Goal: Information Seeking & Learning: Check status

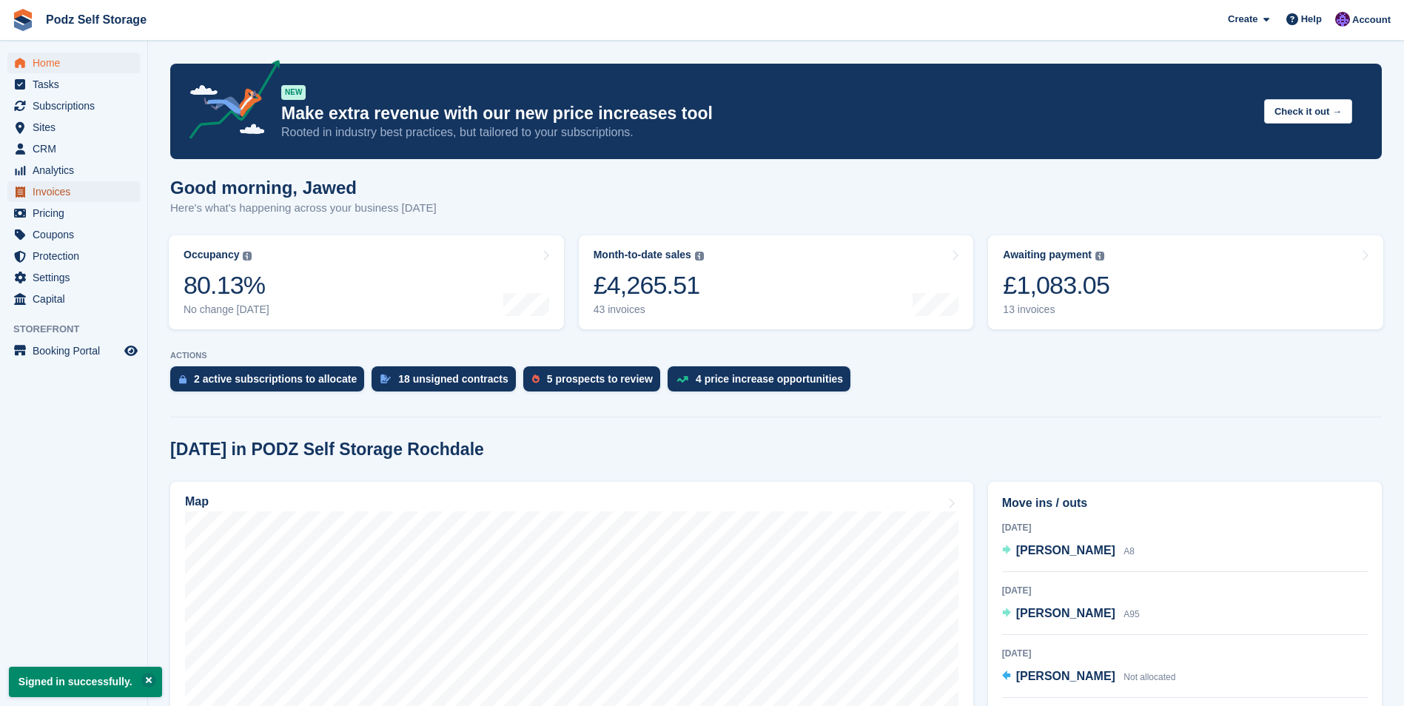
click at [51, 187] on span "Invoices" at bounding box center [77, 191] width 89 height 21
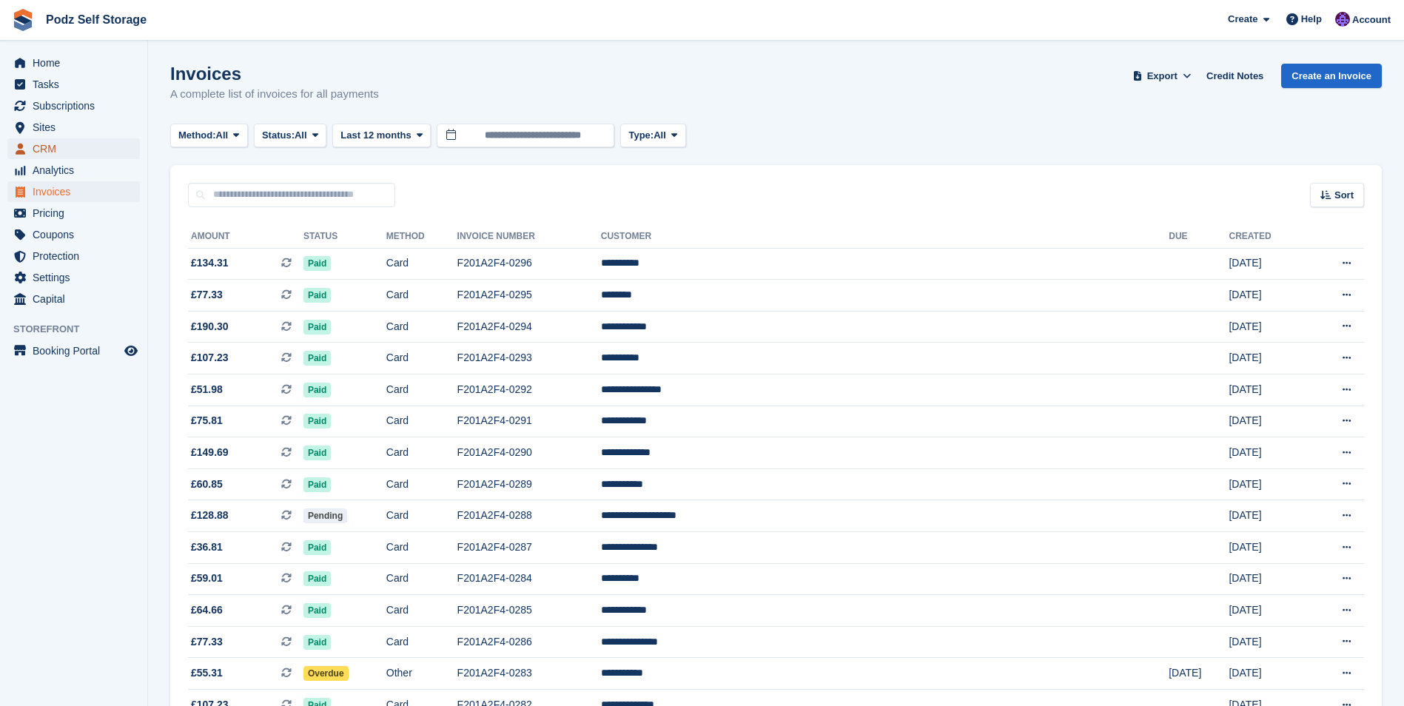
click at [73, 148] on span "CRM" at bounding box center [77, 148] width 89 height 21
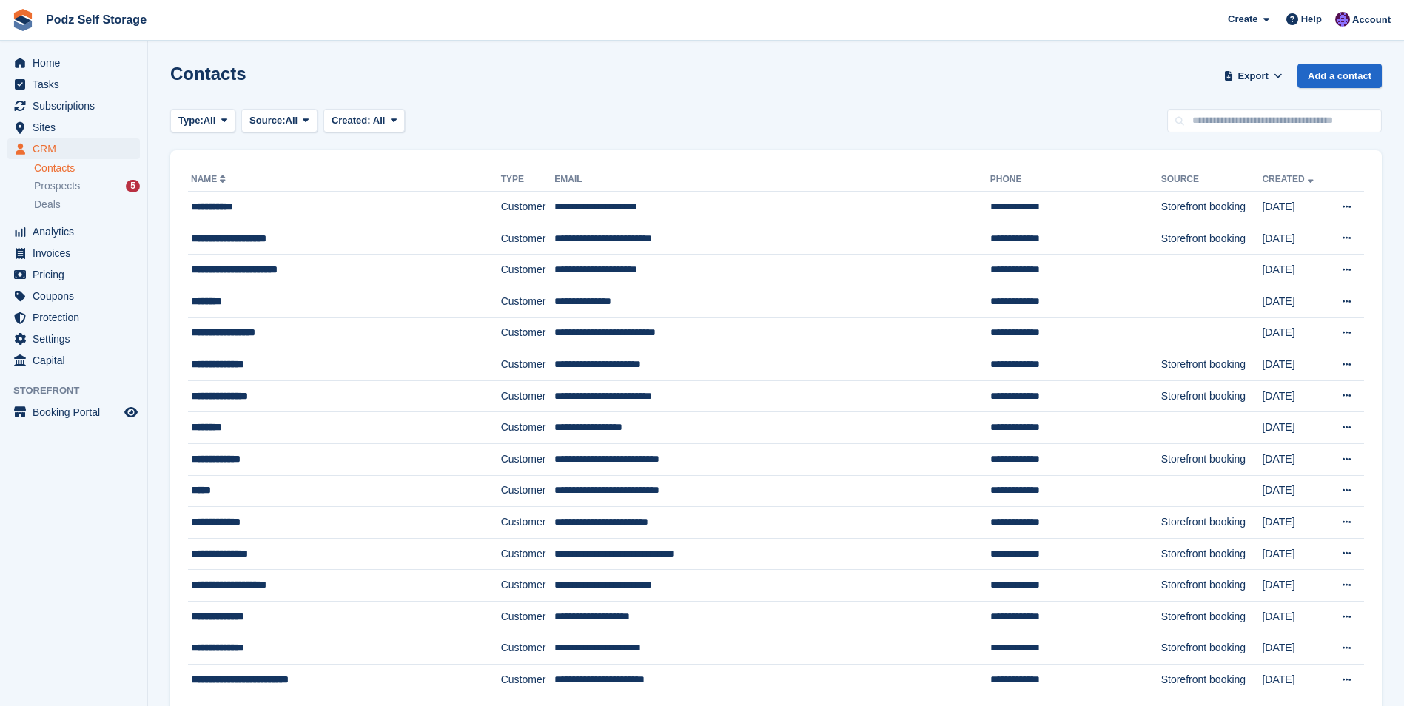
click at [1210, 126] on input "text" at bounding box center [1275, 121] width 215 height 24
click at [36, 138] on span "CRM" at bounding box center [77, 148] width 89 height 21
click at [63, 149] on span "CRM" at bounding box center [77, 148] width 89 height 21
click at [1207, 114] on input "text" at bounding box center [1275, 121] width 215 height 24
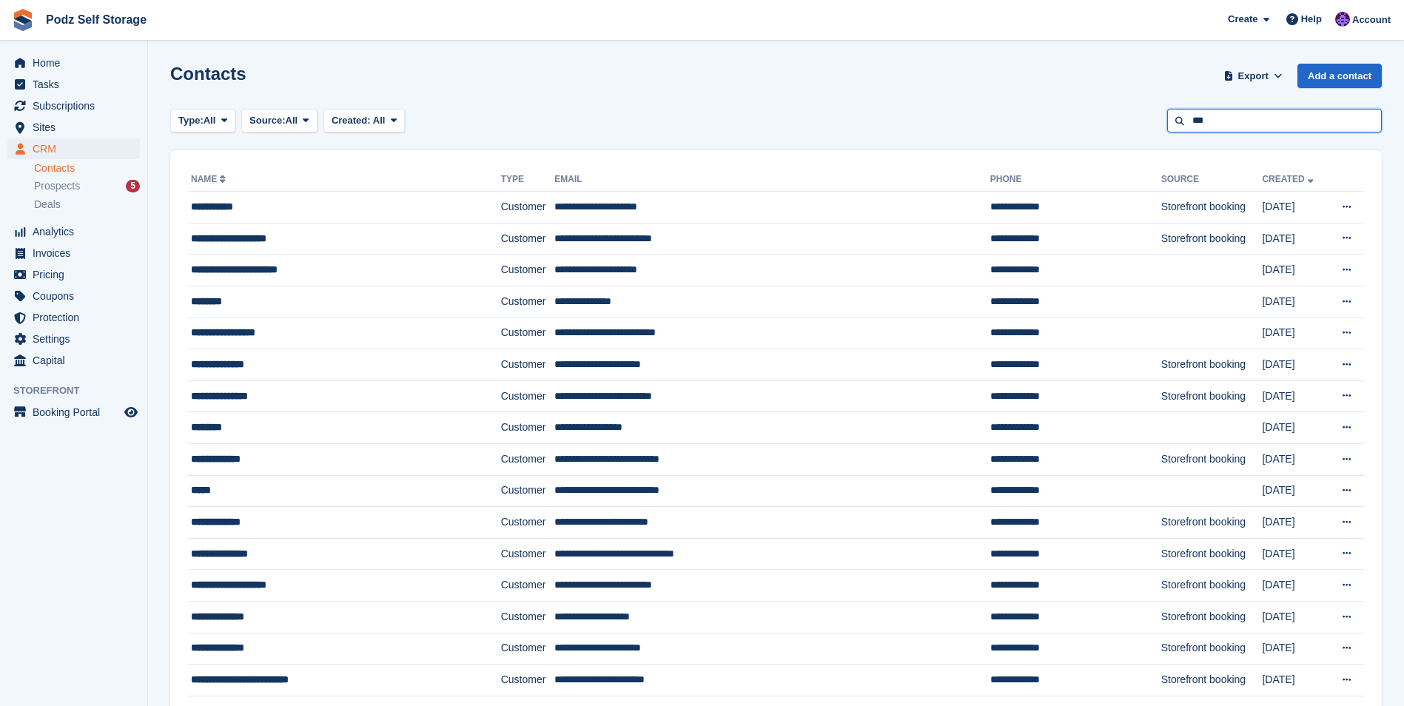
type input "***"
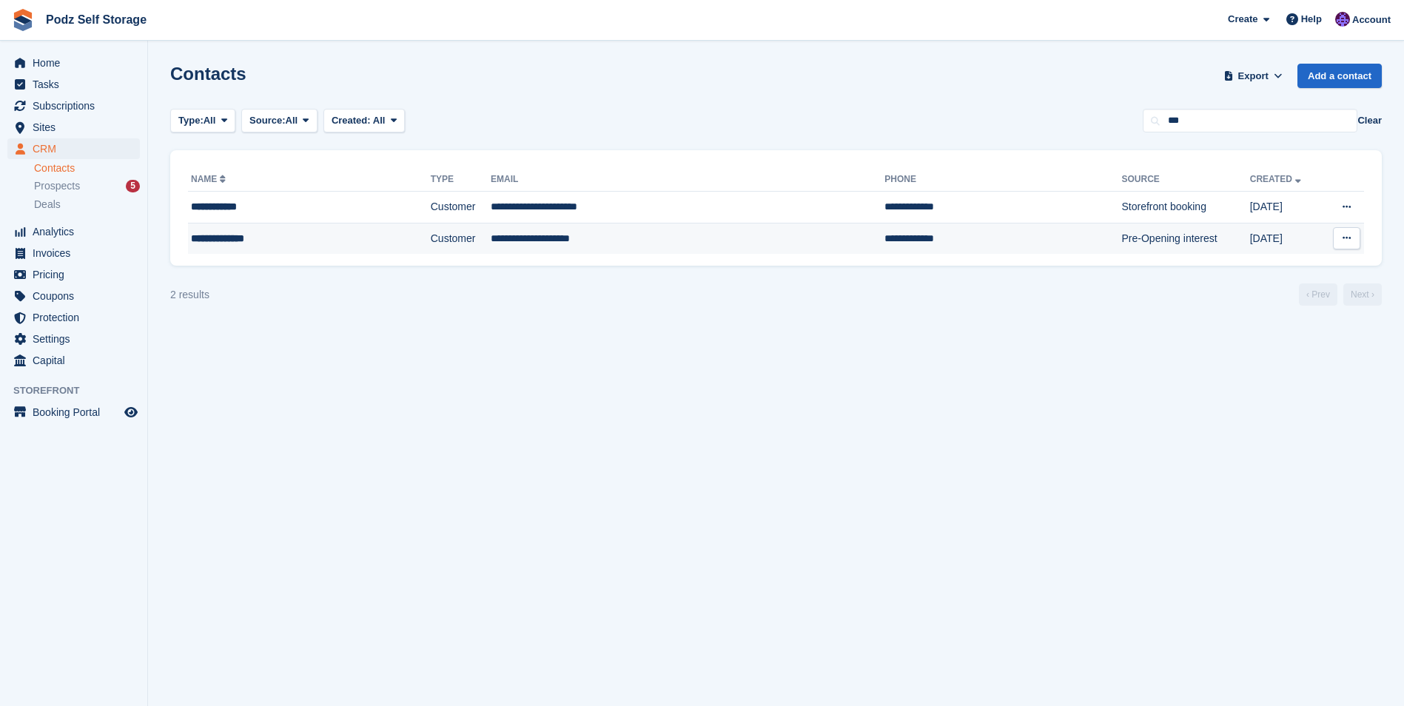
click at [601, 245] on td "**********" at bounding box center [688, 238] width 394 height 31
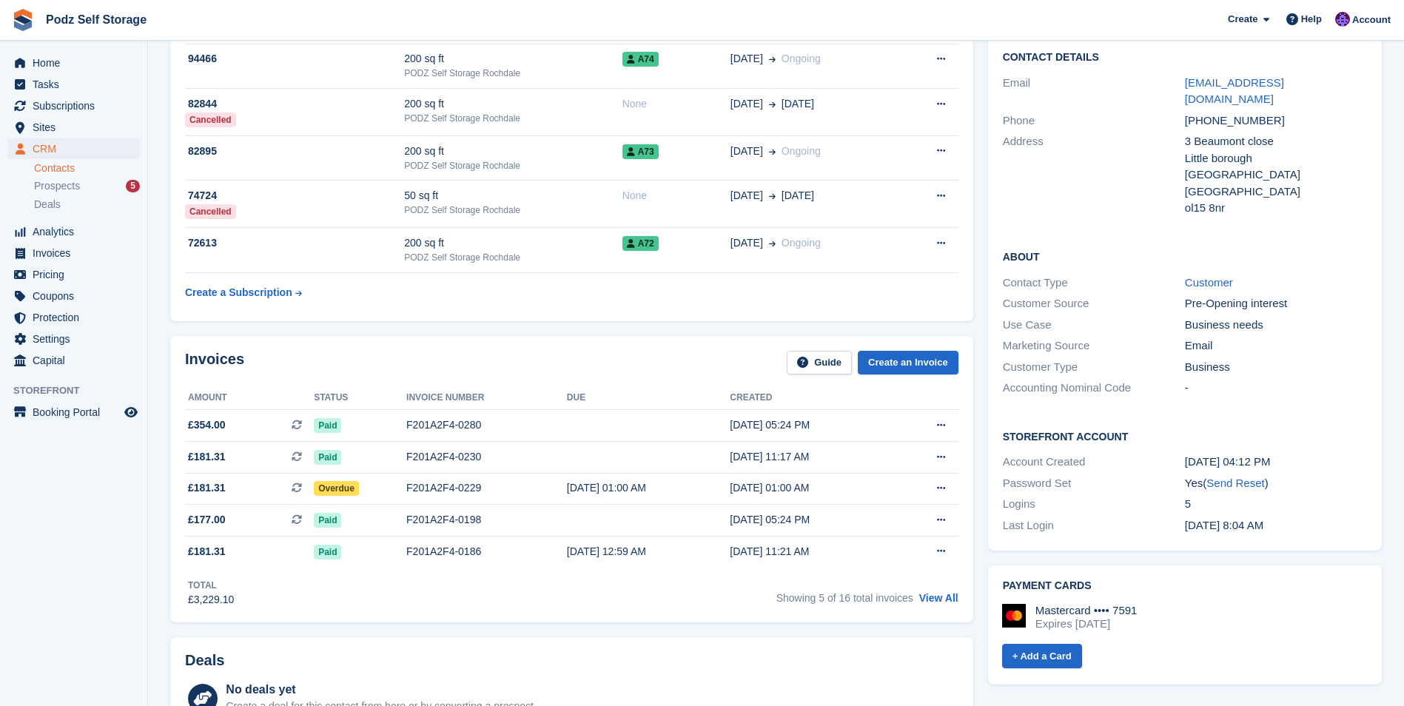
scroll to position [222, 0]
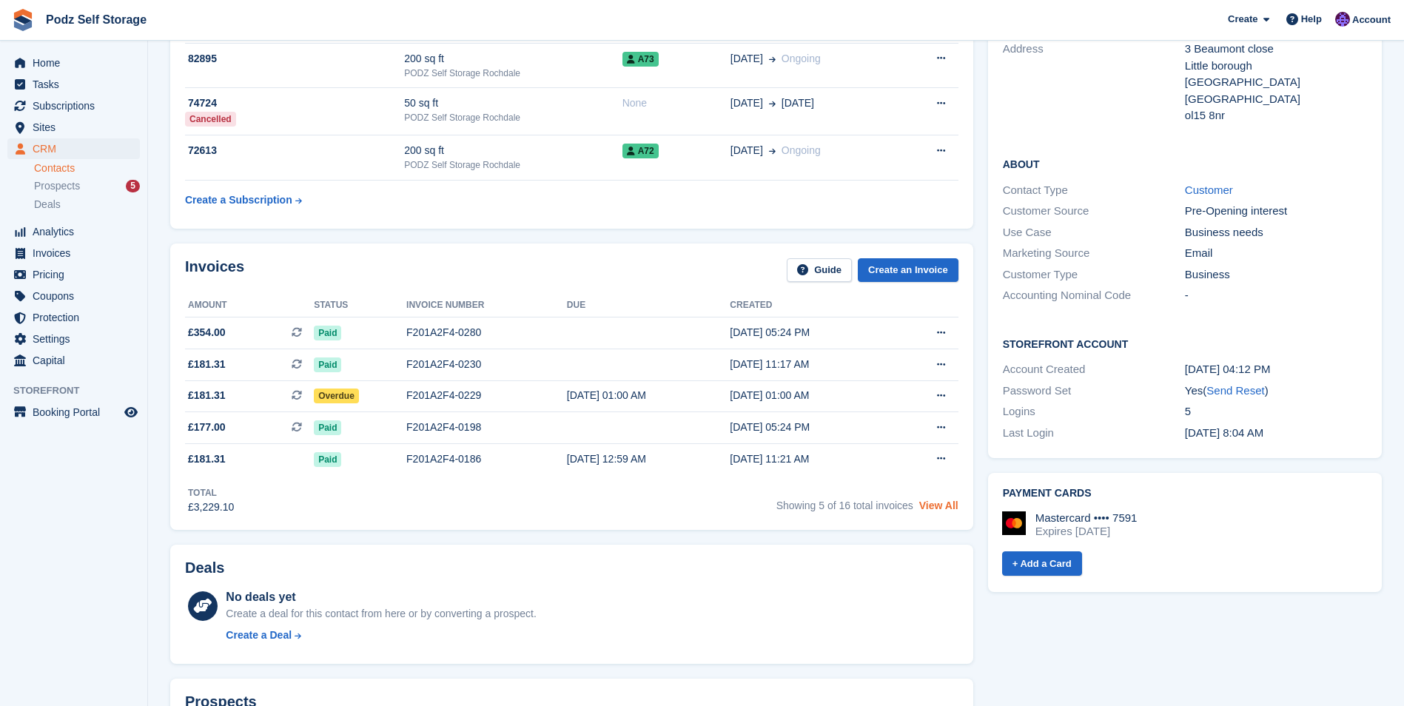
drag, startPoint x: 944, startPoint y: 505, endPoint x: 933, endPoint y: 508, distance: 11.5
click at [942, 506] on link "View All" at bounding box center [939, 506] width 39 height 12
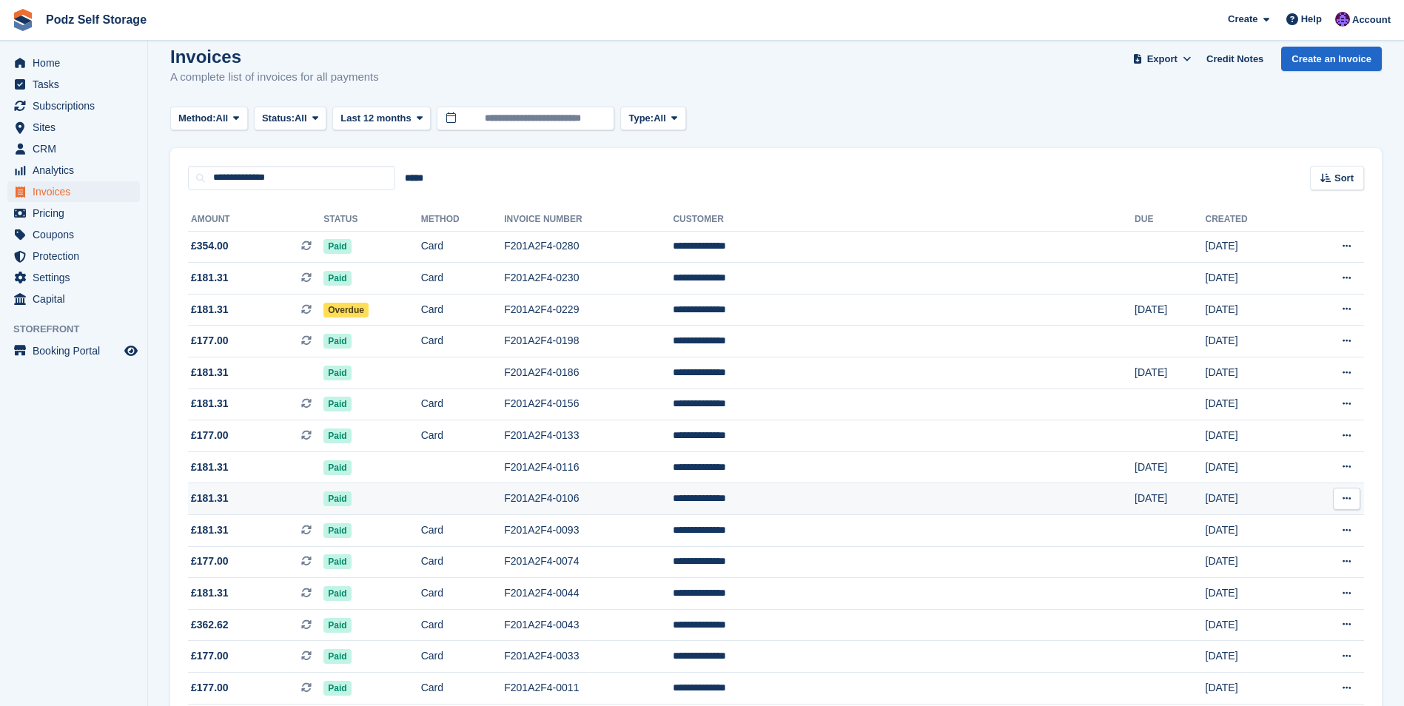
scroll to position [120, 0]
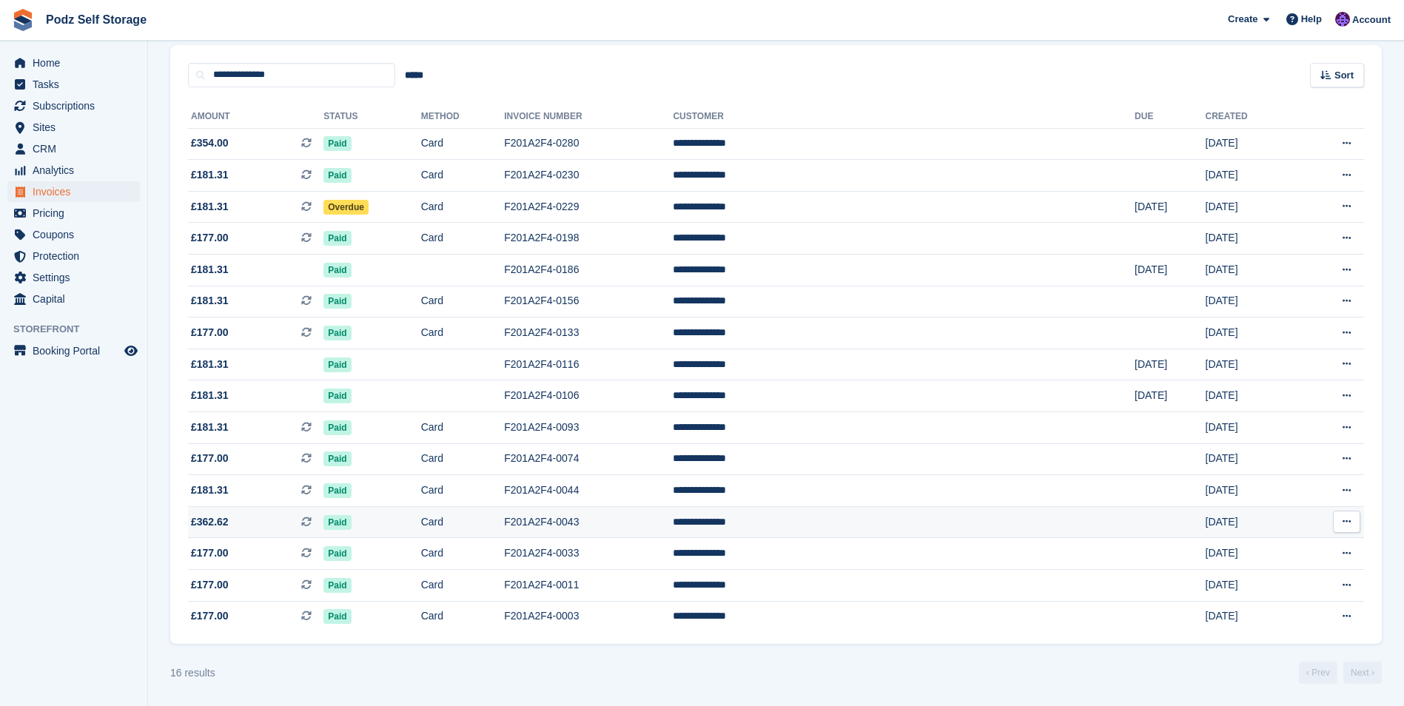
click at [1157, 526] on td at bounding box center [1170, 522] width 70 height 32
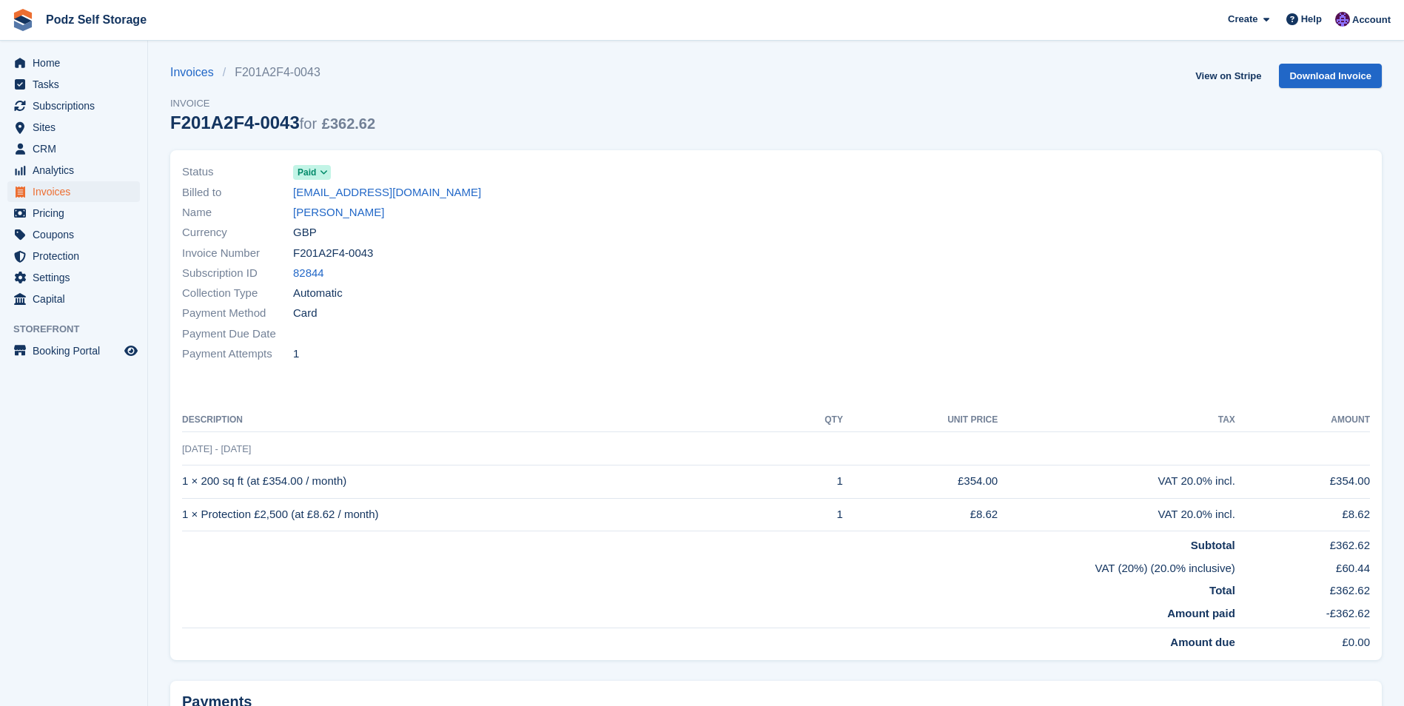
drag, startPoint x: 244, startPoint y: 486, endPoint x: 279, endPoint y: 488, distance: 34.8
click at [279, 488] on td "1 × 200 sq ft (at £354.00 / month)" at bounding box center [484, 481] width 605 height 33
drag, startPoint x: 1322, startPoint y: 475, endPoint x: 1367, endPoint y: 478, distance: 45.2
click at [1367, 478] on td "£354.00" at bounding box center [1303, 481] width 135 height 33
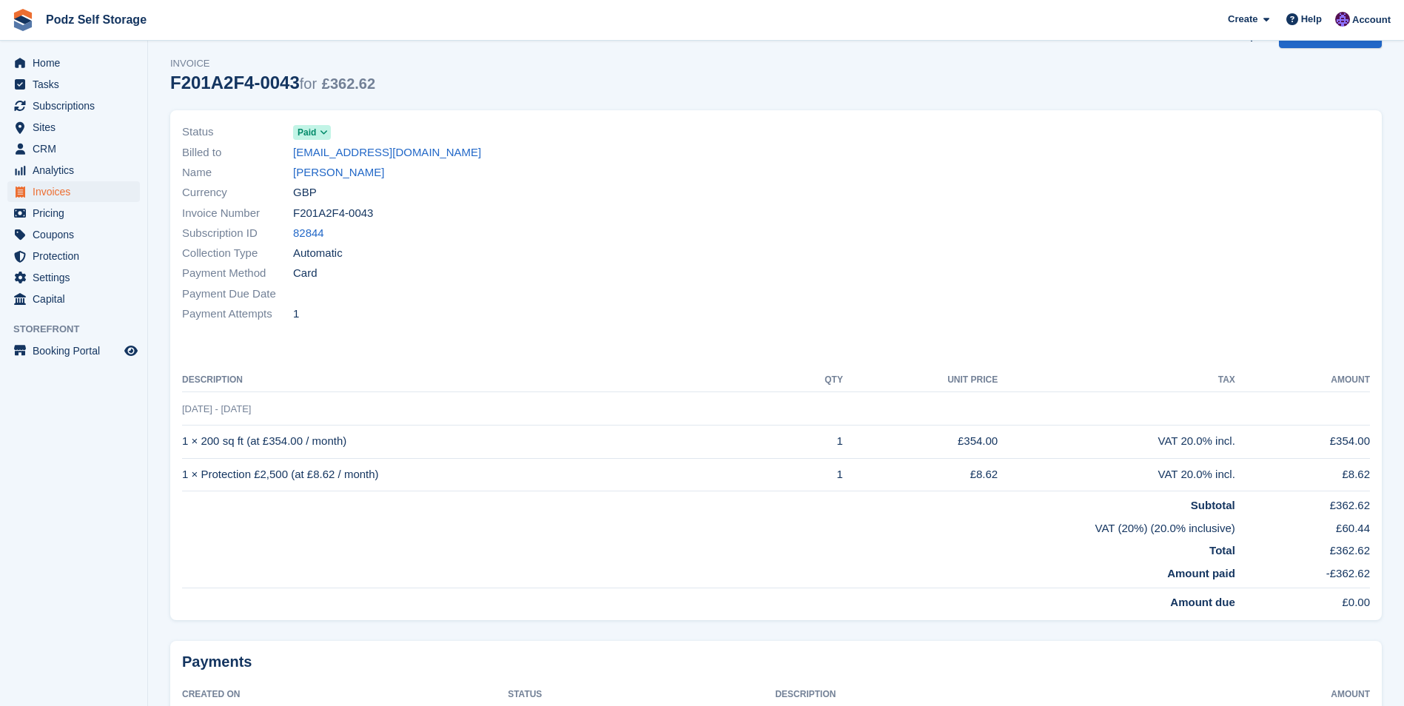
scroll to position [74, 0]
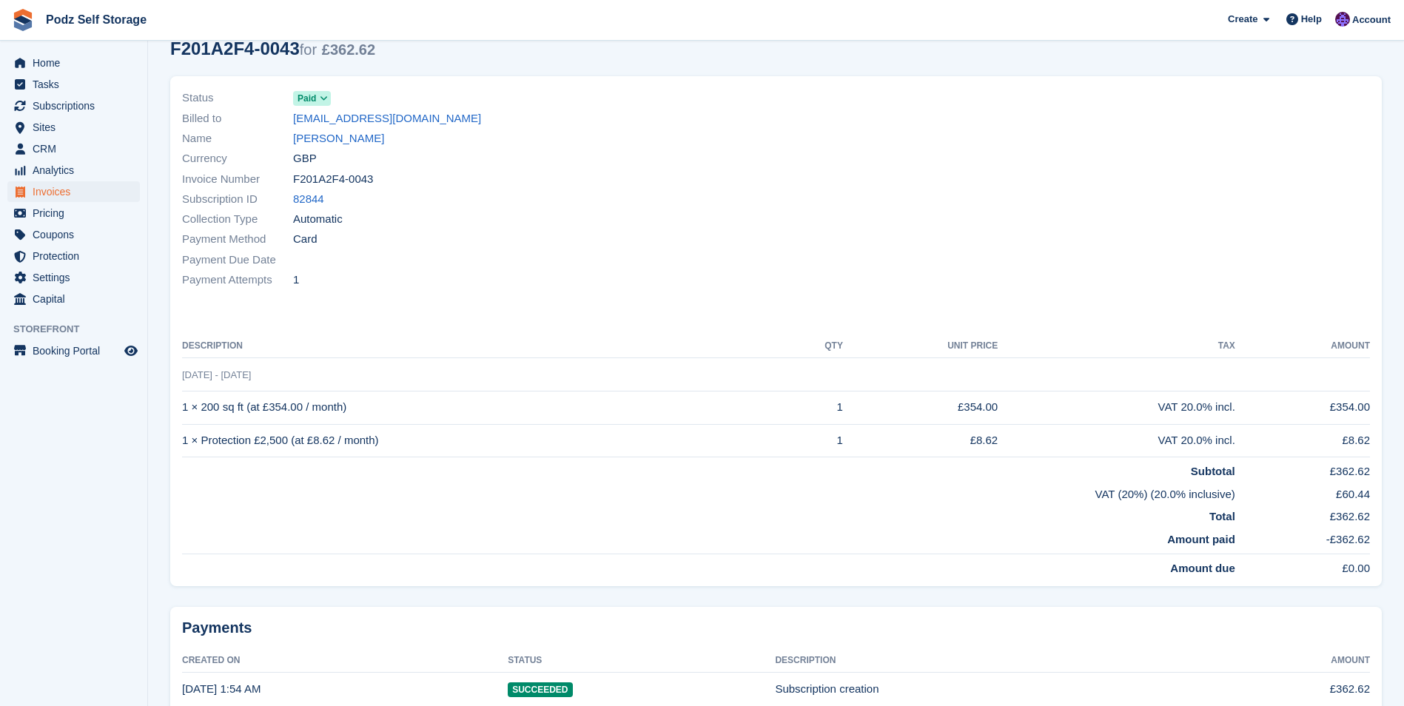
click at [606, 514] on td "Total" at bounding box center [709, 514] width 1054 height 23
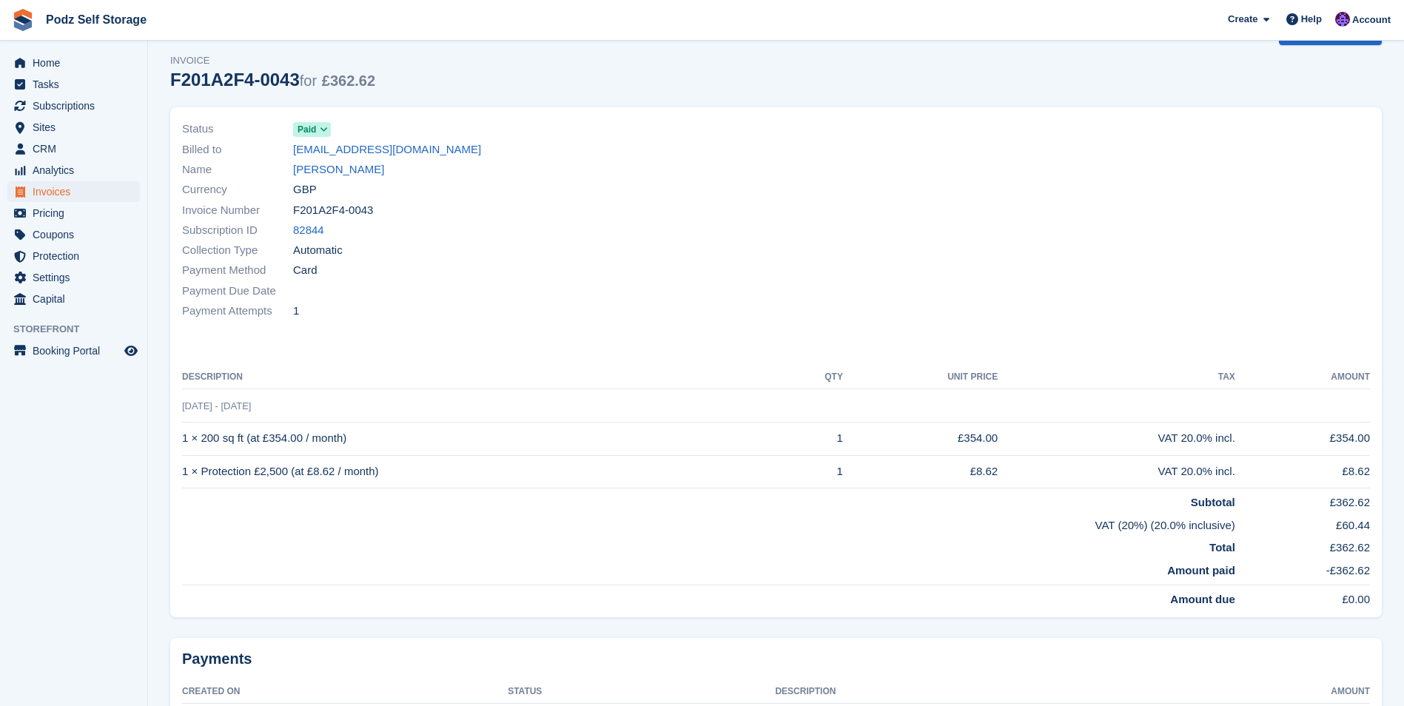
scroll to position [46, 0]
drag, startPoint x: 447, startPoint y: 236, endPoint x: 446, endPoint y: 249, distance: 13.3
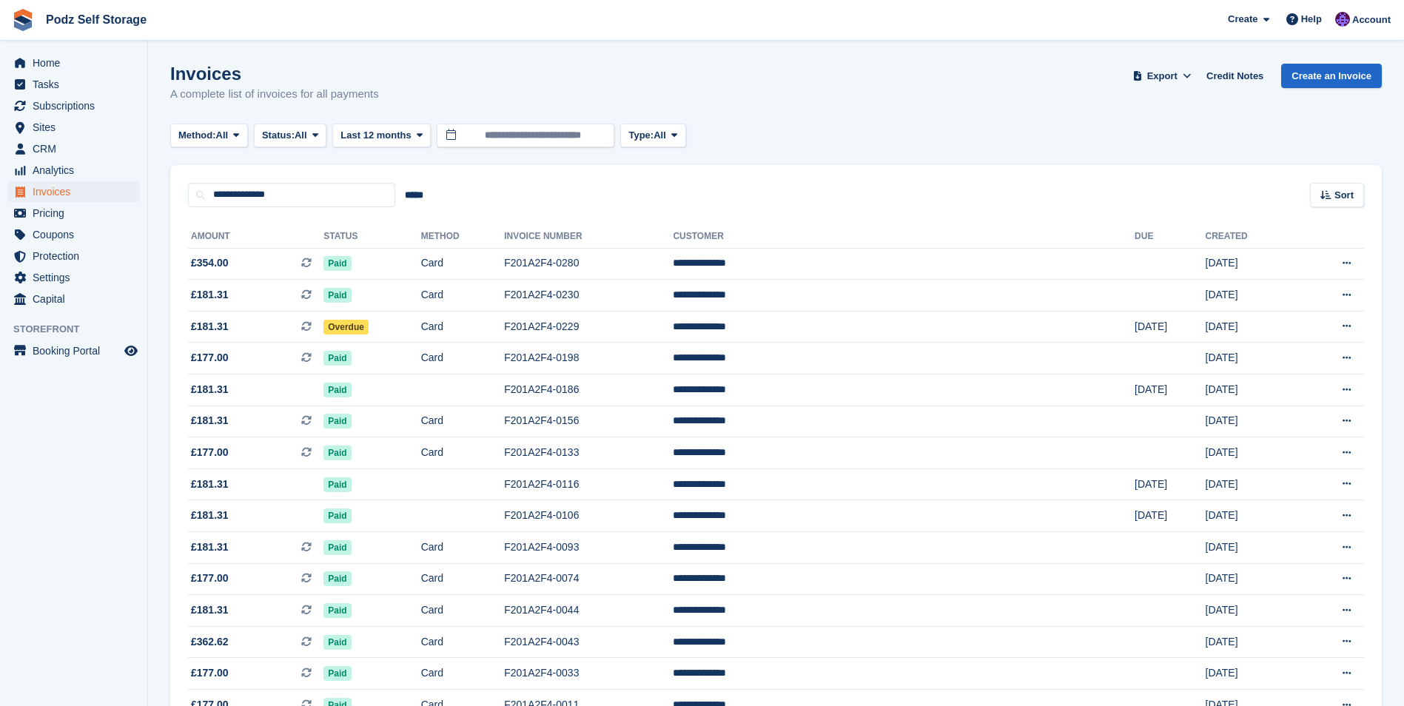
drag, startPoint x: 475, startPoint y: 221, endPoint x: 443, endPoint y: 238, distance: 36.1
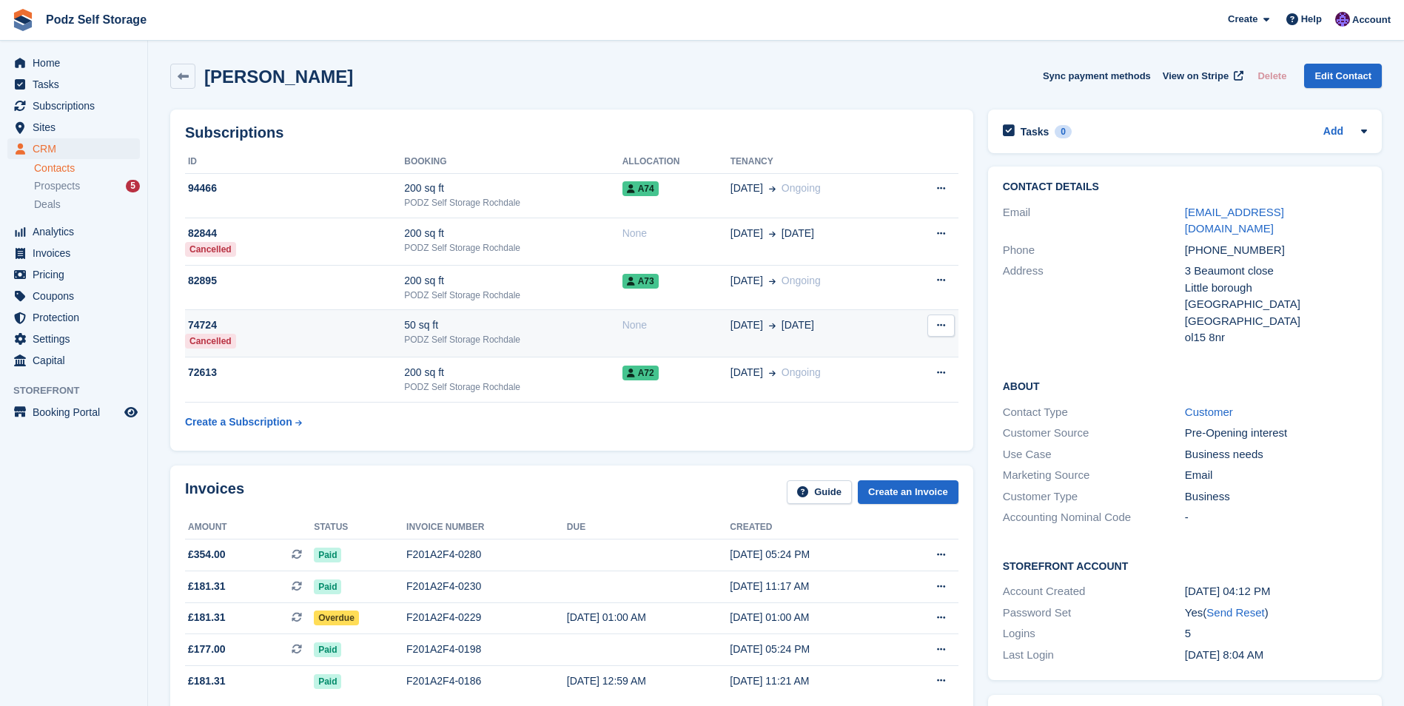
click at [529, 341] on div "PODZ Self Storage Rochdale" at bounding box center [513, 339] width 218 height 13
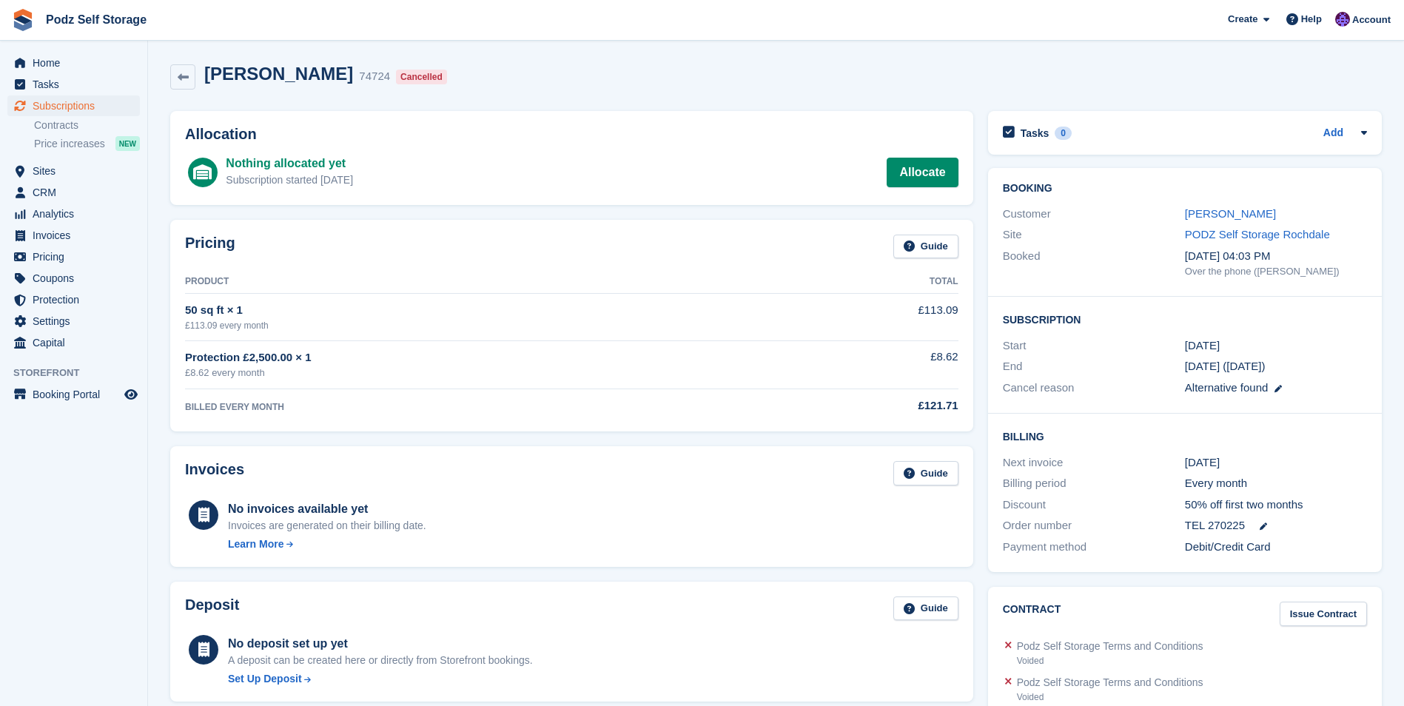
drag, startPoint x: 473, startPoint y: 332, endPoint x: 460, endPoint y: 333, distance: 12.7
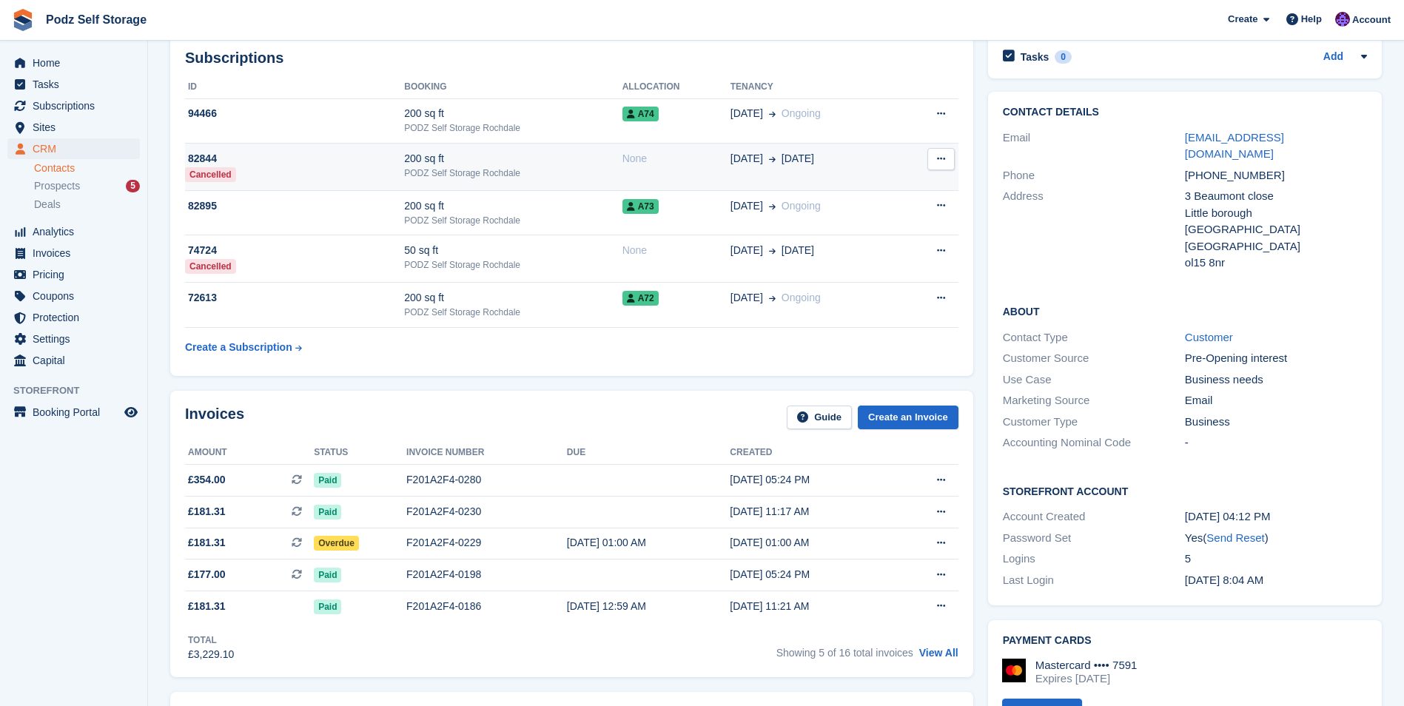
scroll to position [74, 0]
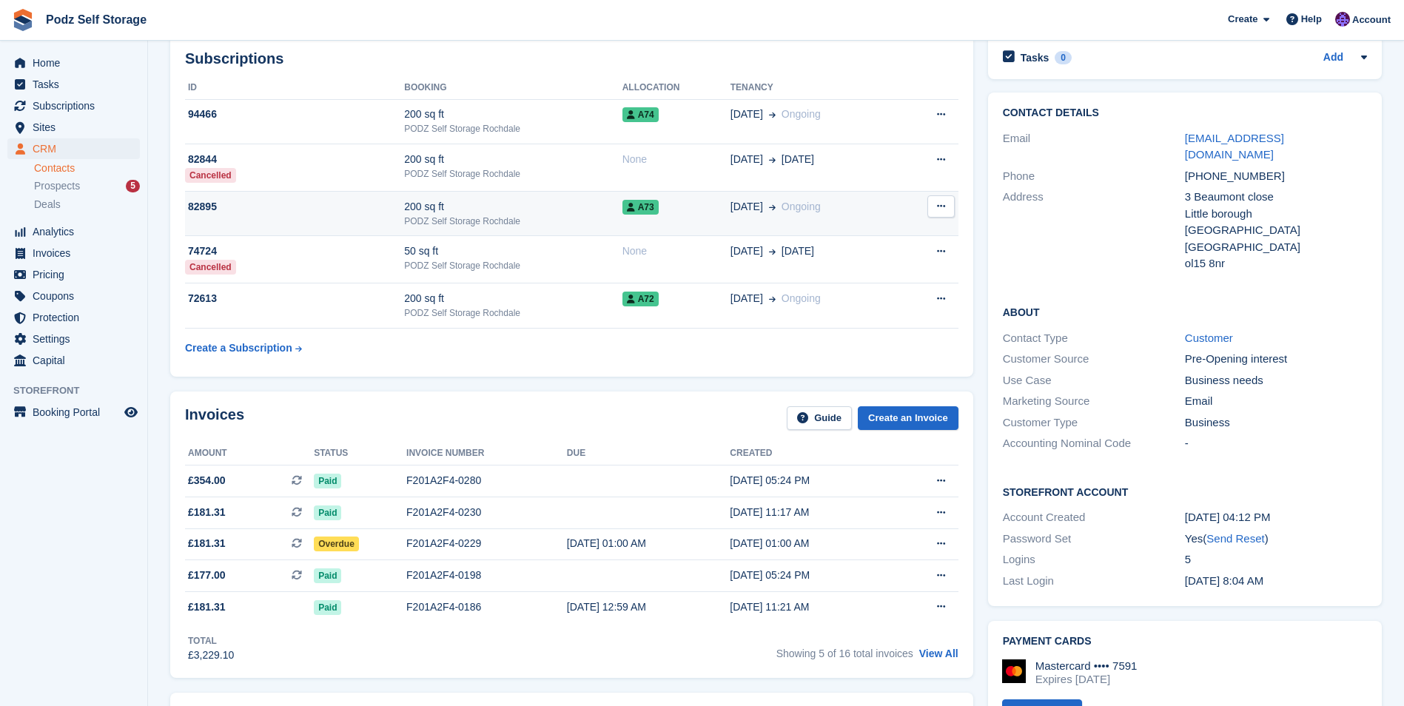
click at [460, 205] on div "200 sq ft" at bounding box center [513, 207] width 218 height 16
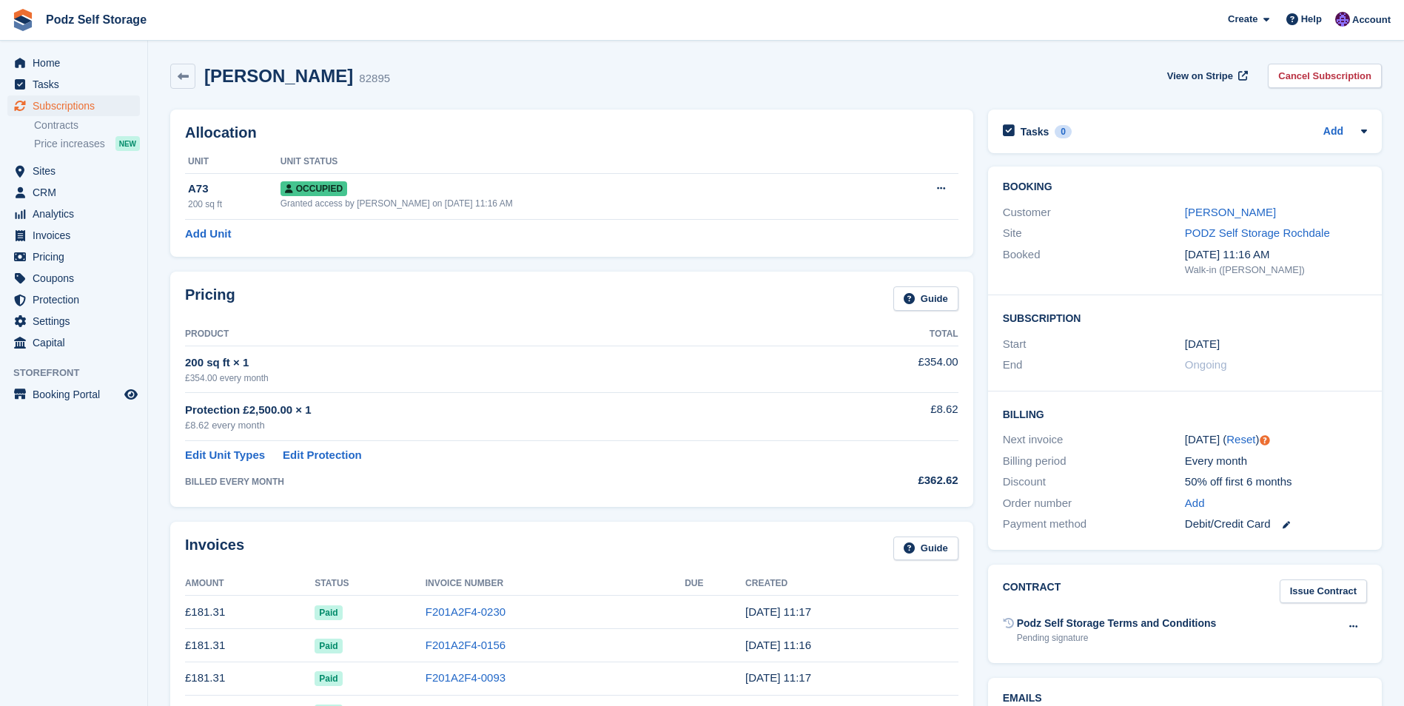
drag, startPoint x: 511, startPoint y: 248, endPoint x: 497, endPoint y: 250, distance: 14.2
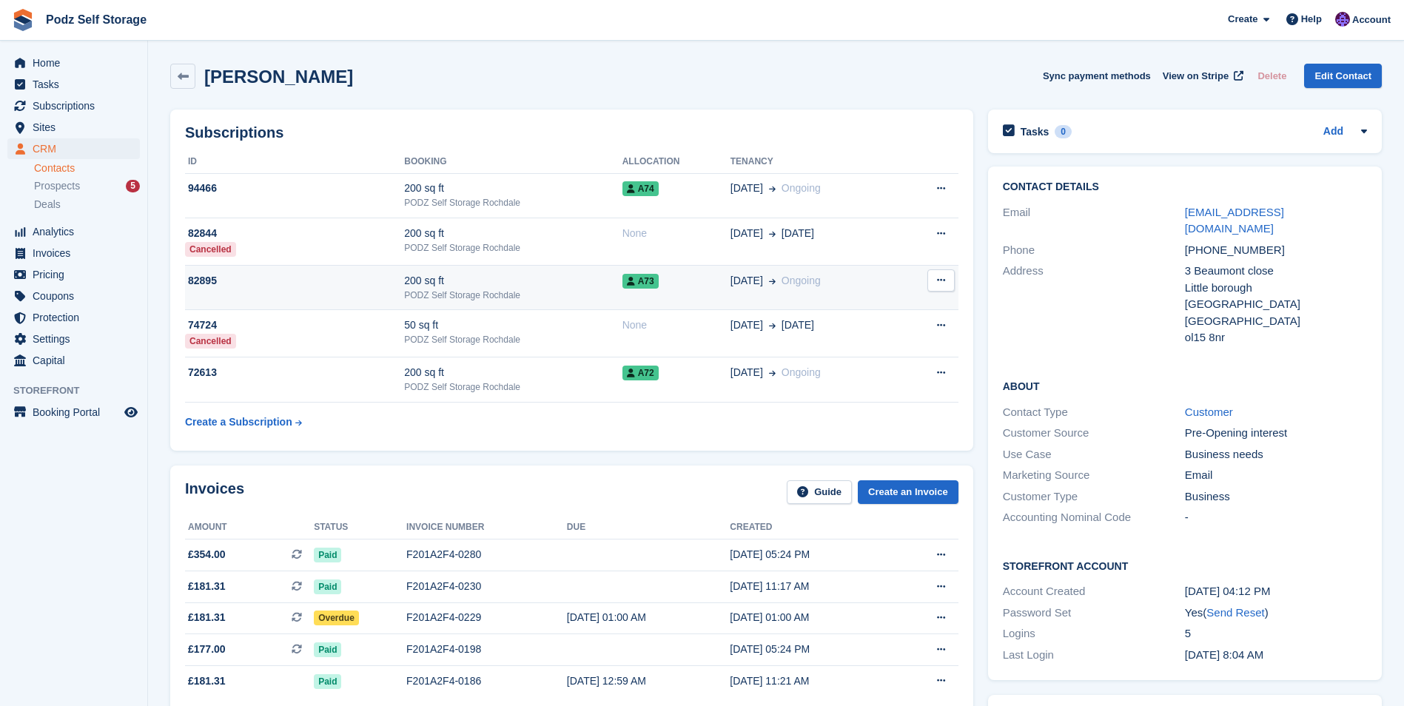
scroll to position [74, 0]
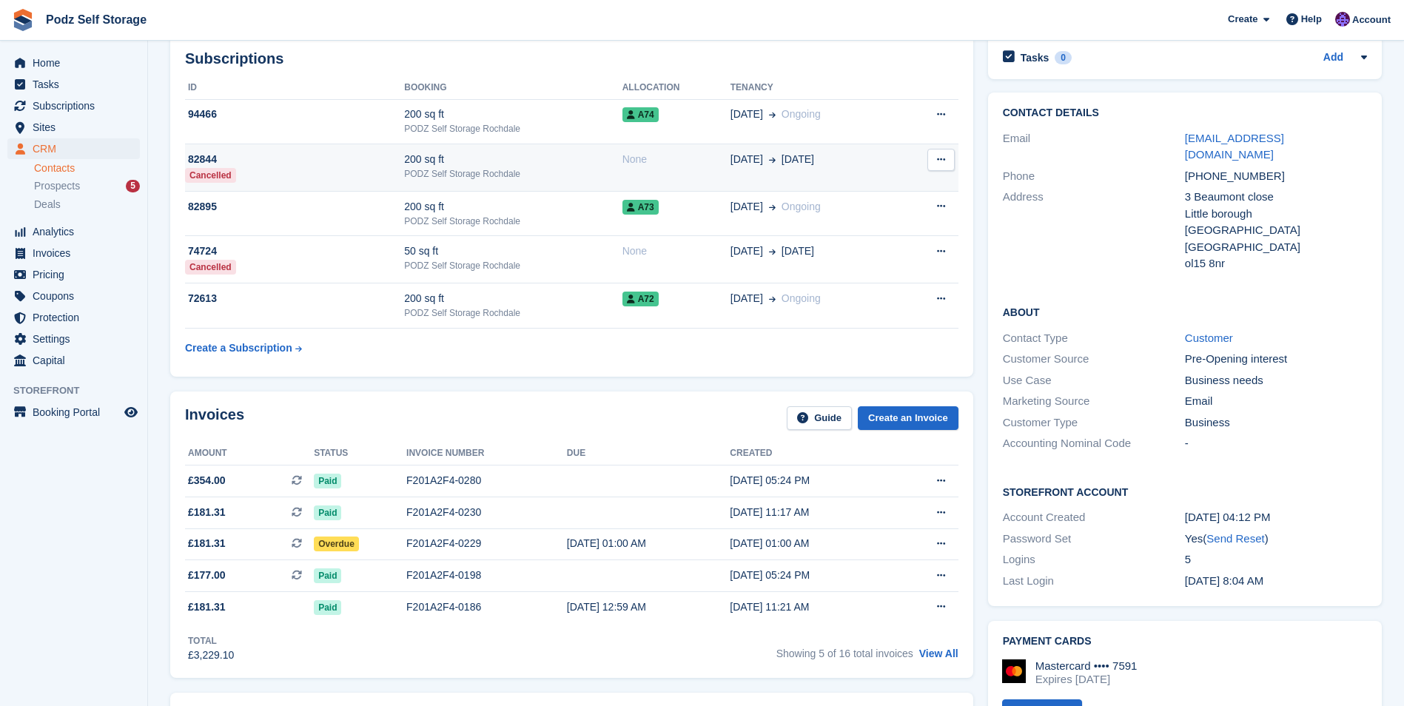
click at [542, 150] on td "200 sq ft PODZ Self Storage Rochdale" at bounding box center [513, 167] width 218 height 47
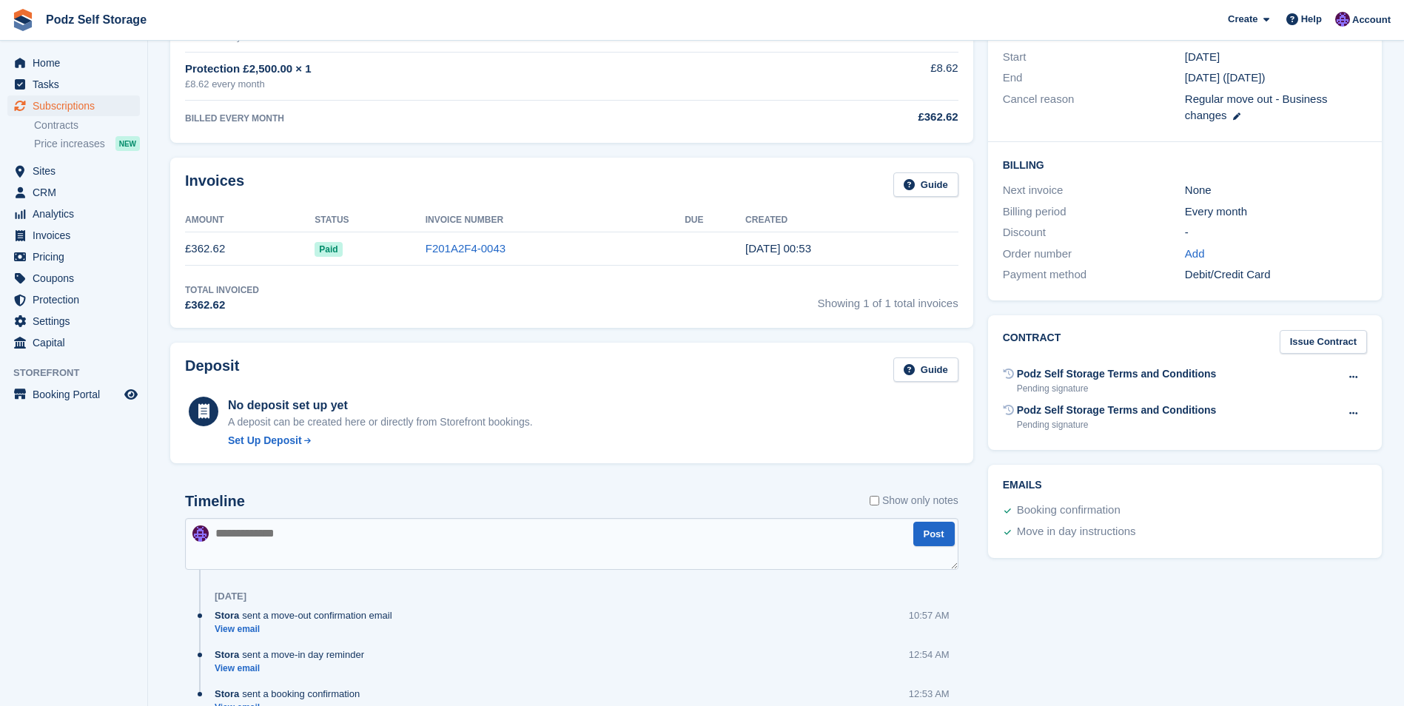
scroll to position [296, 0]
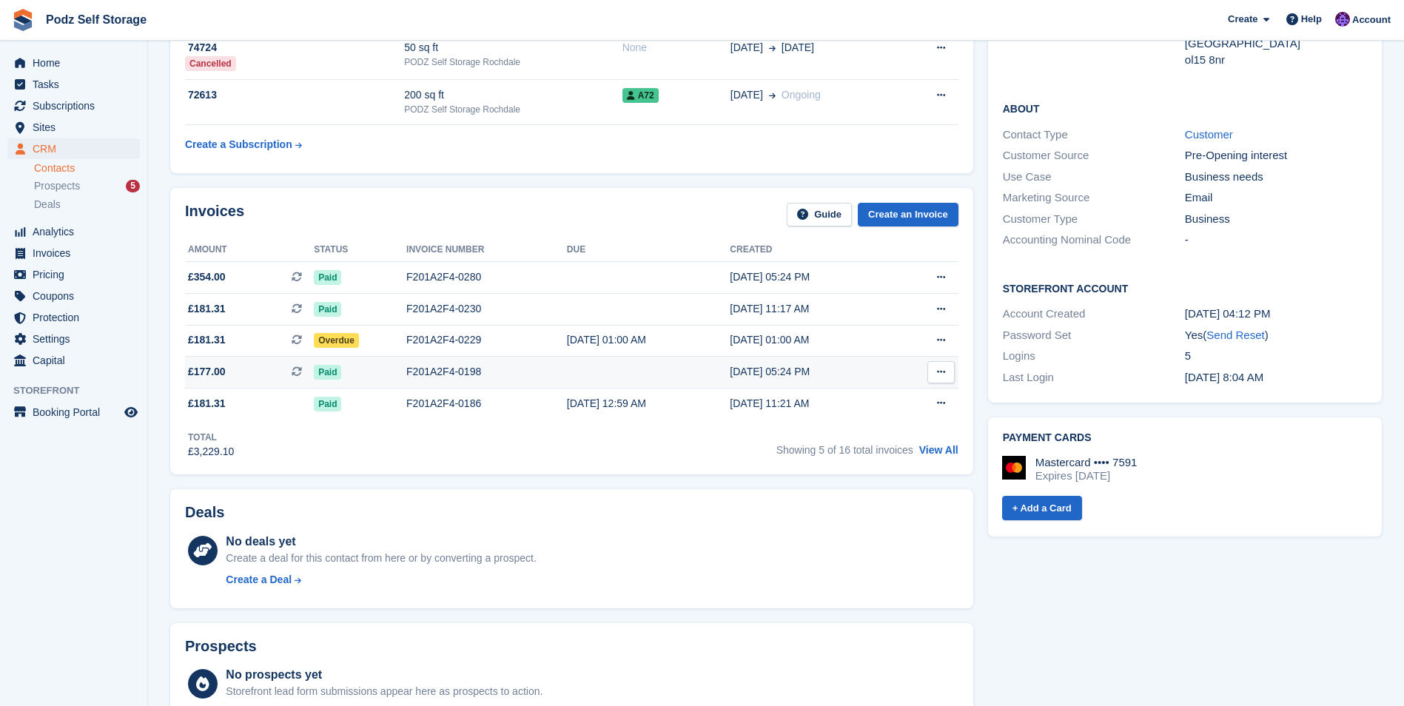
scroll to position [296, 0]
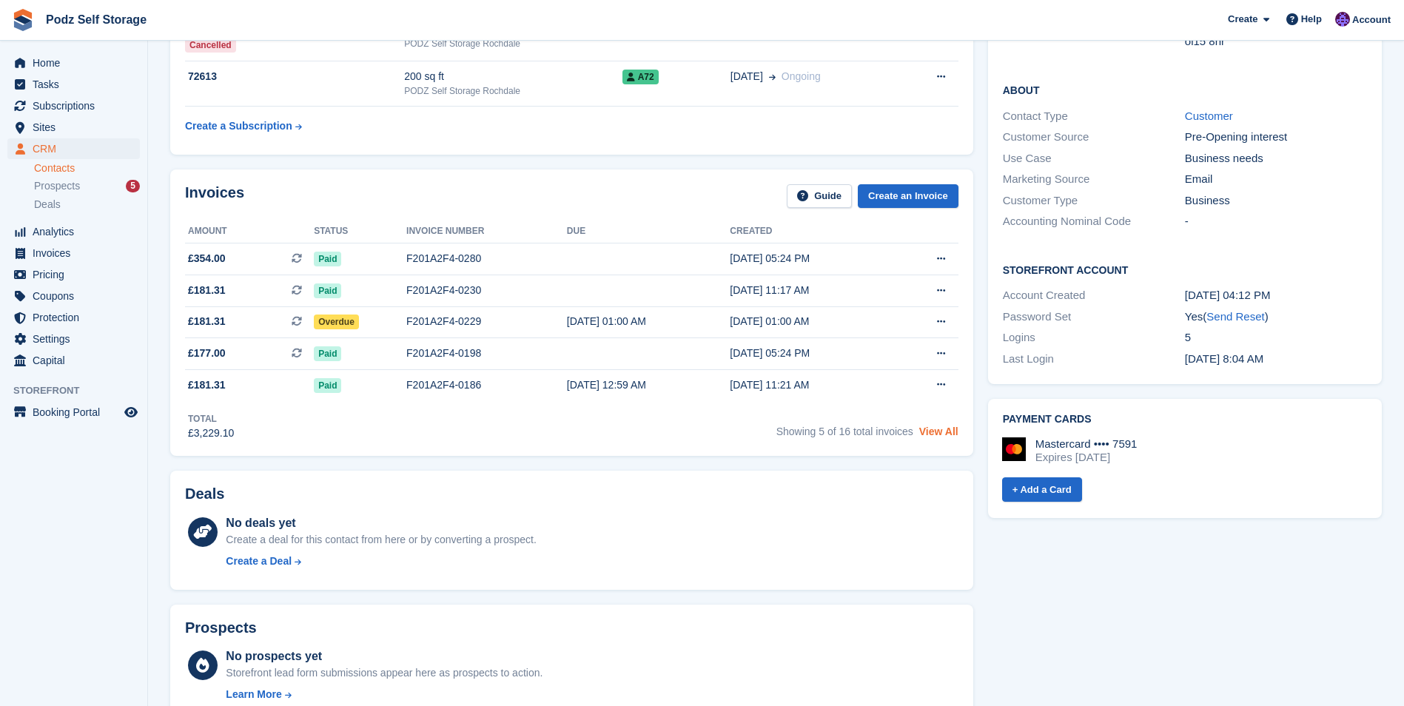
click at [942, 437] on link "View All" at bounding box center [939, 432] width 39 height 12
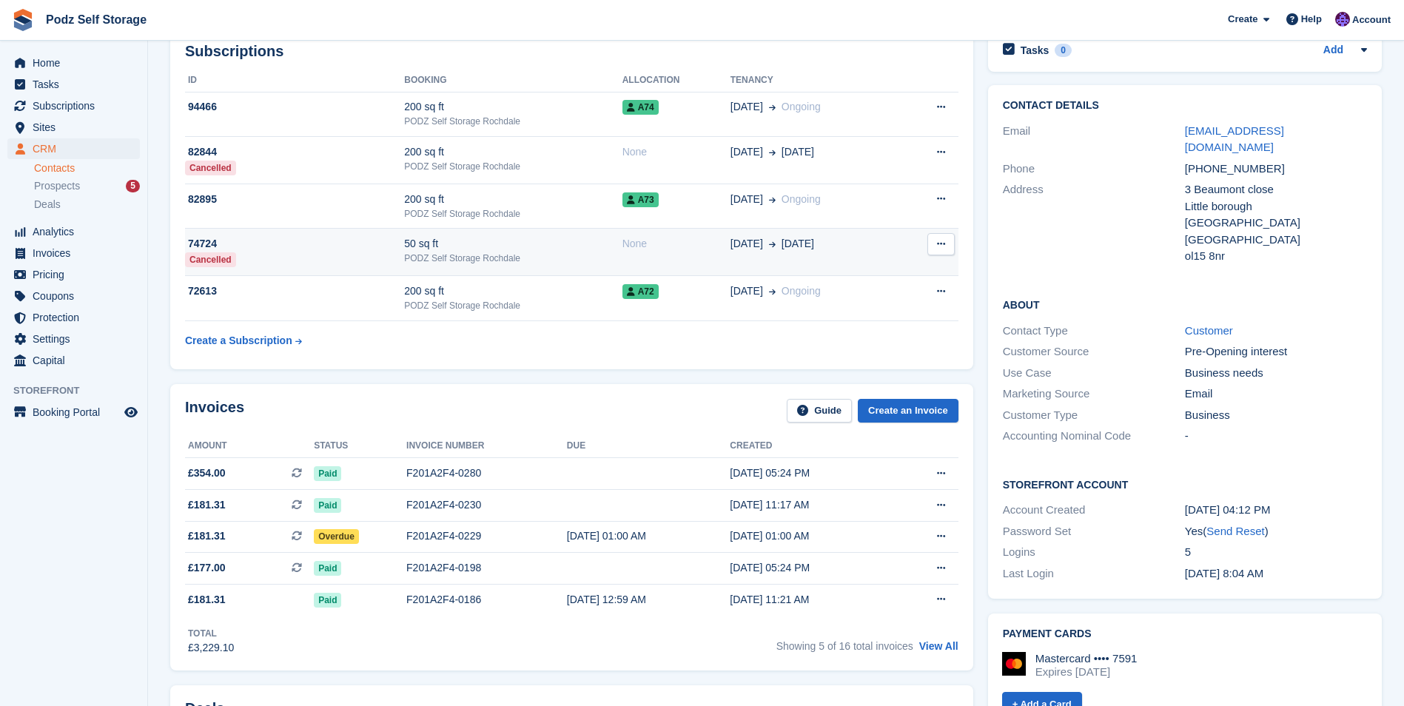
scroll to position [74, 0]
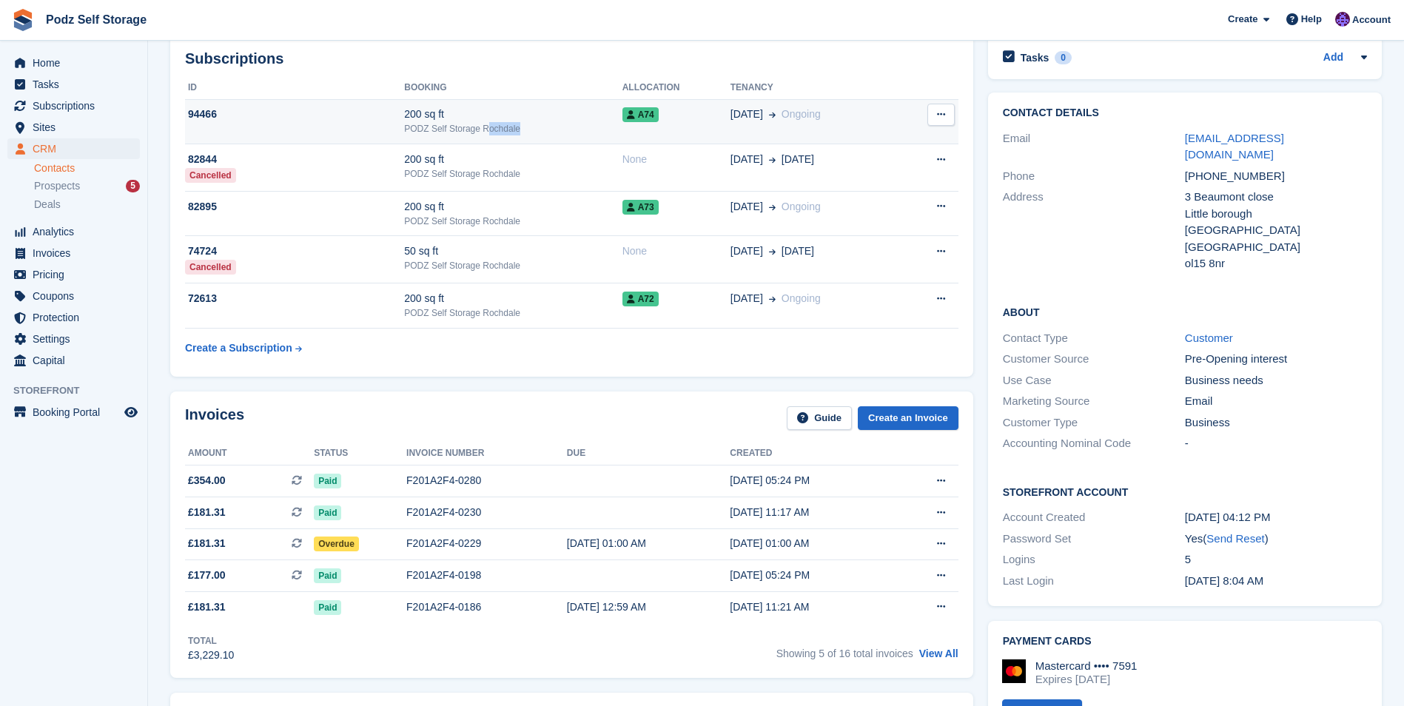
drag, startPoint x: 480, startPoint y: 130, endPoint x: 513, endPoint y: 130, distance: 32.6
click at [513, 130] on div "PODZ Self Storage Rochdale" at bounding box center [513, 128] width 218 height 13
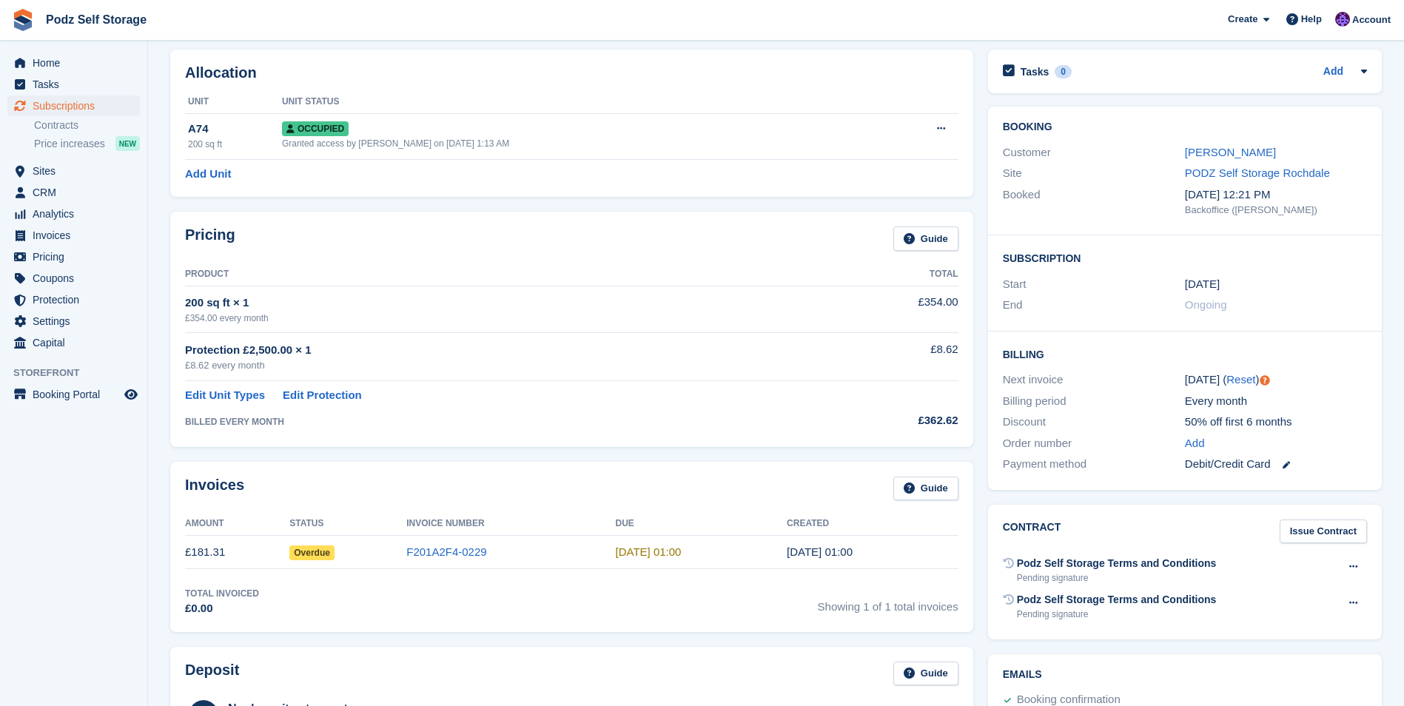
scroll to position [148, 0]
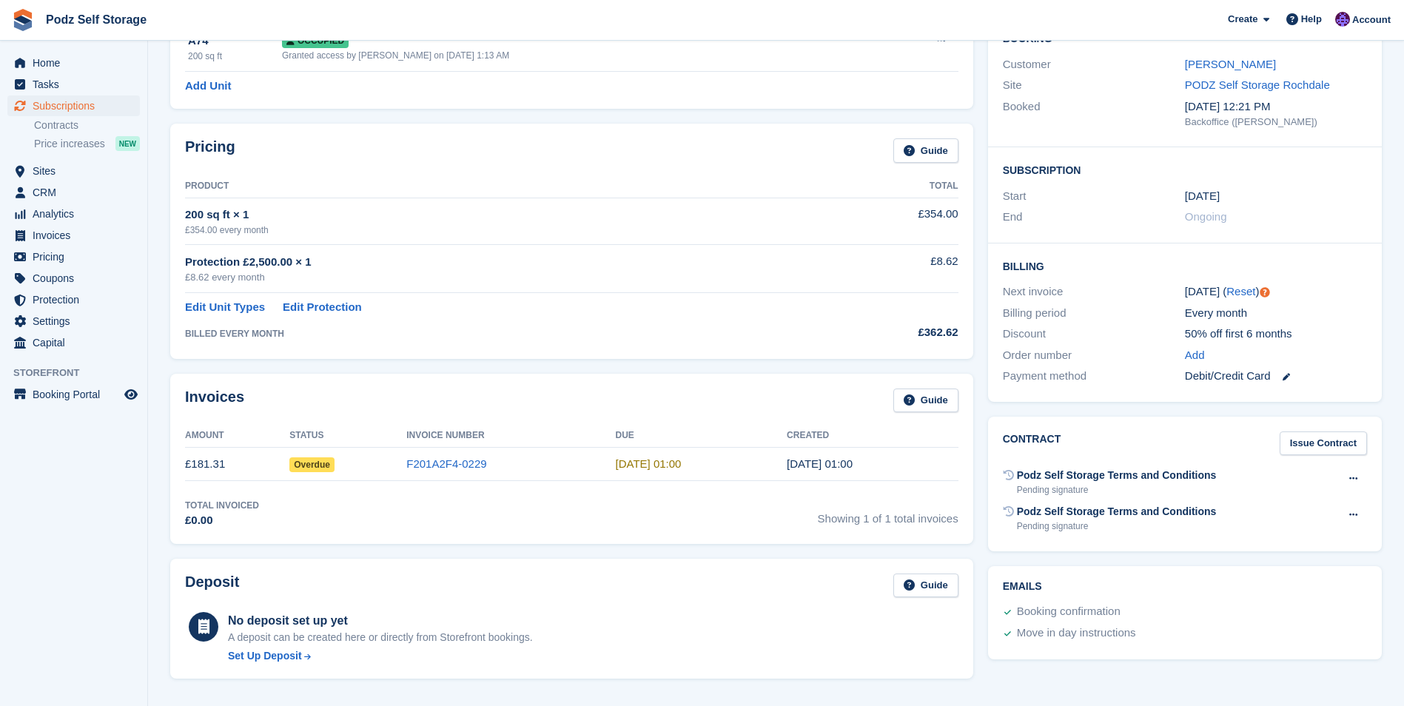
drag, startPoint x: 632, startPoint y: 467, endPoint x: 709, endPoint y: 463, distance: 77.1
click at [709, 463] on td "[DATE] 01:00" at bounding box center [701, 464] width 172 height 33
drag, startPoint x: 709, startPoint y: 463, endPoint x: 677, endPoint y: 488, distance: 40.0
click at [677, 488] on div "Invoices Guide Amount Status Invoice Number Due Created £181.31 Overdue F201A2F…" at bounding box center [571, 459] width 803 height 170
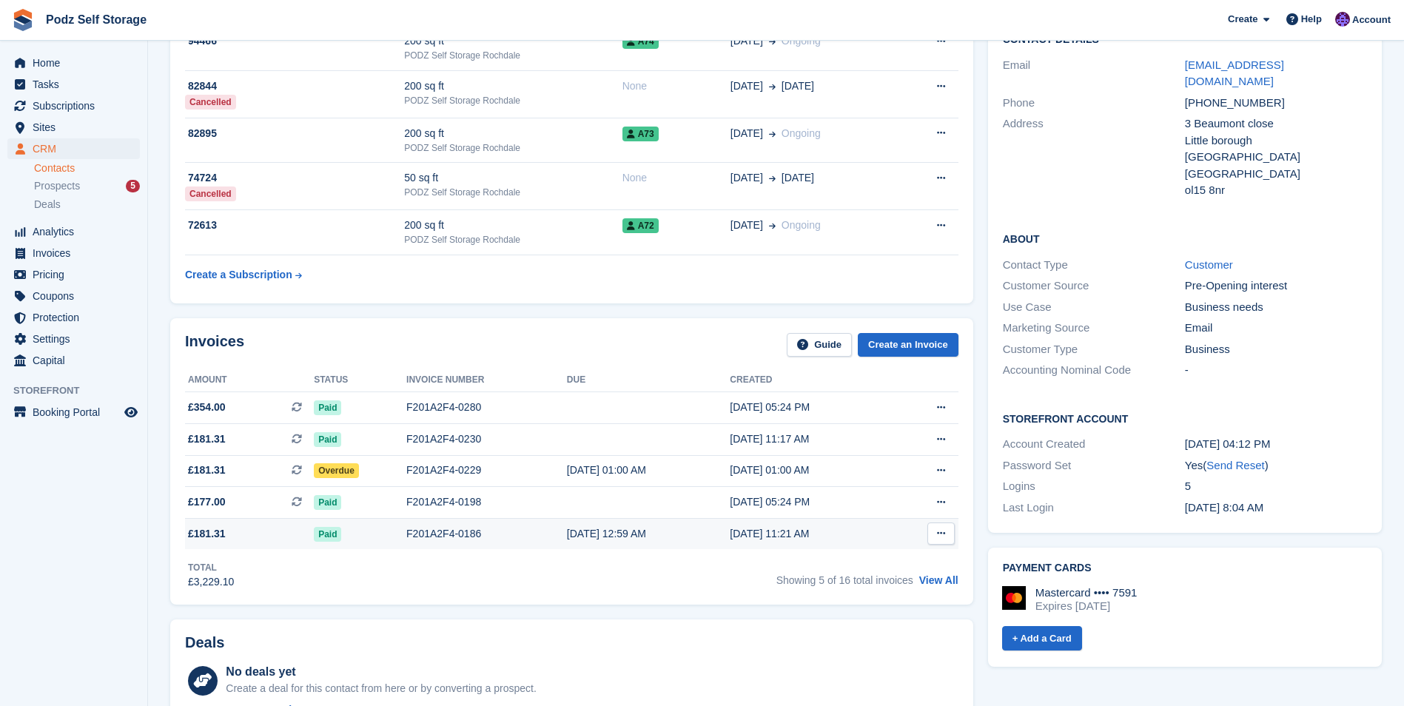
scroll to position [148, 0]
click at [933, 585] on link "View All" at bounding box center [939, 580] width 39 height 12
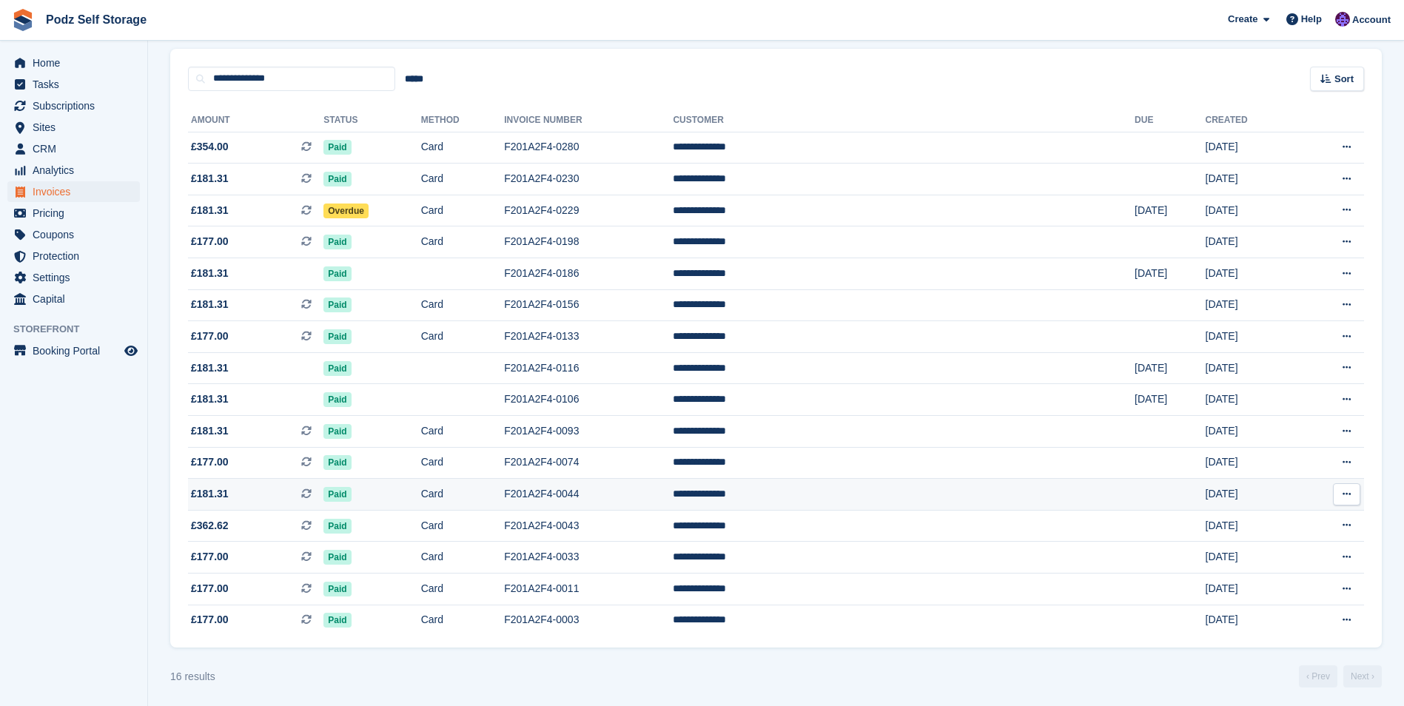
scroll to position [120, 0]
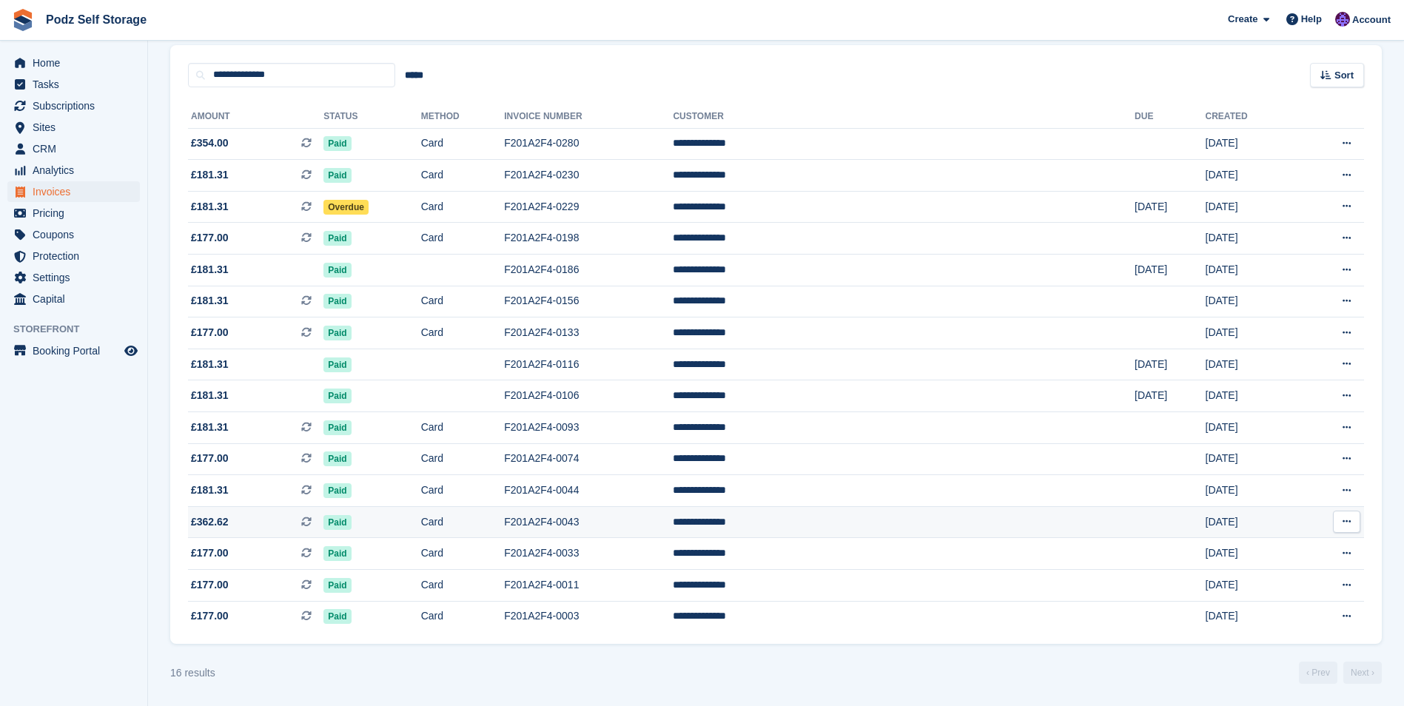
click at [640, 519] on td "F201A2F4-0043" at bounding box center [588, 522] width 169 height 32
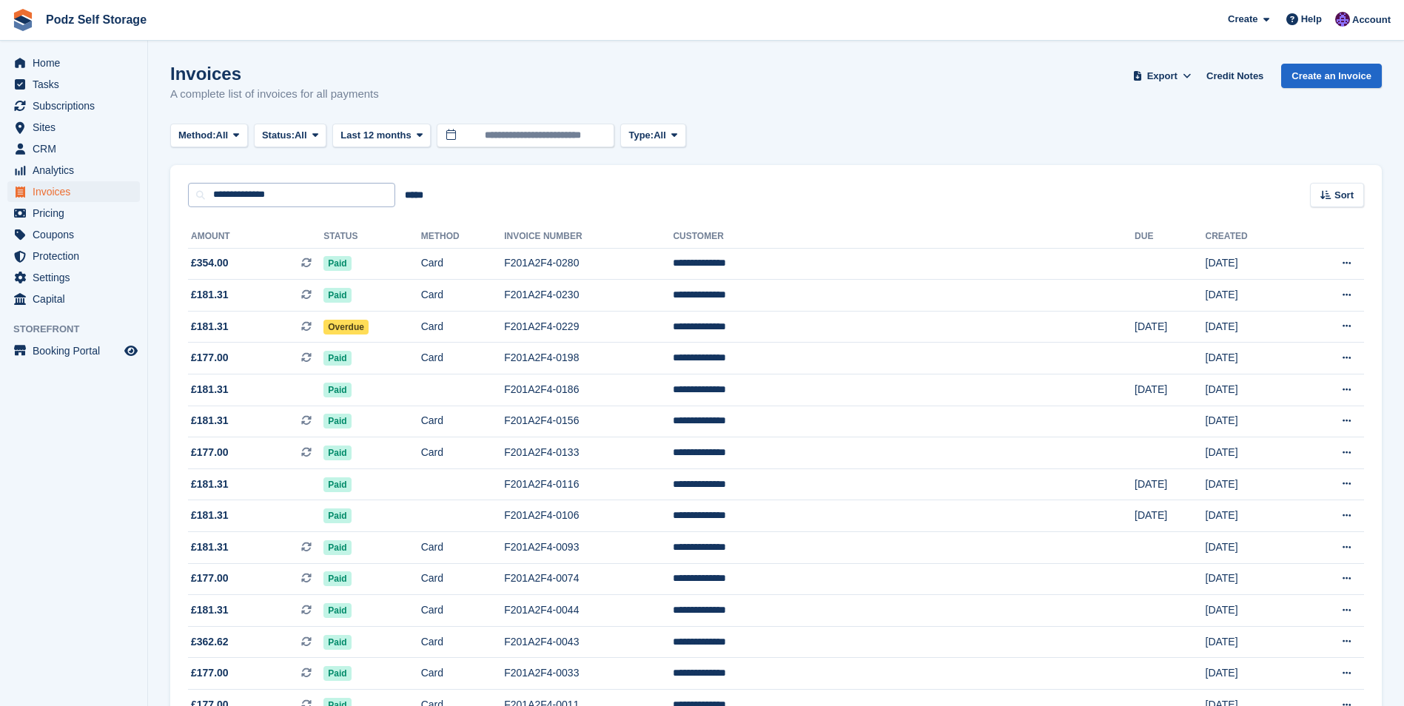
drag, startPoint x: 237, startPoint y: 178, endPoint x: 241, endPoint y: 189, distance: 11.7
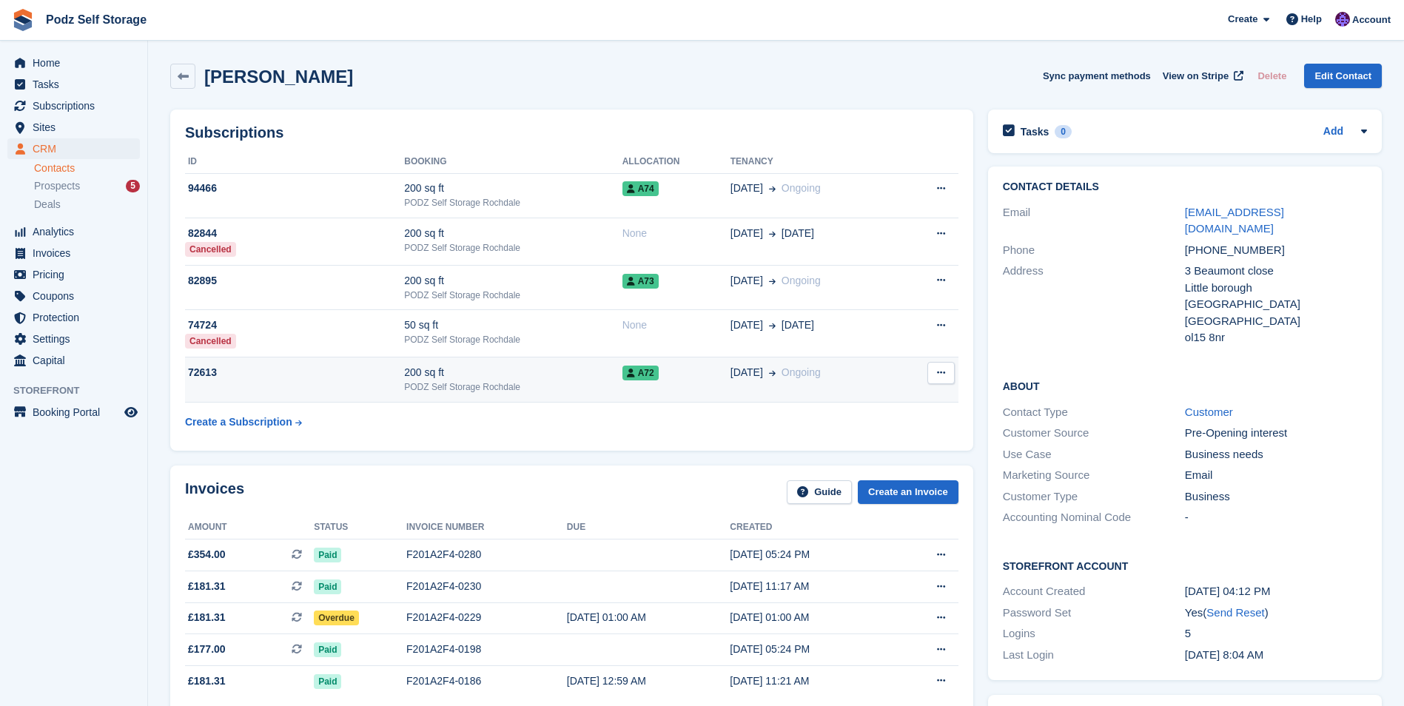
click at [498, 377] on div "200 sq ft" at bounding box center [513, 373] width 218 height 16
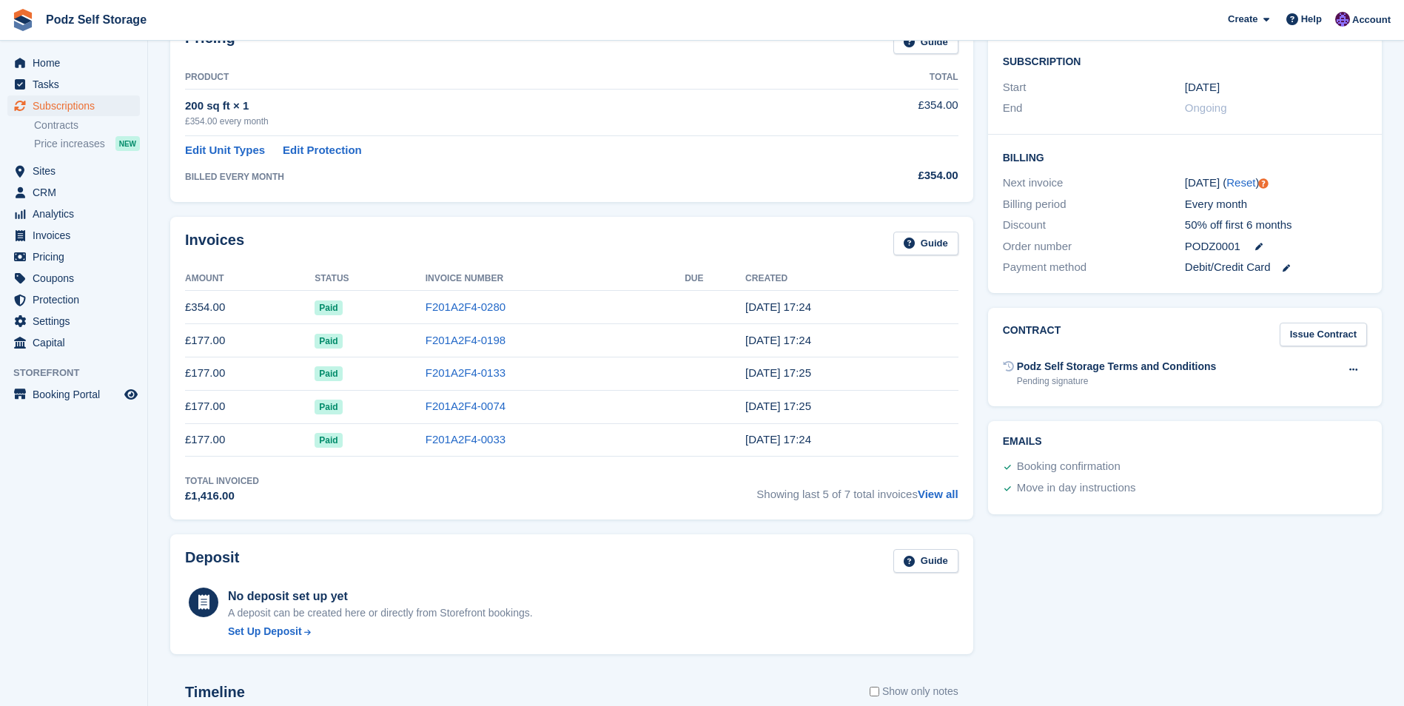
scroll to position [222, 0]
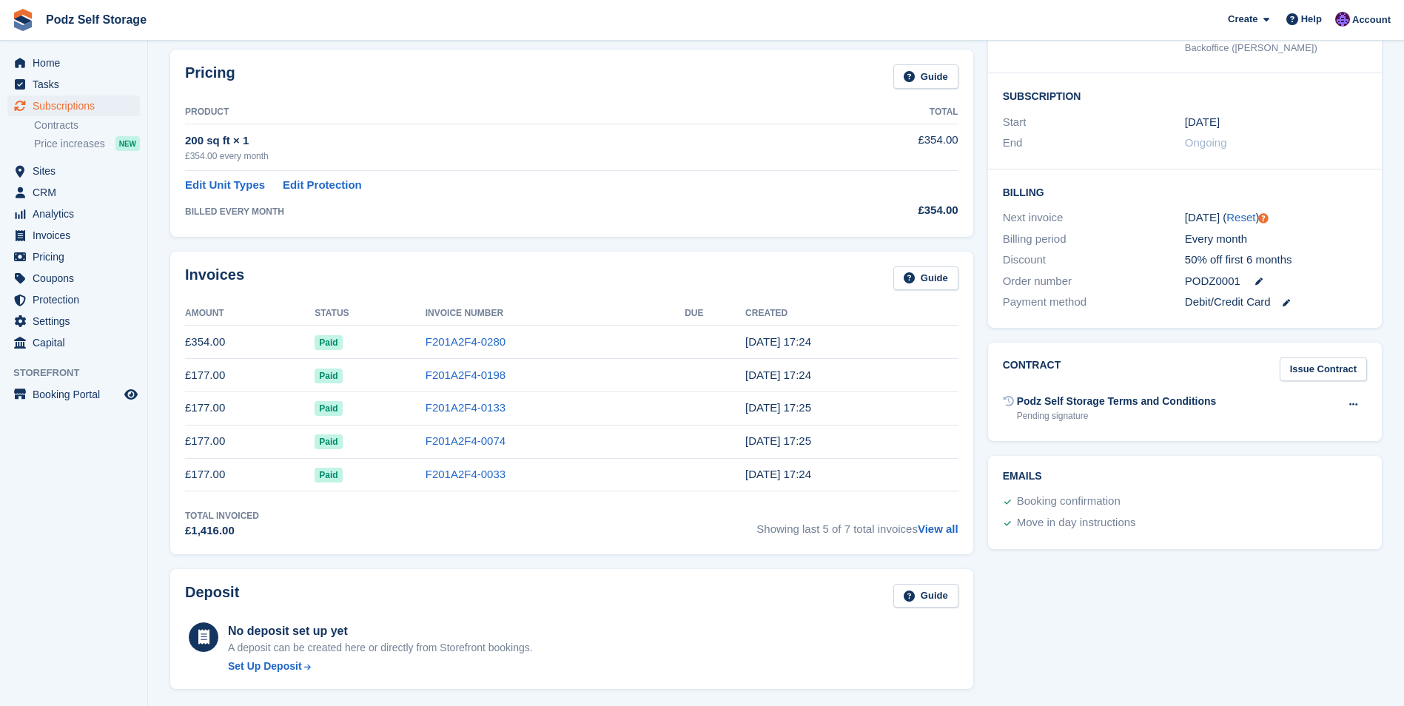
drag, startPoint x: 275, startPoint y: 381, endPoint x: 296, endPoint y: 376, distance: 21.2
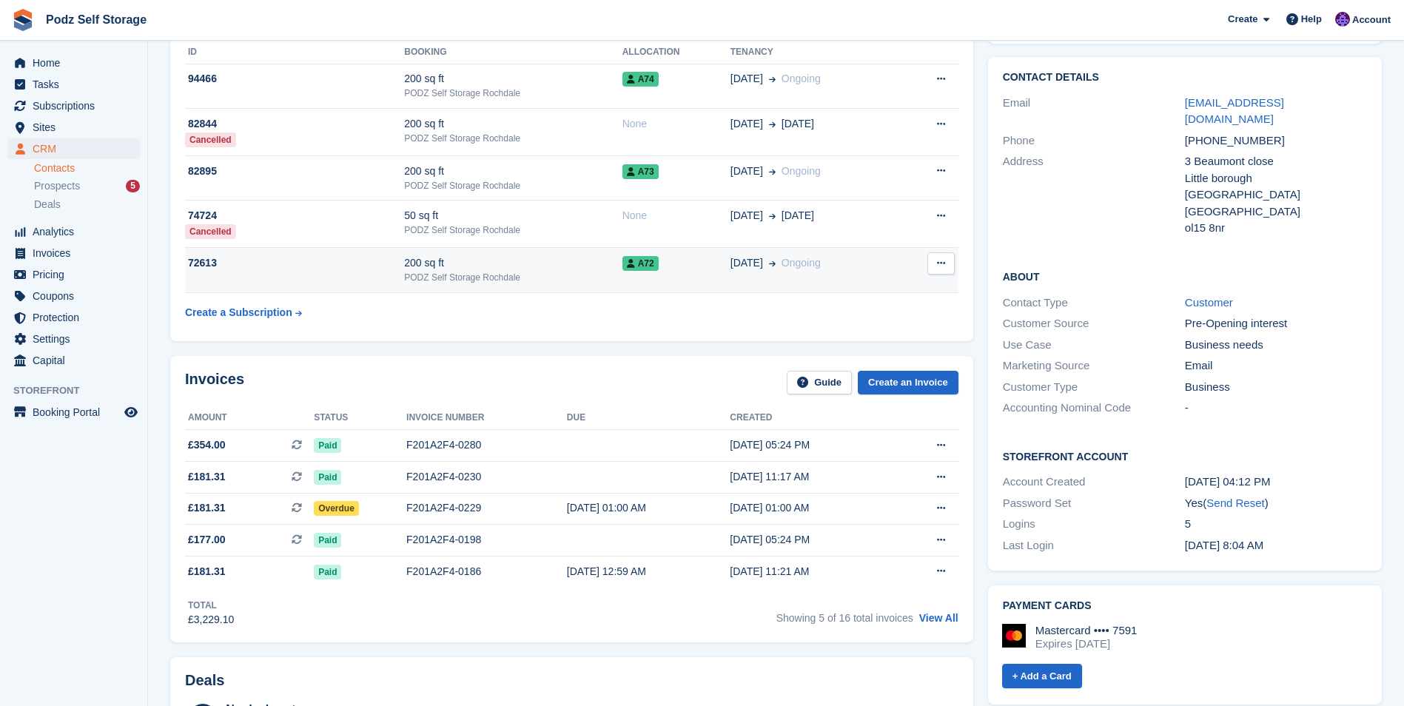
scroll to position [74, 0]
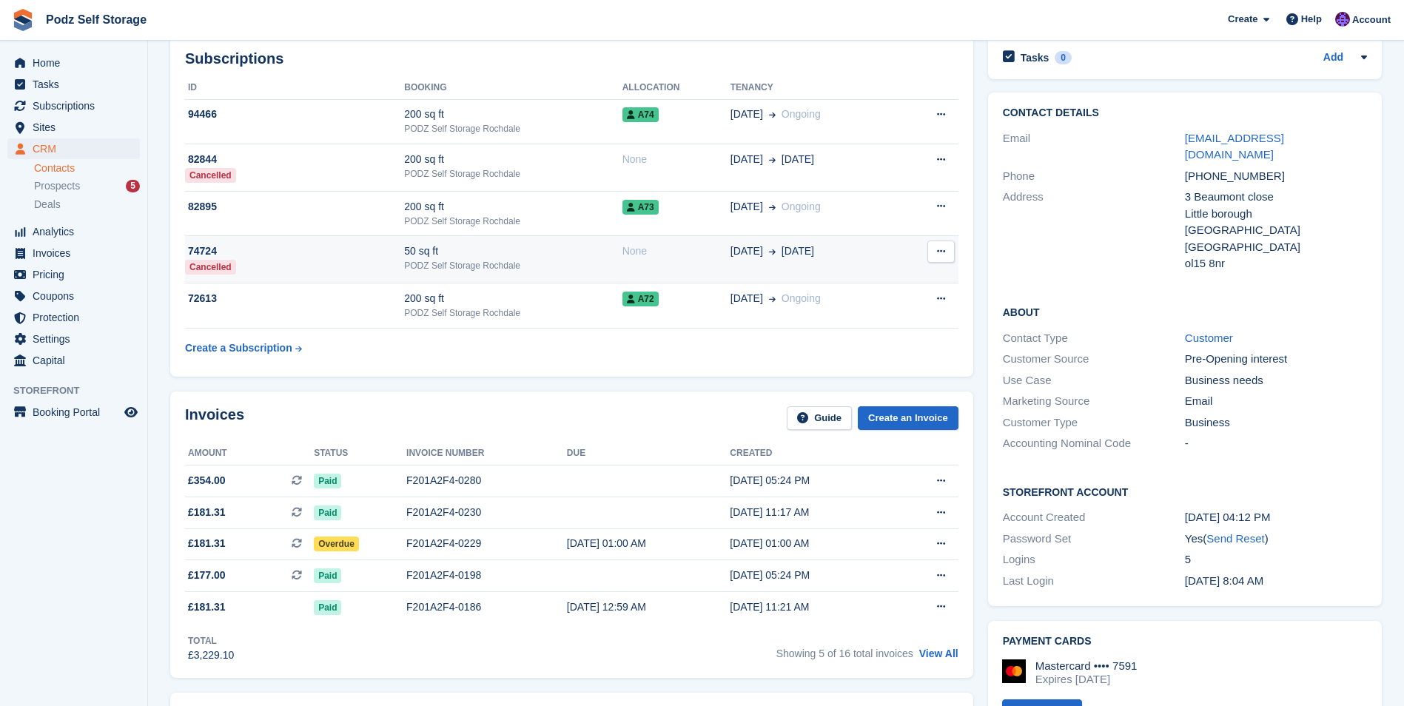
click at [456, 252] on div "50 sq ft" at bounding box center [513, 252] width 218 height 16
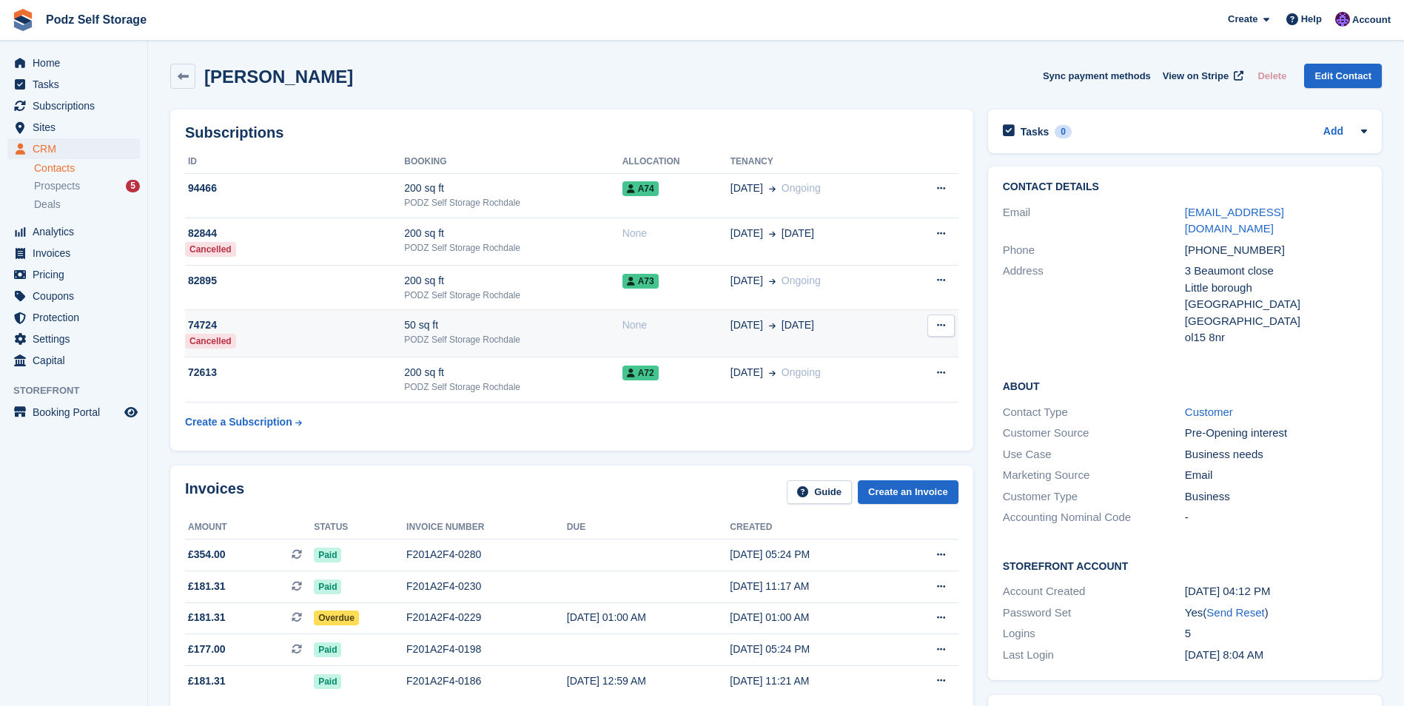
scroll to position [74, 0]
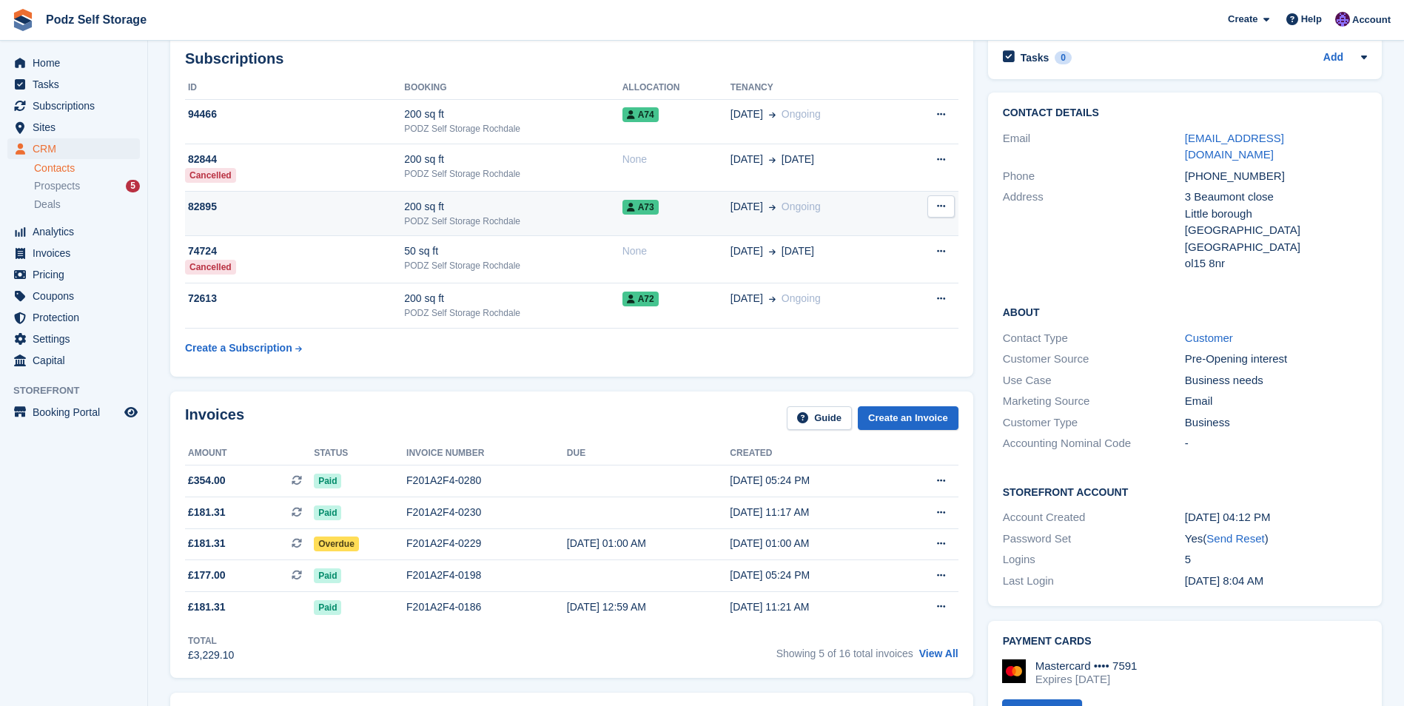
click at [485, 206] on div "200 sq ft" at bounding box center [513, 207] width 218 height 16
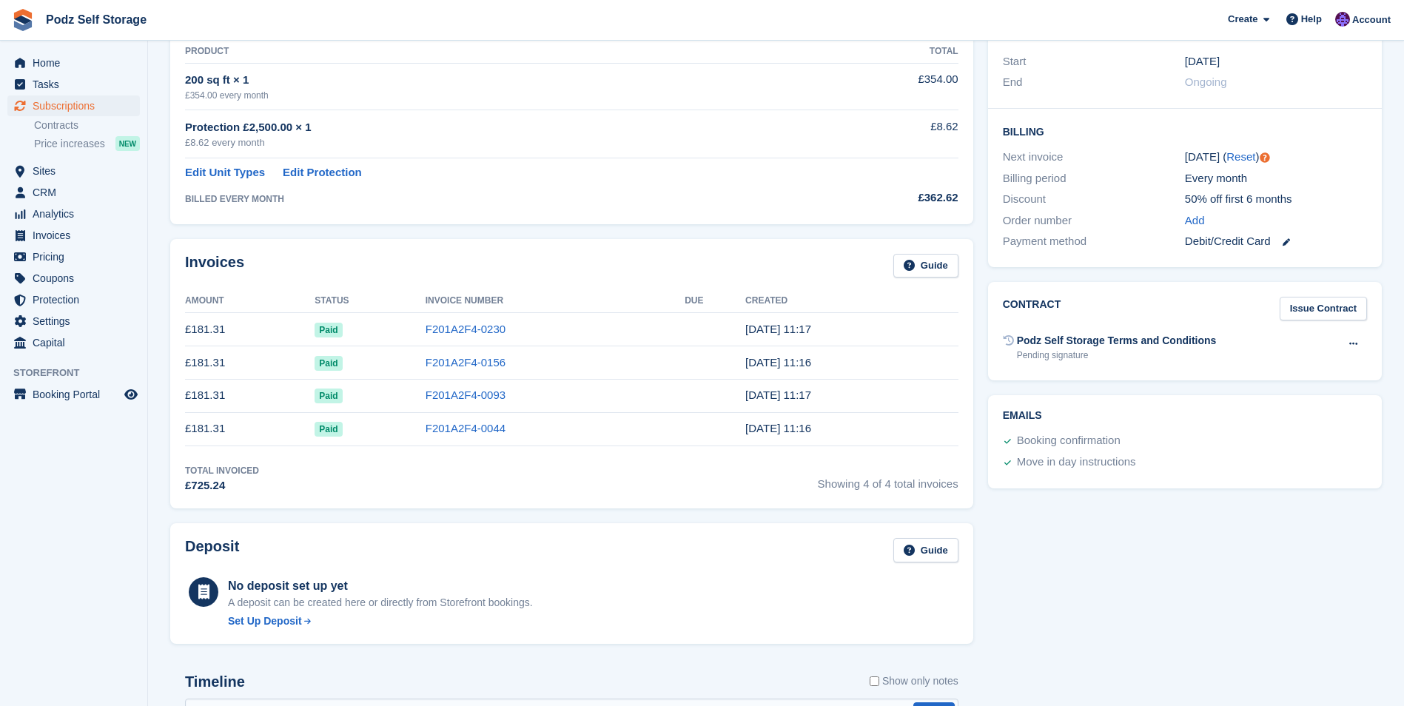
scroll to position [296, 0]
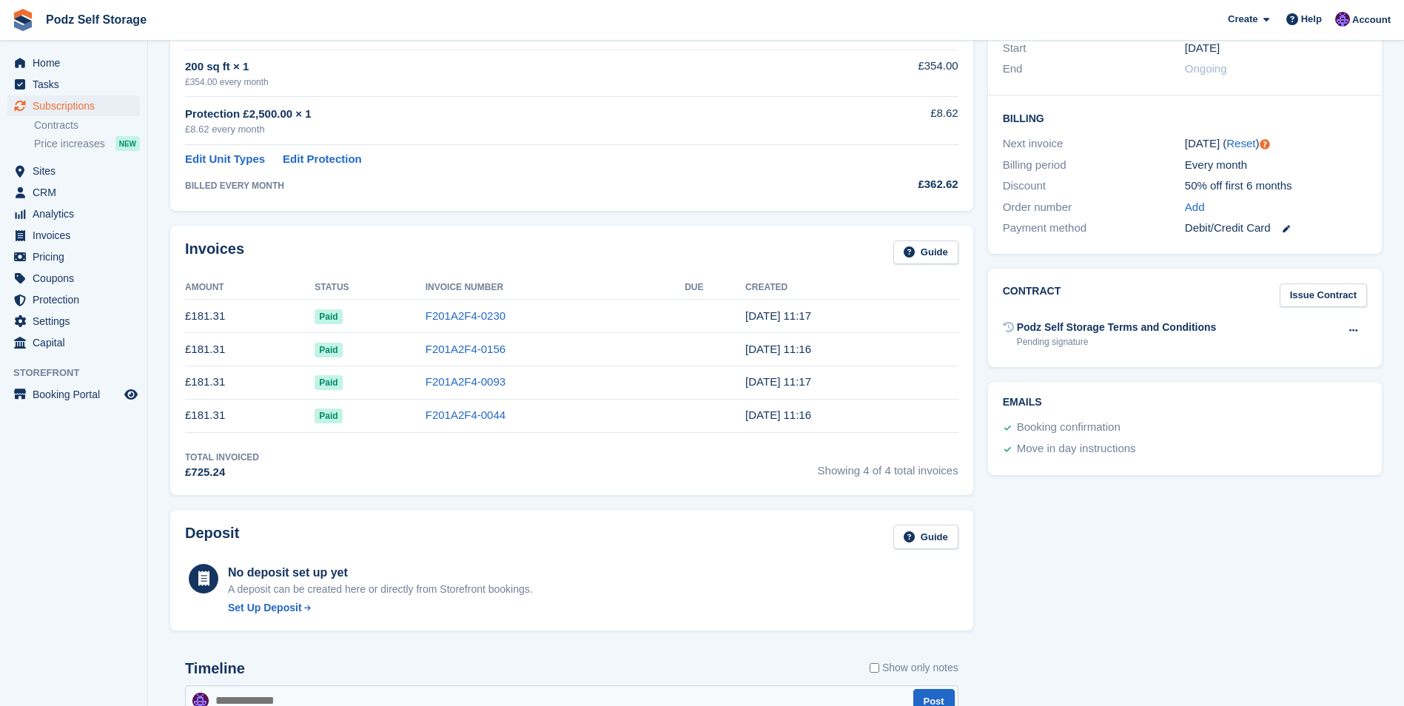
drag, startPoint x: 471, startPoint y: 256, endPoint x: 456, endPoint y: 249, distance: 16.2
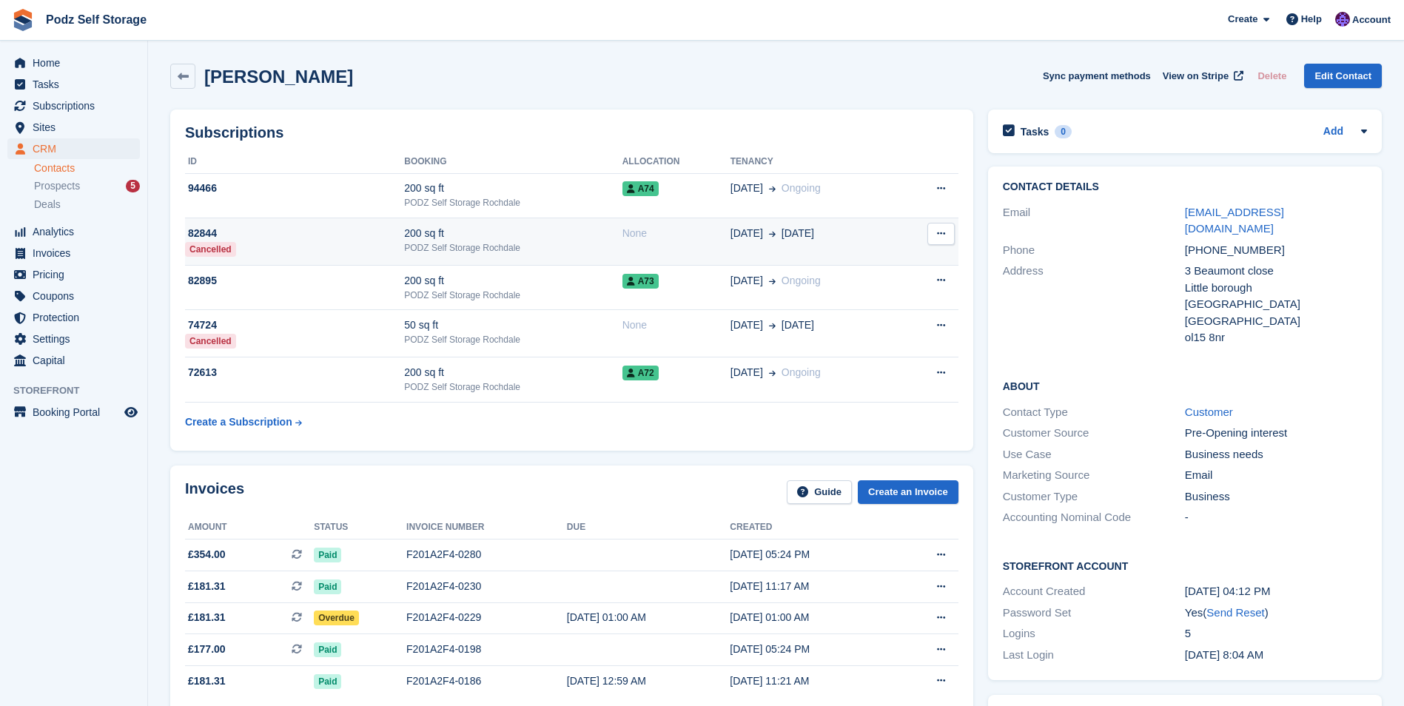
click at [467, 244] on div "PODZ Self Storage Rochdale" at bounding box center [513, 247] width 218 height 13
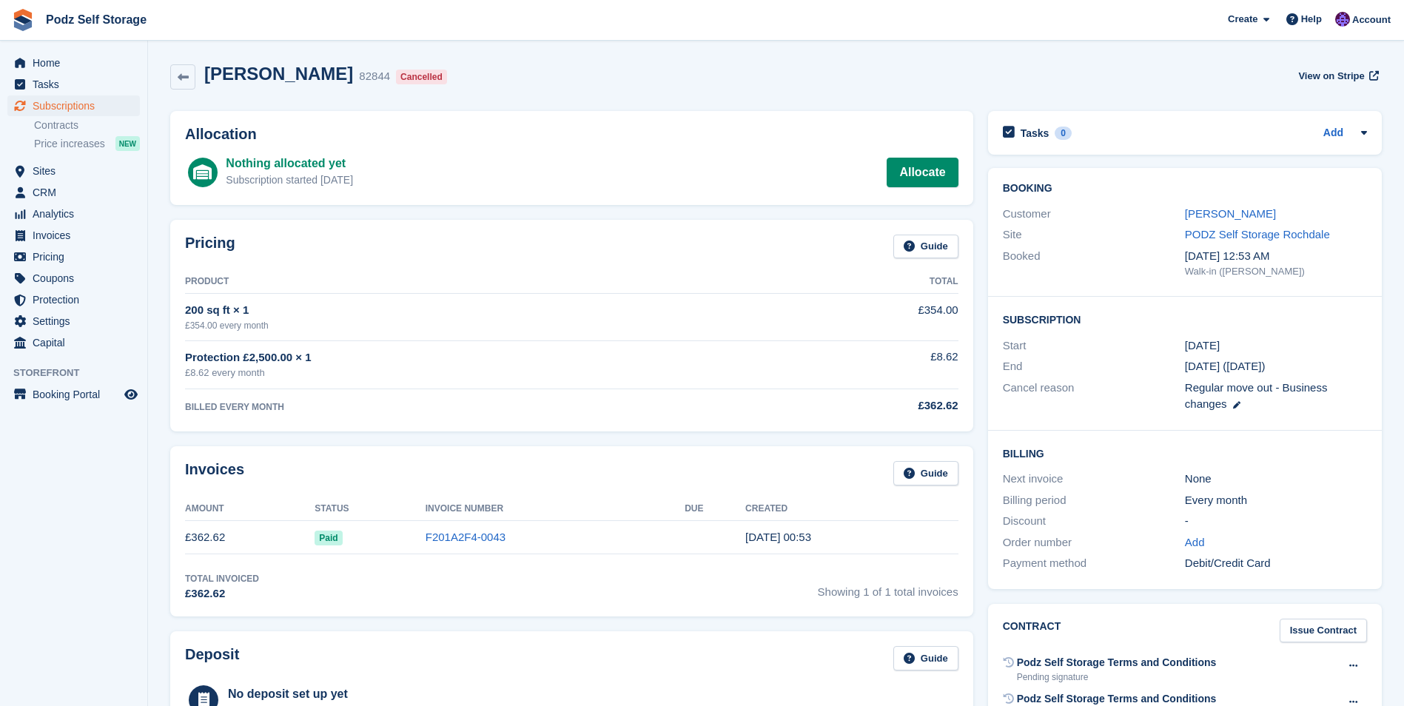
scroll to position [74, 0]
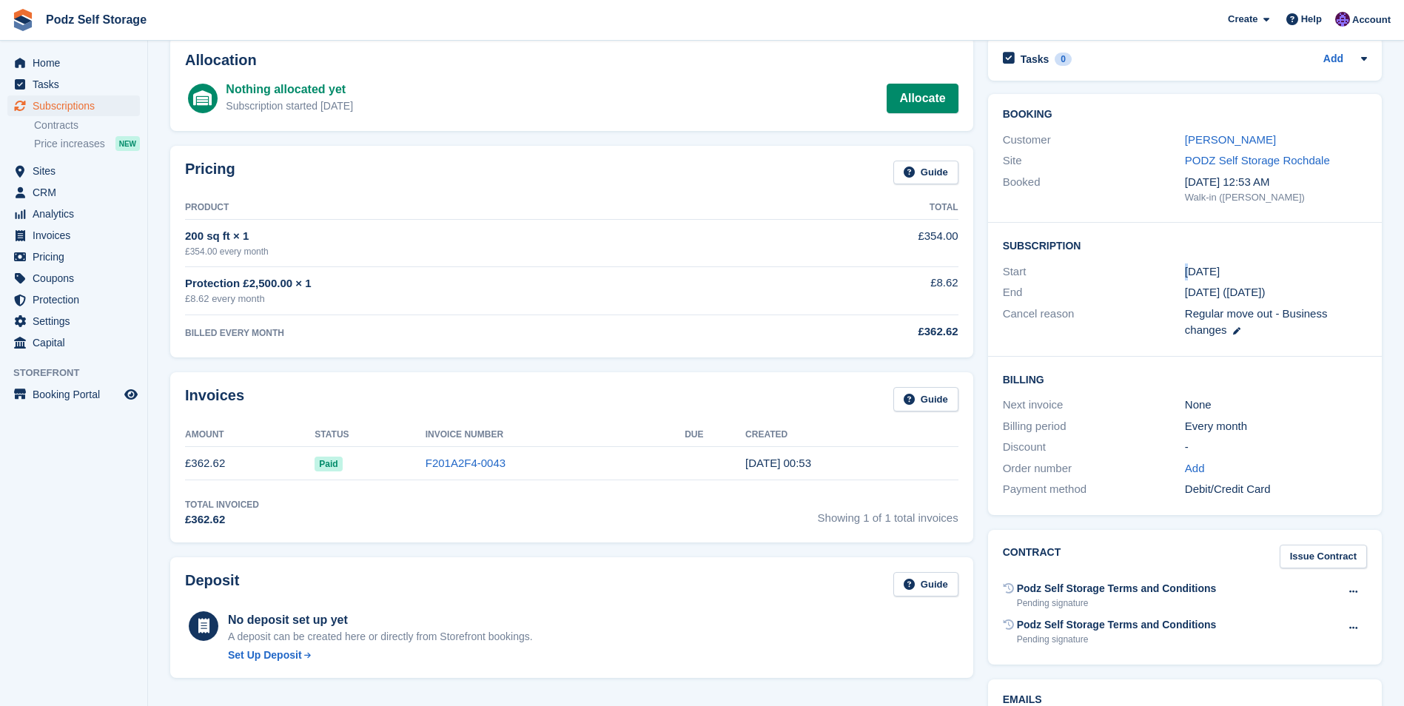
drag, startPoint x: 1122, startPoint y: 270, endPoint x: 1190, endPoint y: 266, distance: 68.3
click at [1190, 266] on div "Start 23 Apr" at bounding box center [1185, 271] width 364 height 21
drag, startPoint x: 1190, startPoint y: 266, endPoint x: 1175, endPoint y: 288, distance: 27.1
click at [1175, 288] on div "End" at bounding box center [1094, 292] width 182 height 17
drag, startPoint x: 1188, startPoint y: 295, endPoint x: 1199, endPoint y: 294, distance: 11.9
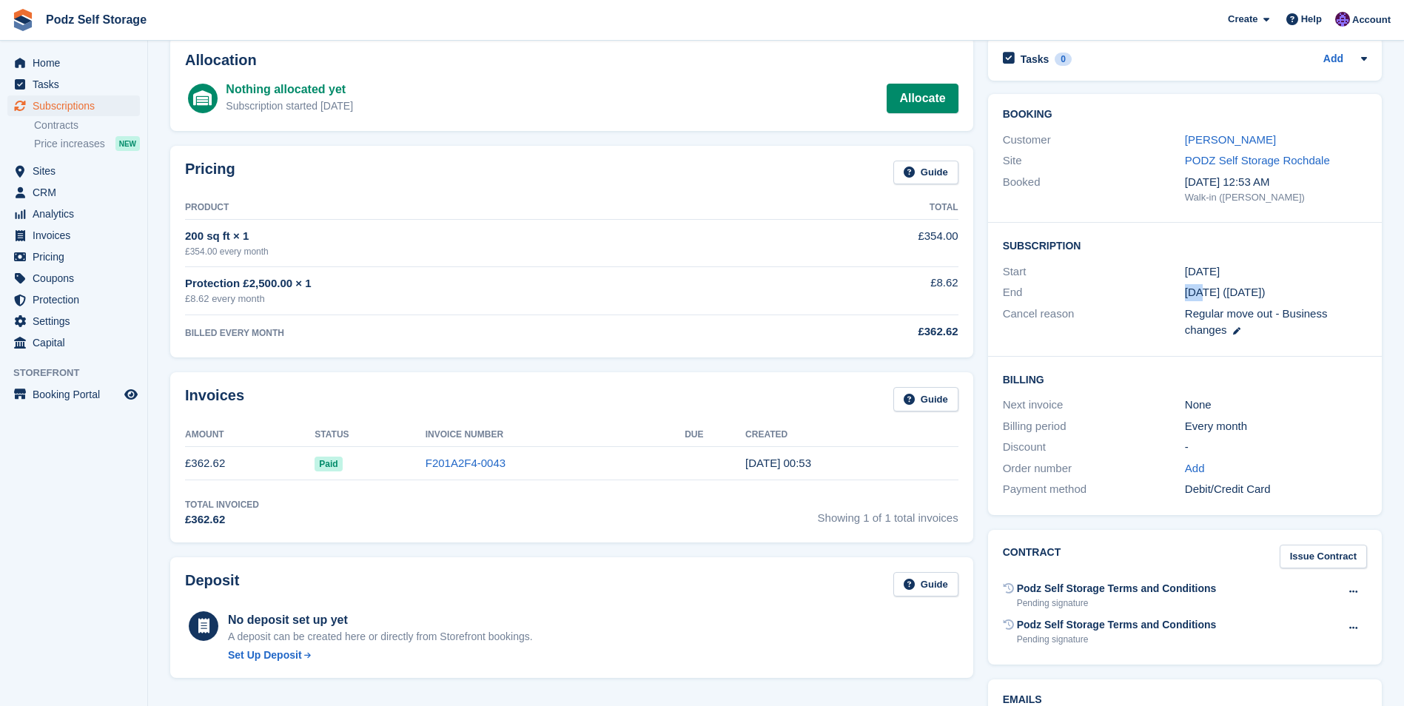
click at [1199, 294] on span "23 Apr (119 days ago)" at bounding box center [1225, 292] width 81 height 13
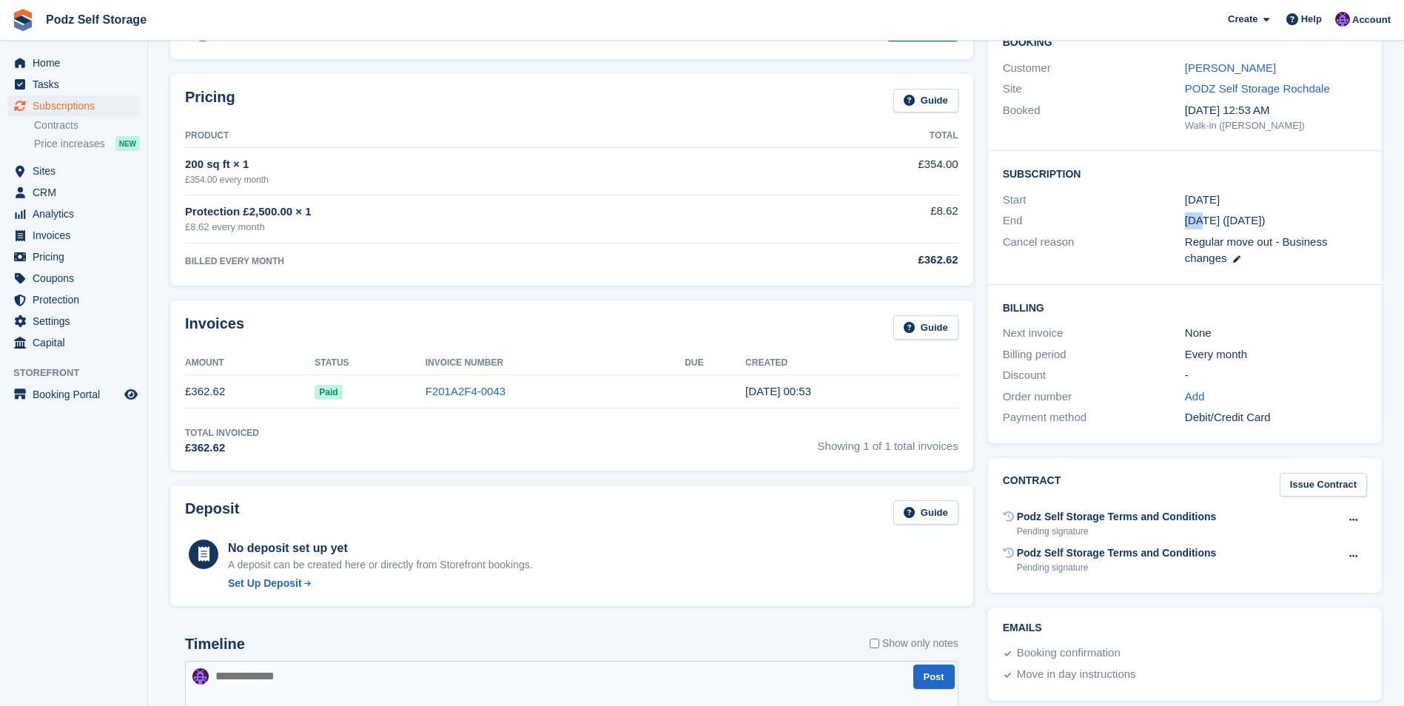
scroll to position [148, 0]
click at [1125, 284] on div "Billing Next invoice None Billing period Every month Discount - Order number Ad…" at bounding box center [1185, 362] width 394 height 158
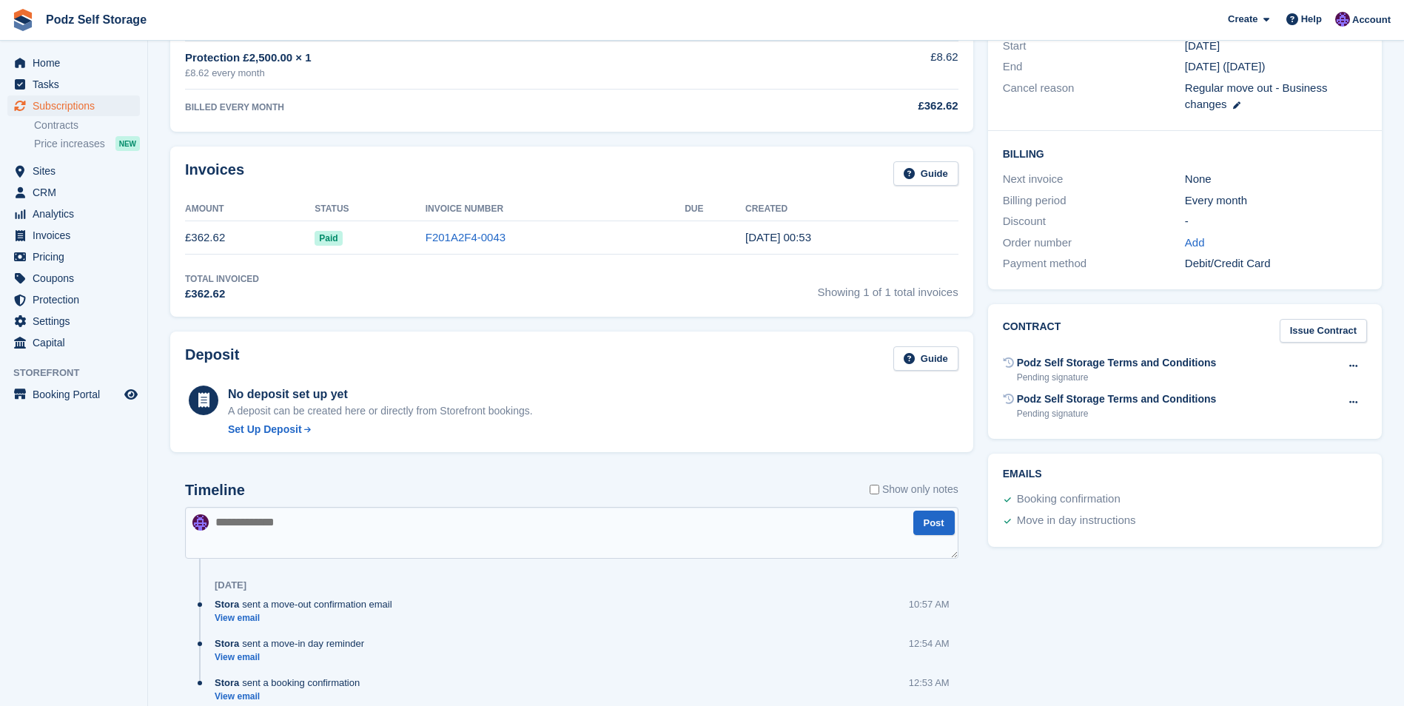
scroll to position [361, 0]
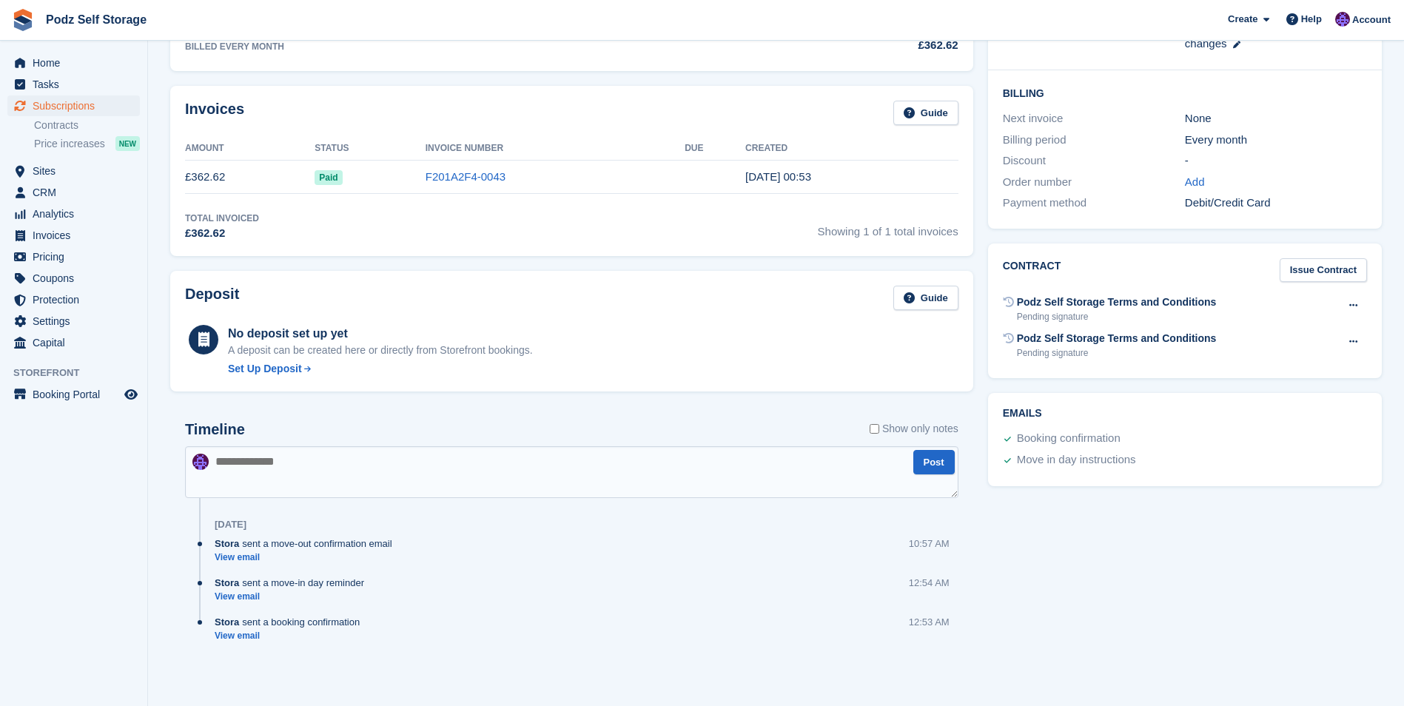
drag, startPoint x: 911, startPoint y: 628, endPoint x: 954, endPoint y: 629, distance: 43.7
click at [954, 629] on div "12:53 AM" at bounding box center [934, 622] width 50 height 14
click at [474, 566] on div "Stora sent a move-out confirmation email View email 10:57 AM" at bounding box center [587, 556] width 744 height 39
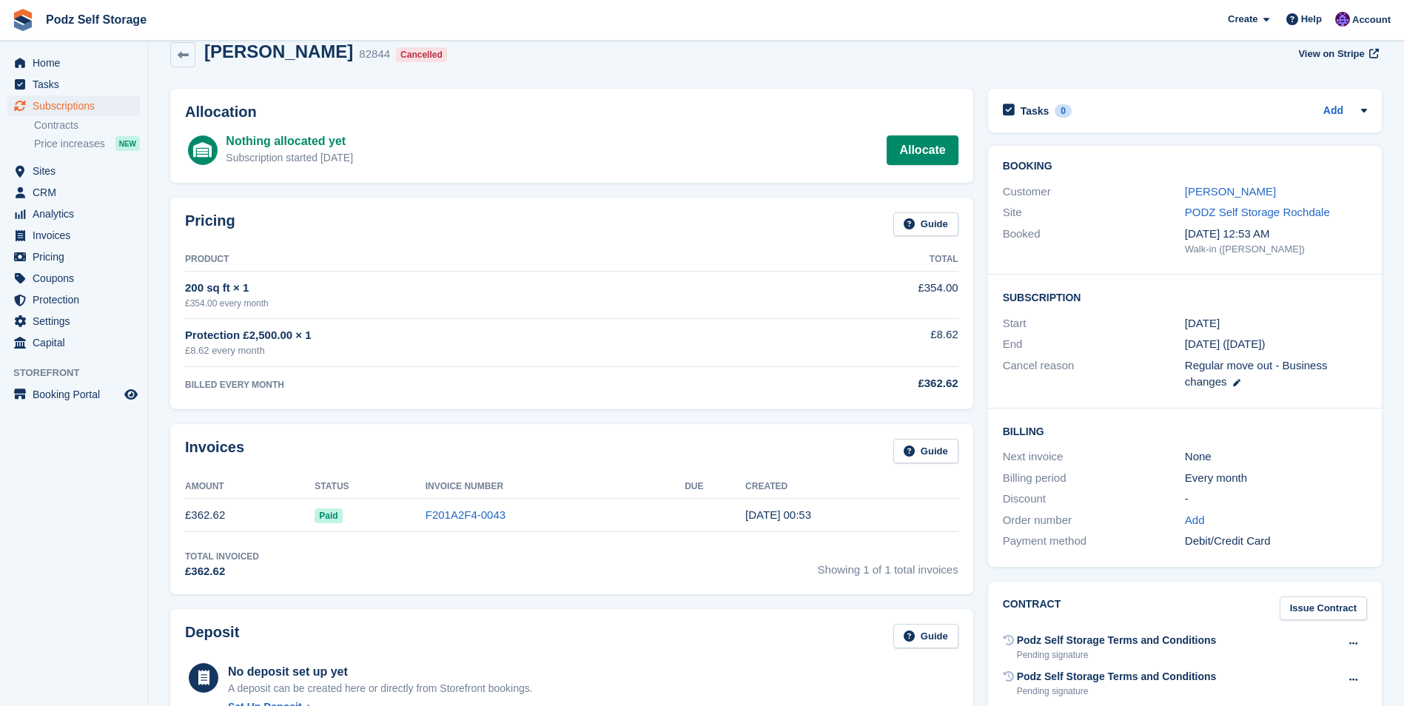
scroll to position [0, 0]
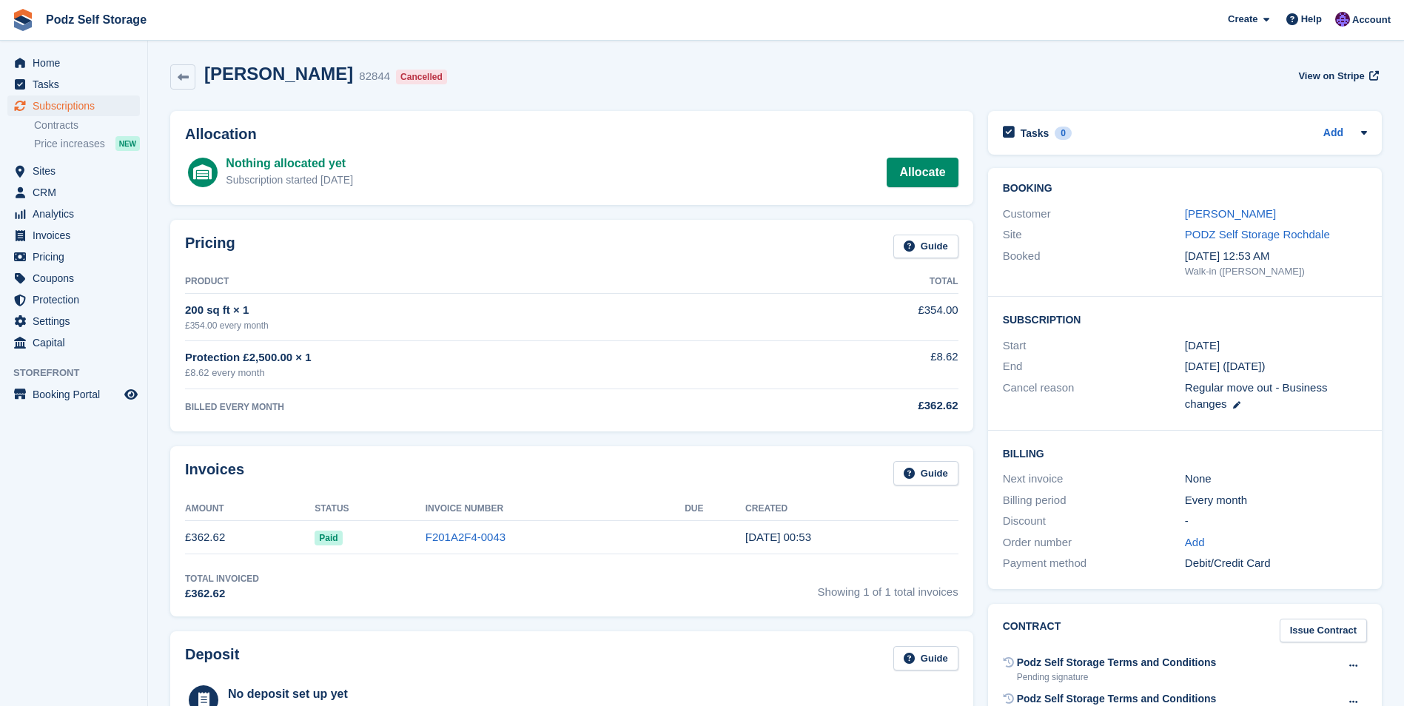
drag, startPoint x: 421, startPoint y: 374, endPoint x: 436, endPoint y: 368, distance: 16.6
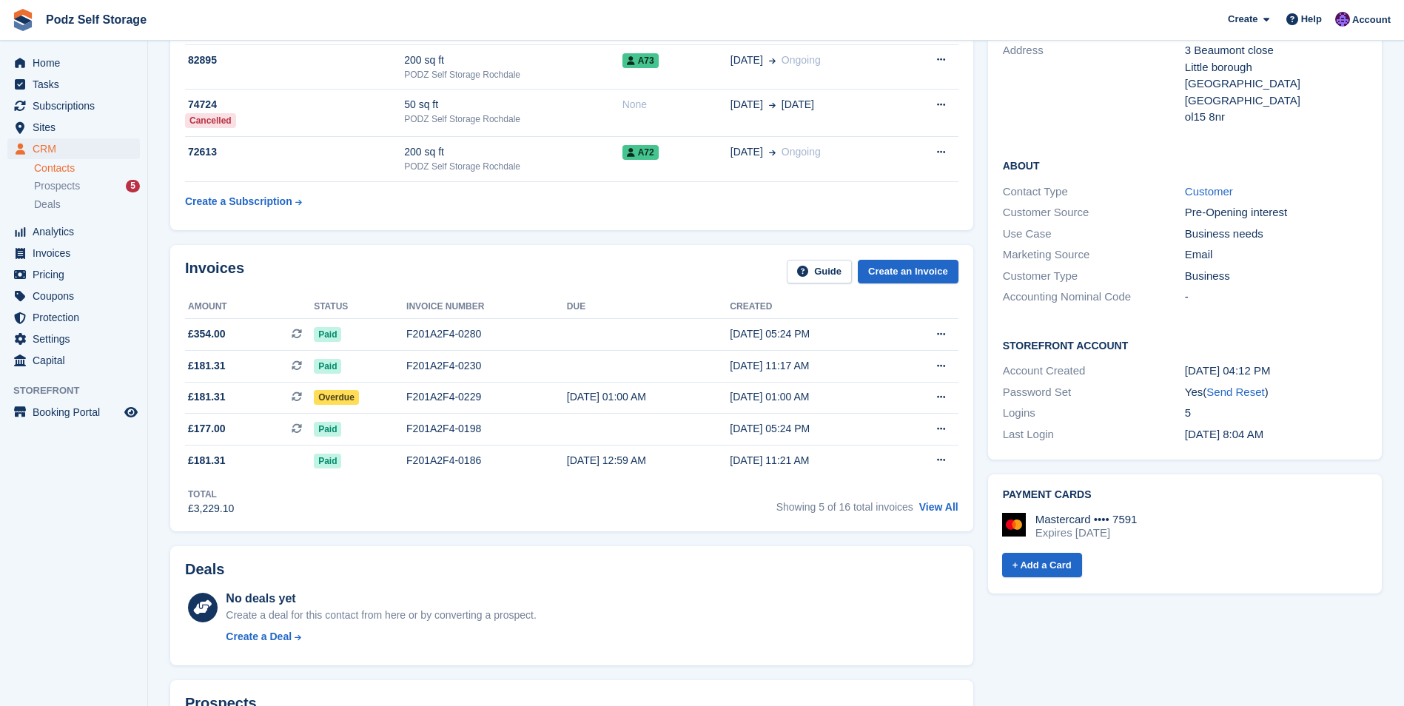
scroll to position [222, 0]
click at [936, 509] on link "View All" at bounding box center [939, 506] width 39 height 12
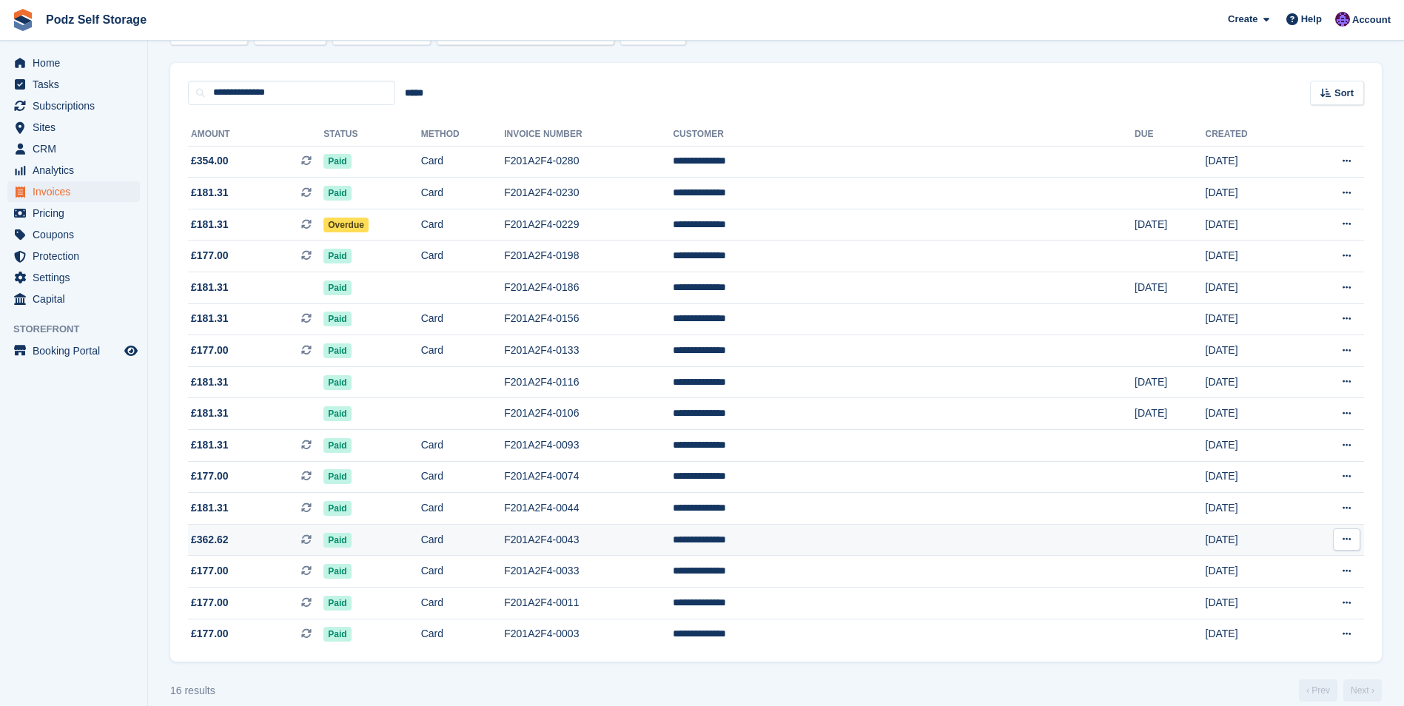
scroll to position [101, 0]
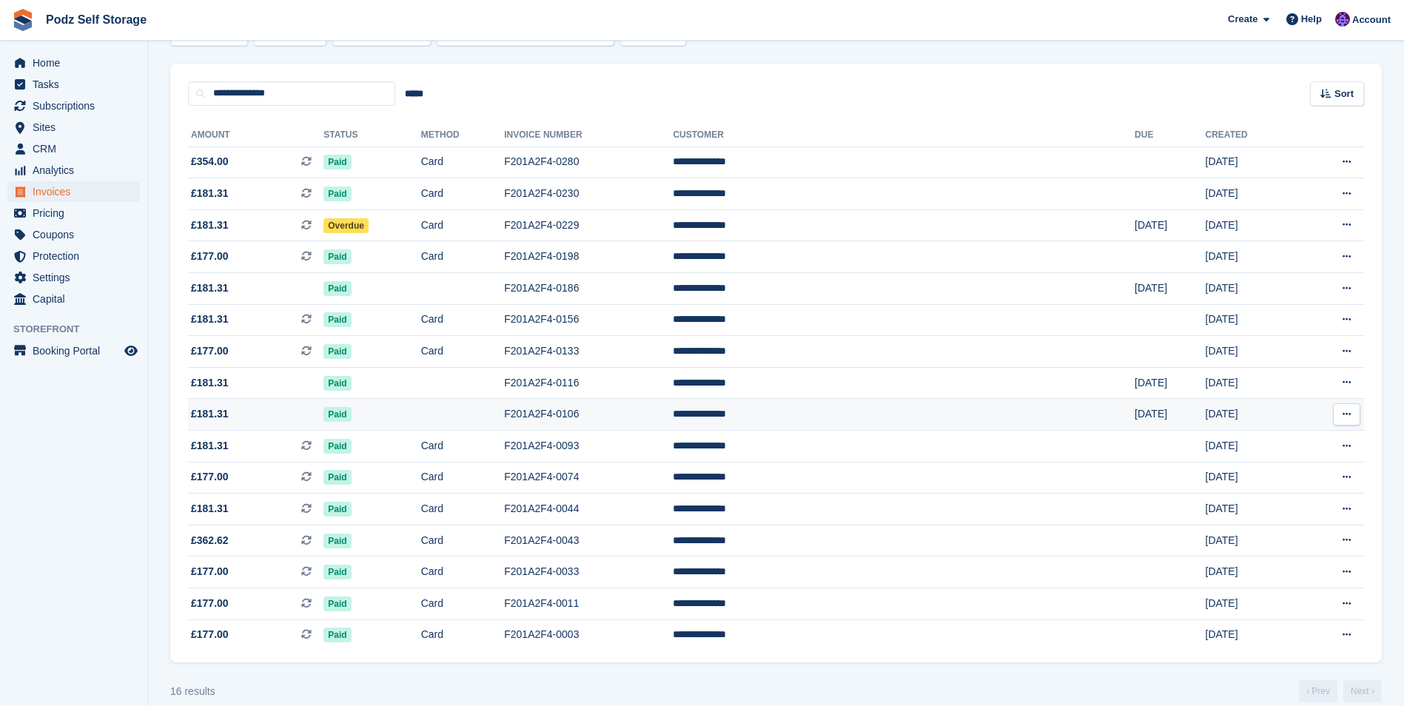
click at [1135, 421] on td "[DATE]" at bounding box center [1170, 415] width 70 height 32
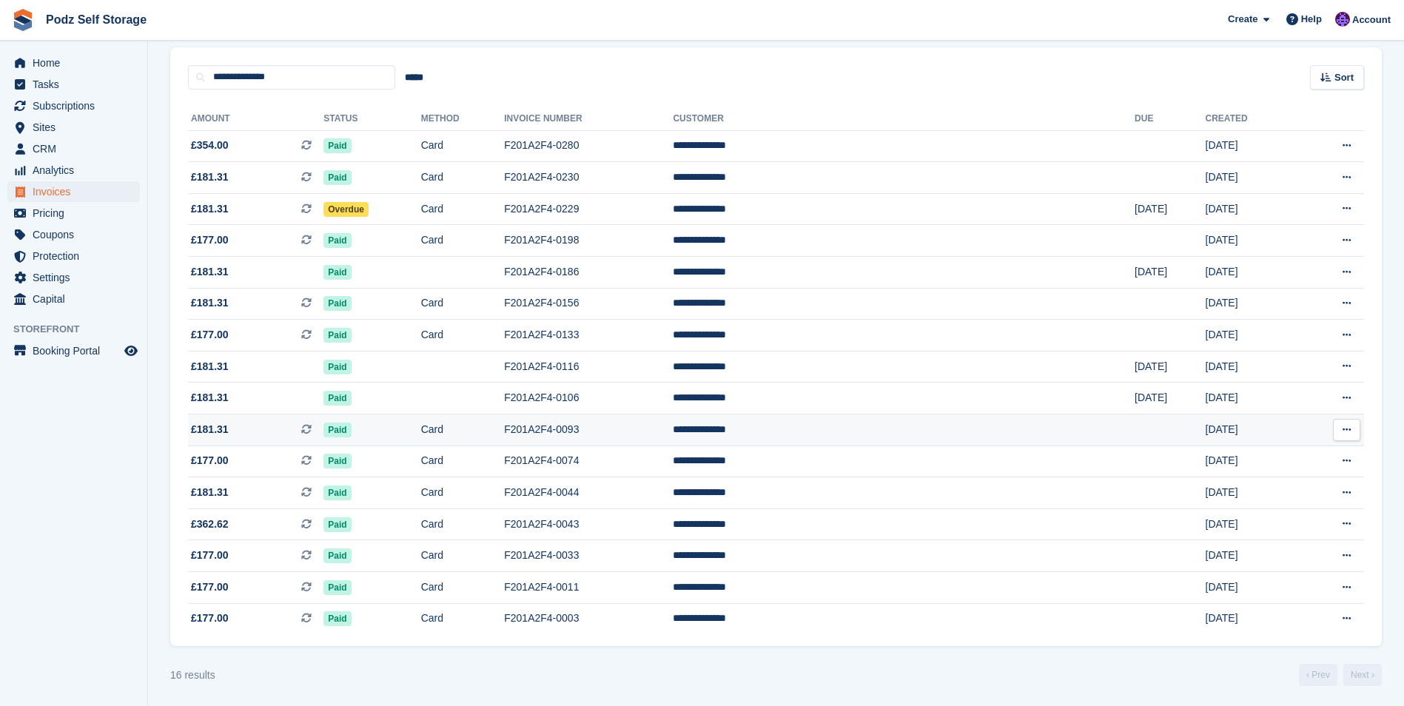
scroll to position [120, 0]
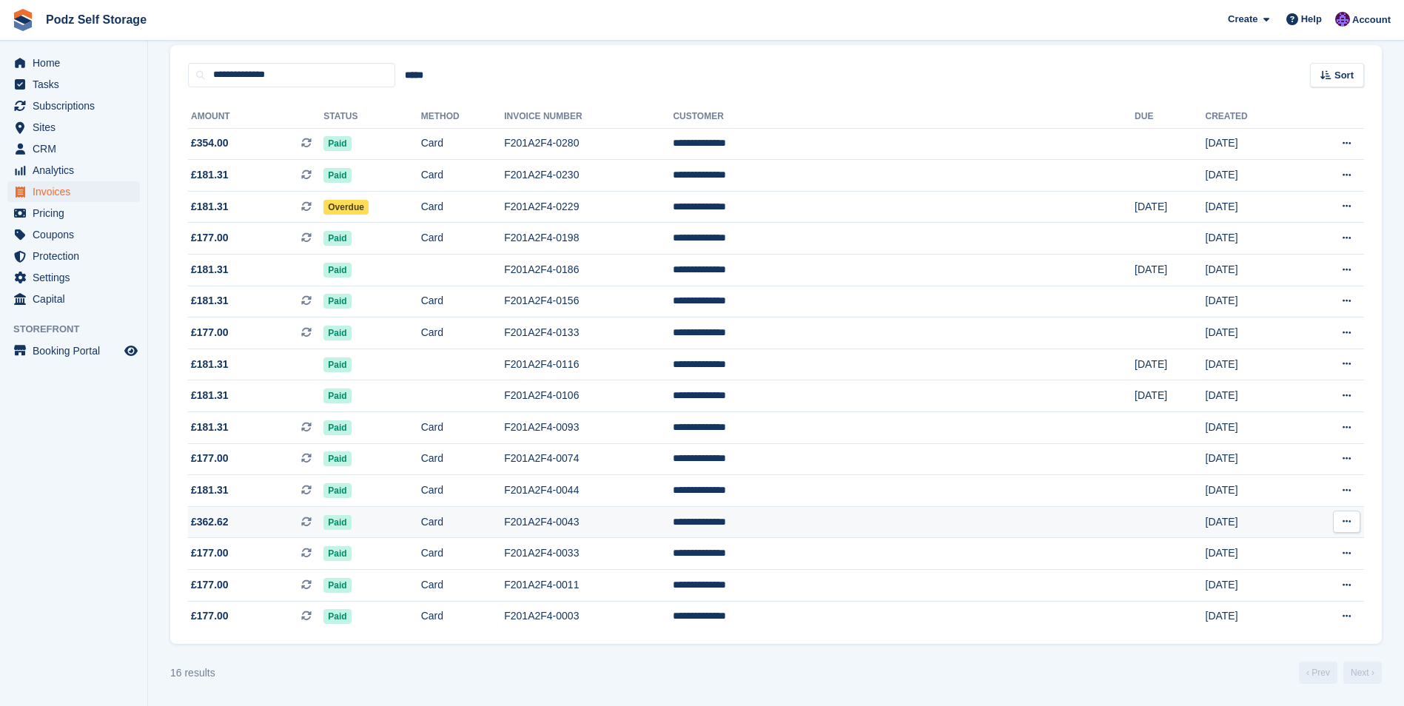
click at [421, 519] on td "Paid" at bounding box center [372, 522] width 97 height 32
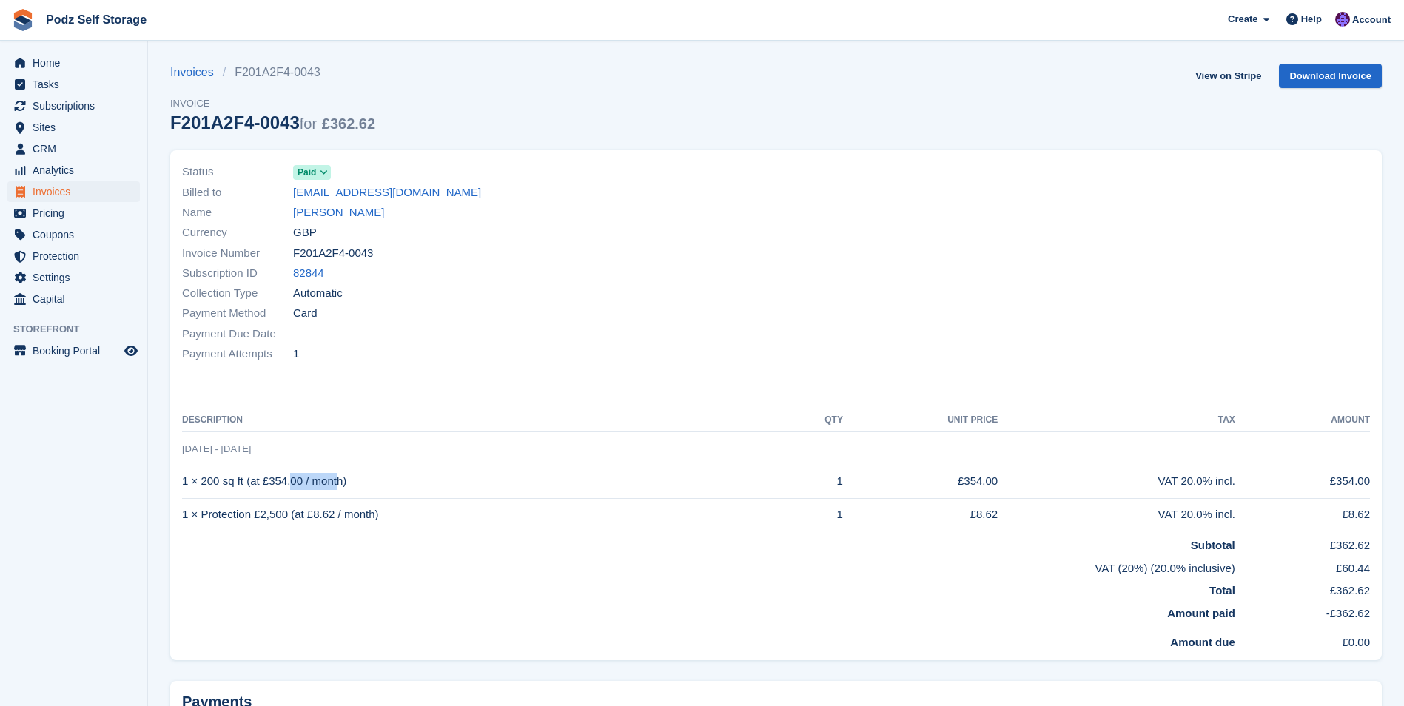
drag, startPoint x: 201, startPoint y: 485, endPoint x: 243, endPoint y: 483, distance: 41.5
click at [243, 483] on td "1 × 200 sq ft (at £354.00 / month)" at bounding box center [484, 481] width 605 height 33
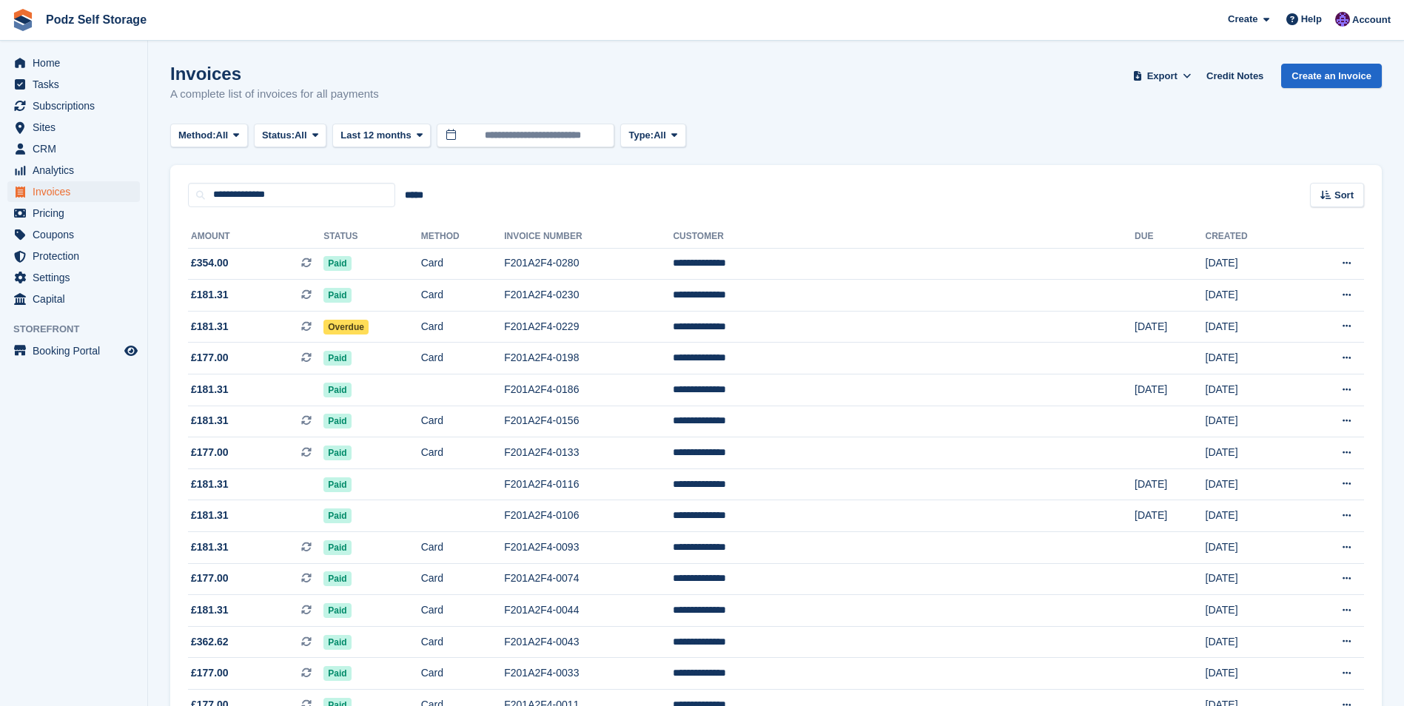
scroll to position [120, 0]
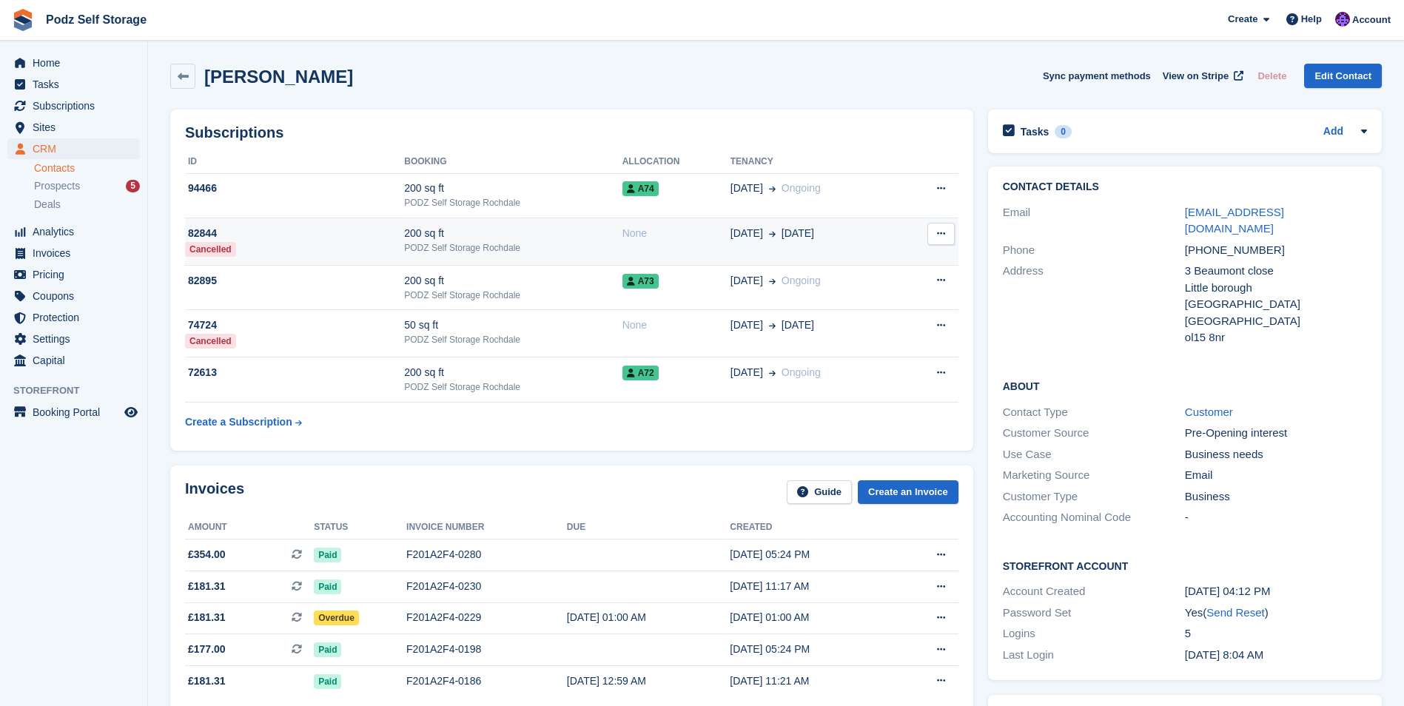
click at [418, 230] on div "200 sq ft" at bounding box center [513, 234] width 218 height 16
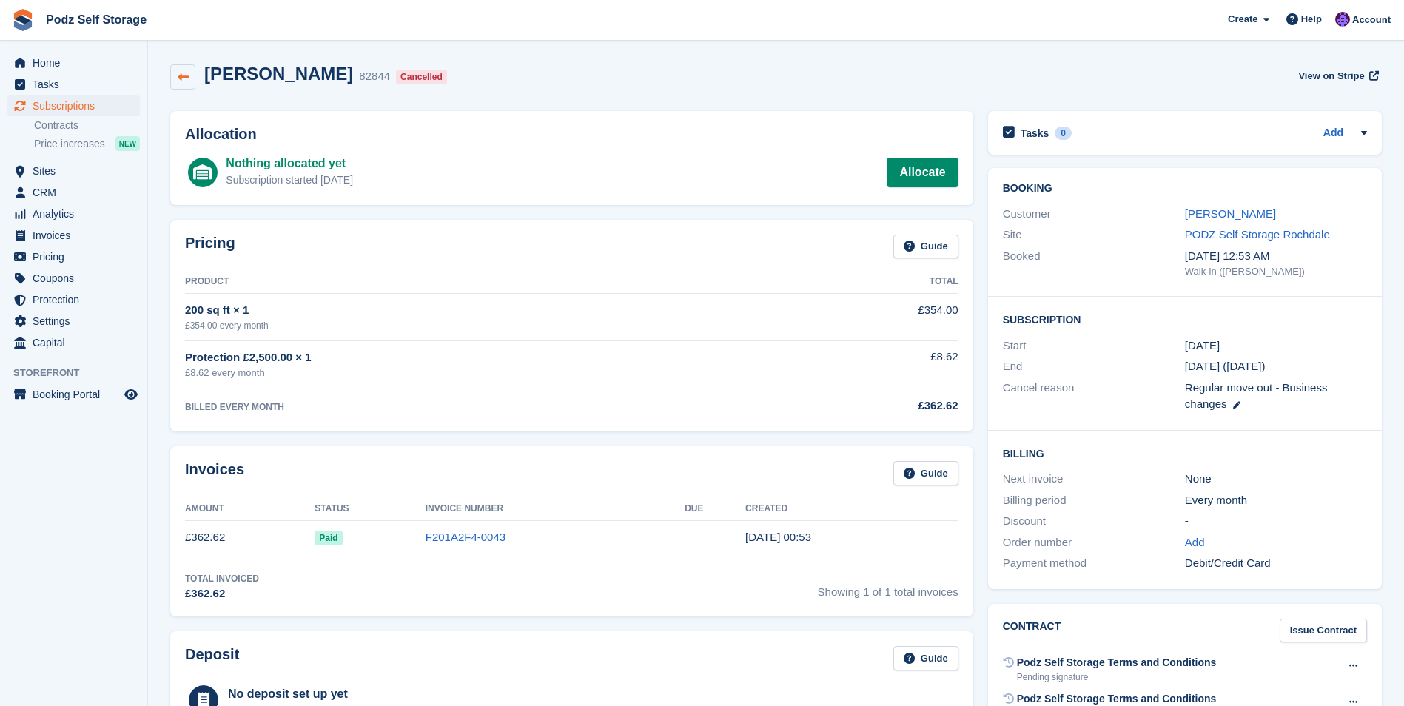
click at [180, 70] on link at bounding box center [182, 76] width 25 height 25
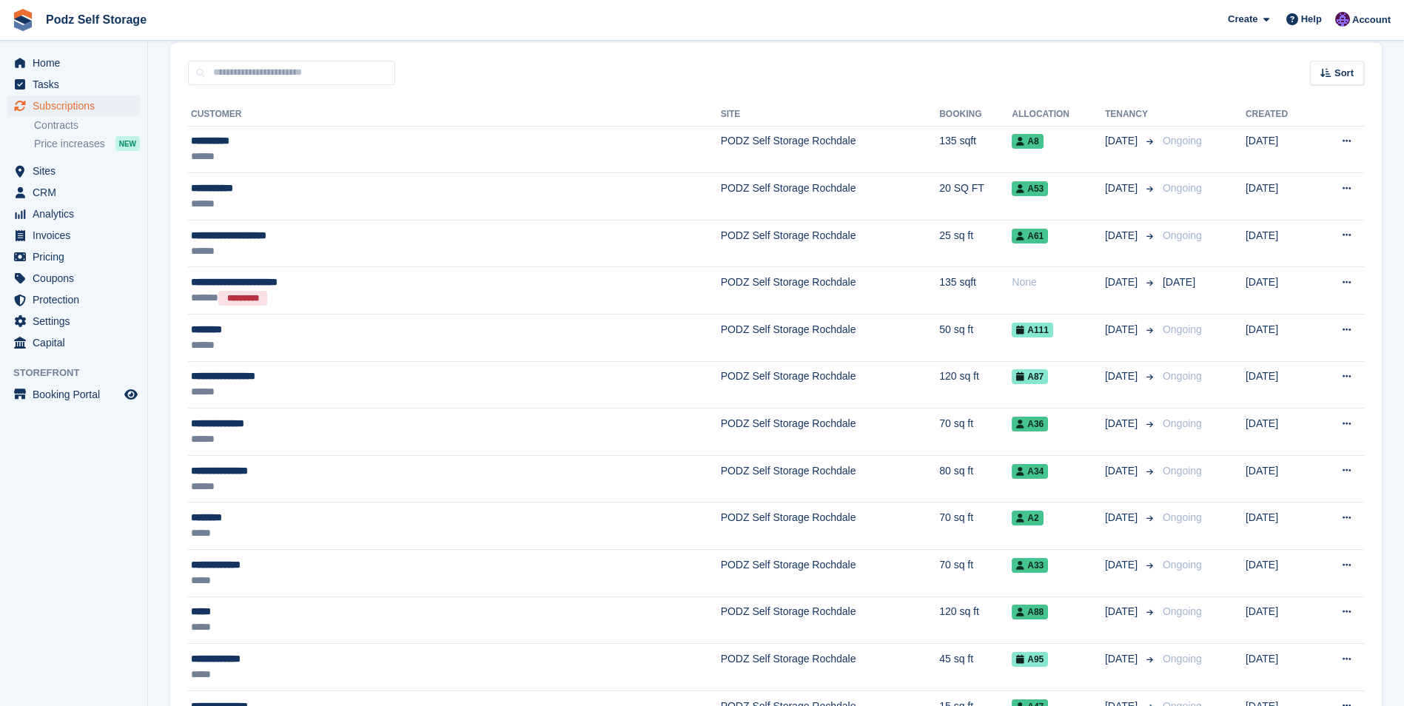
scroll to position [148, 0]
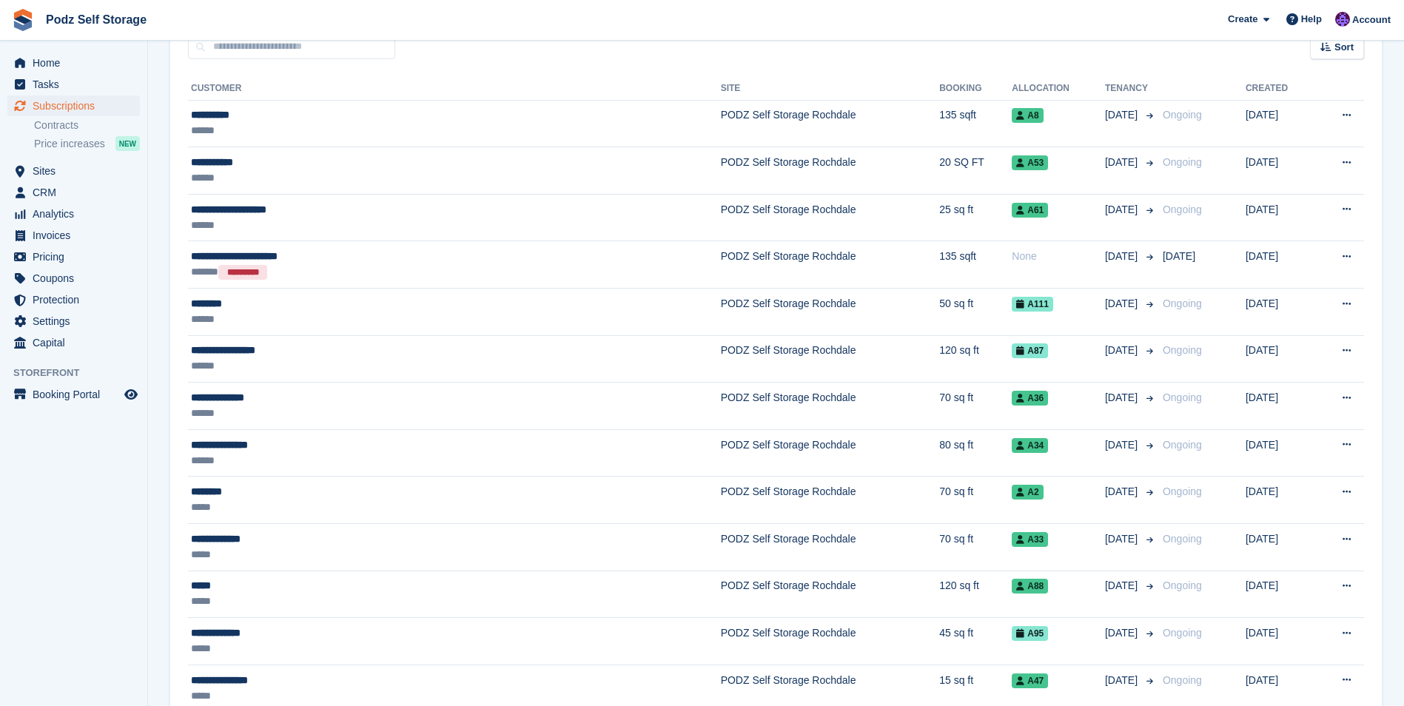
click at [127, 516] on aside "Home Tasks Subscriptions Subscriptions Subscriptions Contracts Price increases …" at bounding box center [73, 357] width 147 height 632
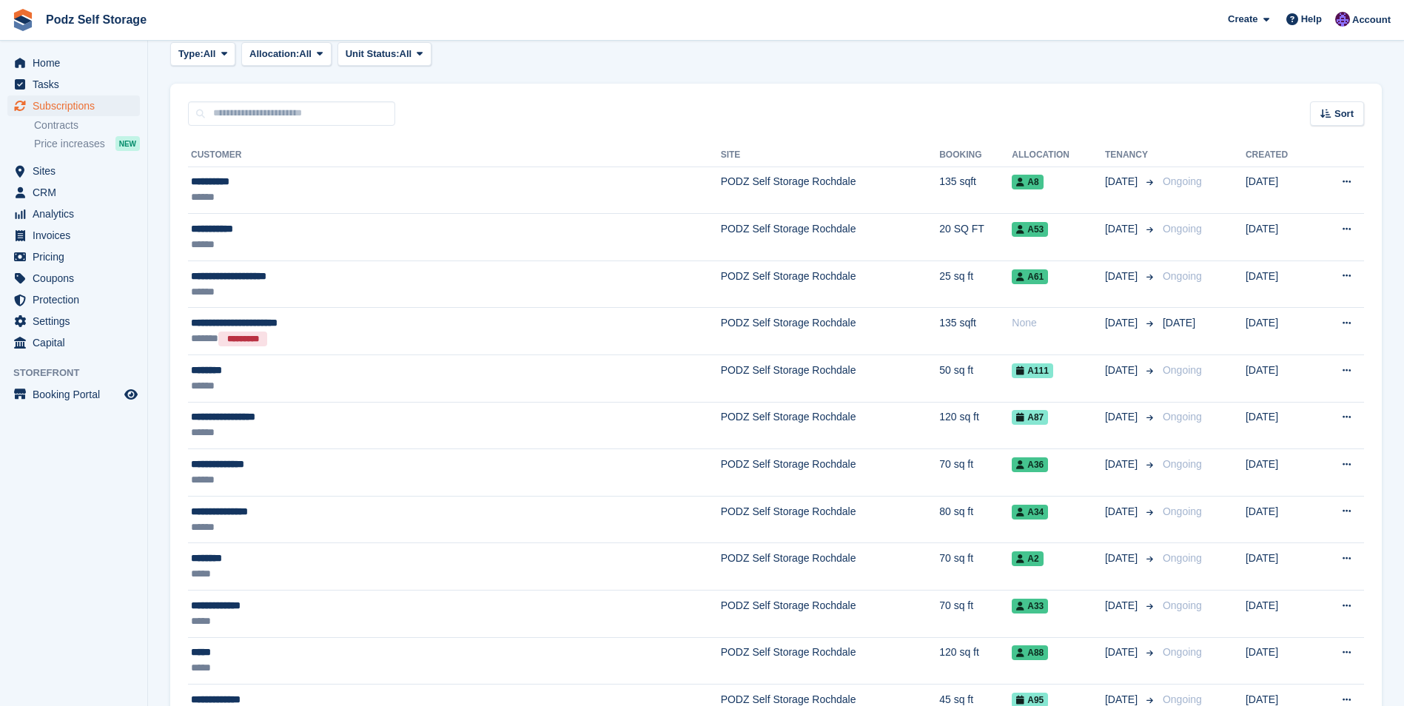
scroll to position [0, 0]
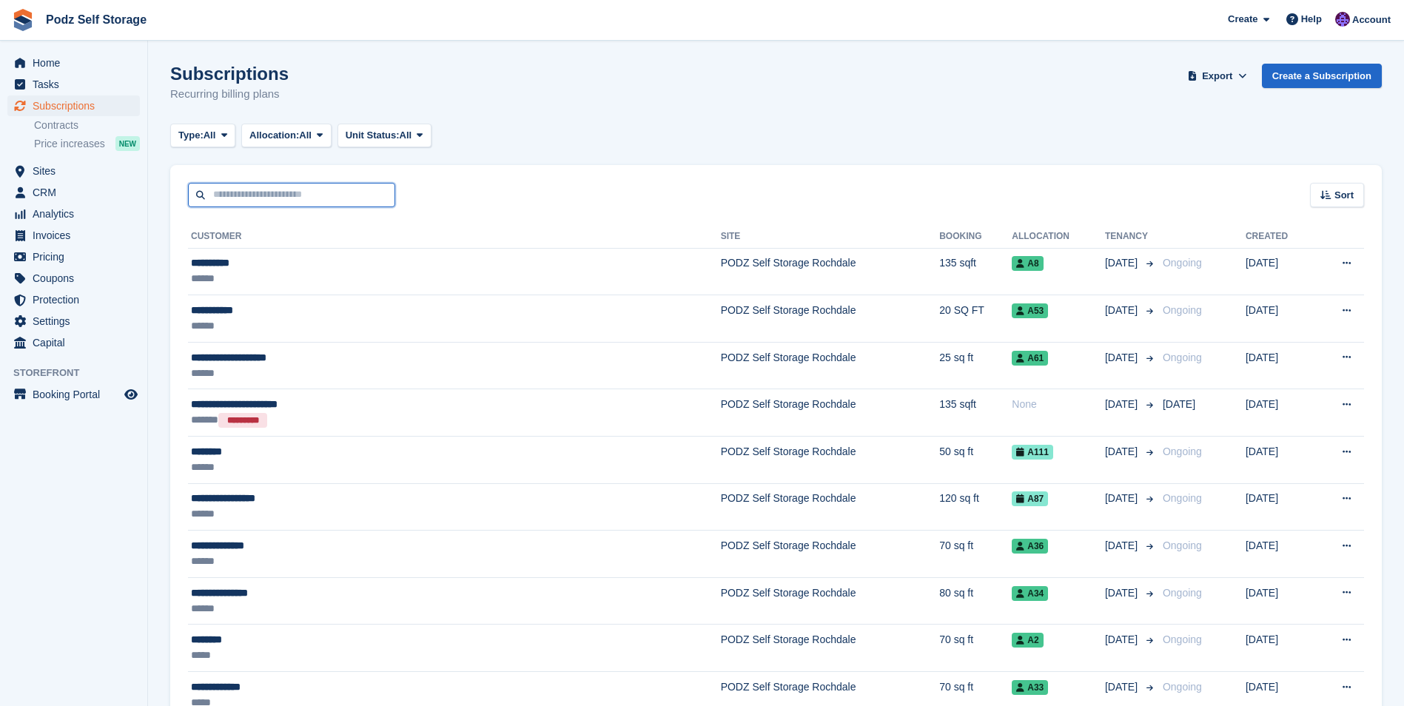
click at [318, 192] on input "text" at bounding box center [291, 195] width 207 height 24
click at [524, 165] on div "Sort Sort by Customer name Date created Move in date Move out date Created (old…" at bounding box center [776, 186] width 1212 height 42
click at [70, 195] on span "CRM" at bounding box center [77, 192] width 89 height 21
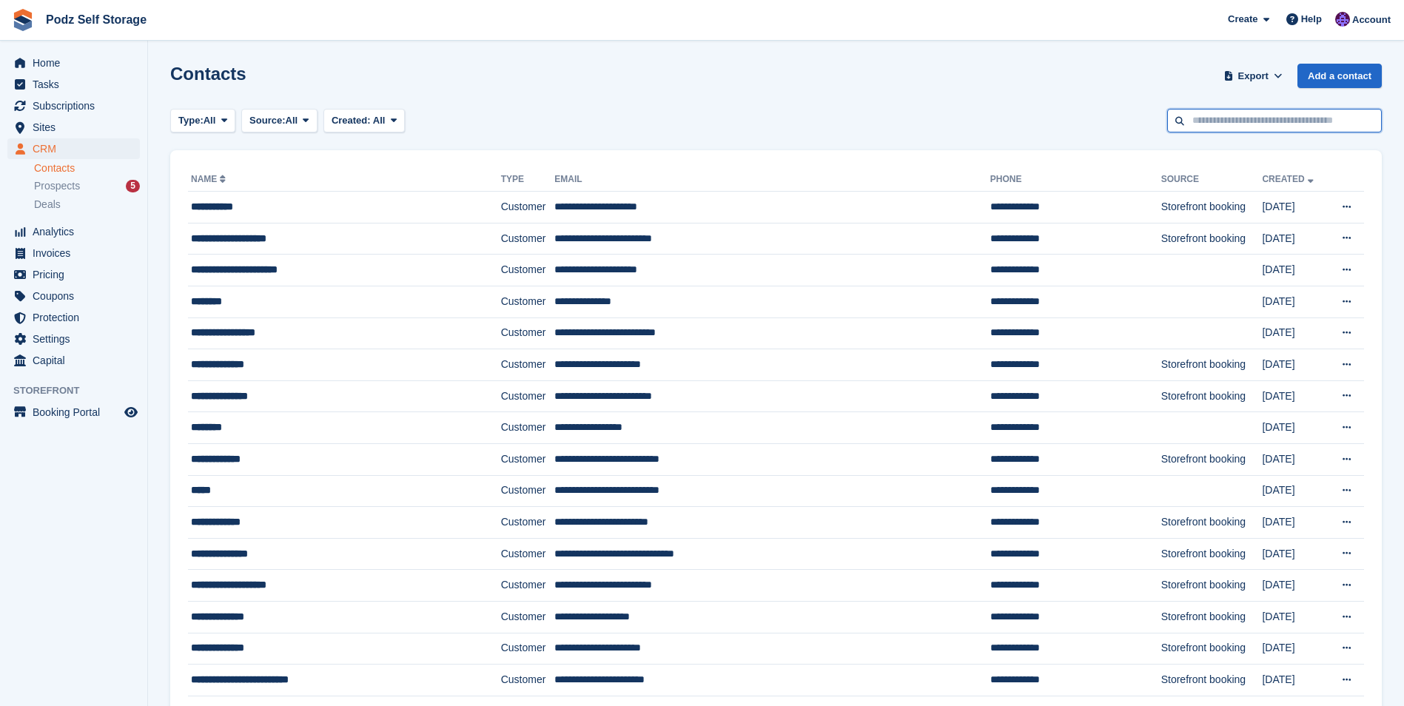
click at [1264, 125] on input "text" at bounding box center [1275, 121] width 215 height 24
type input "*****"
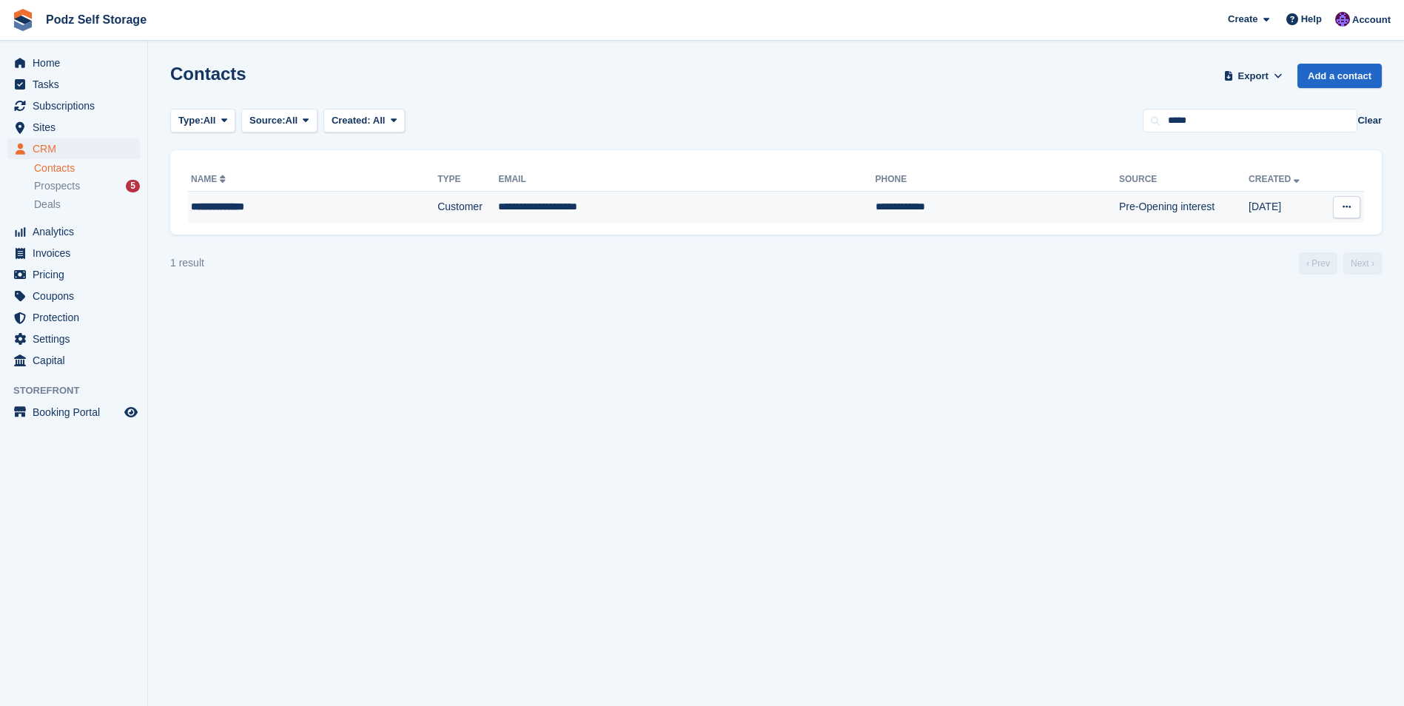
click at [545, 202] on td "**********" at bounding box center [686, 207] width 377 height 31
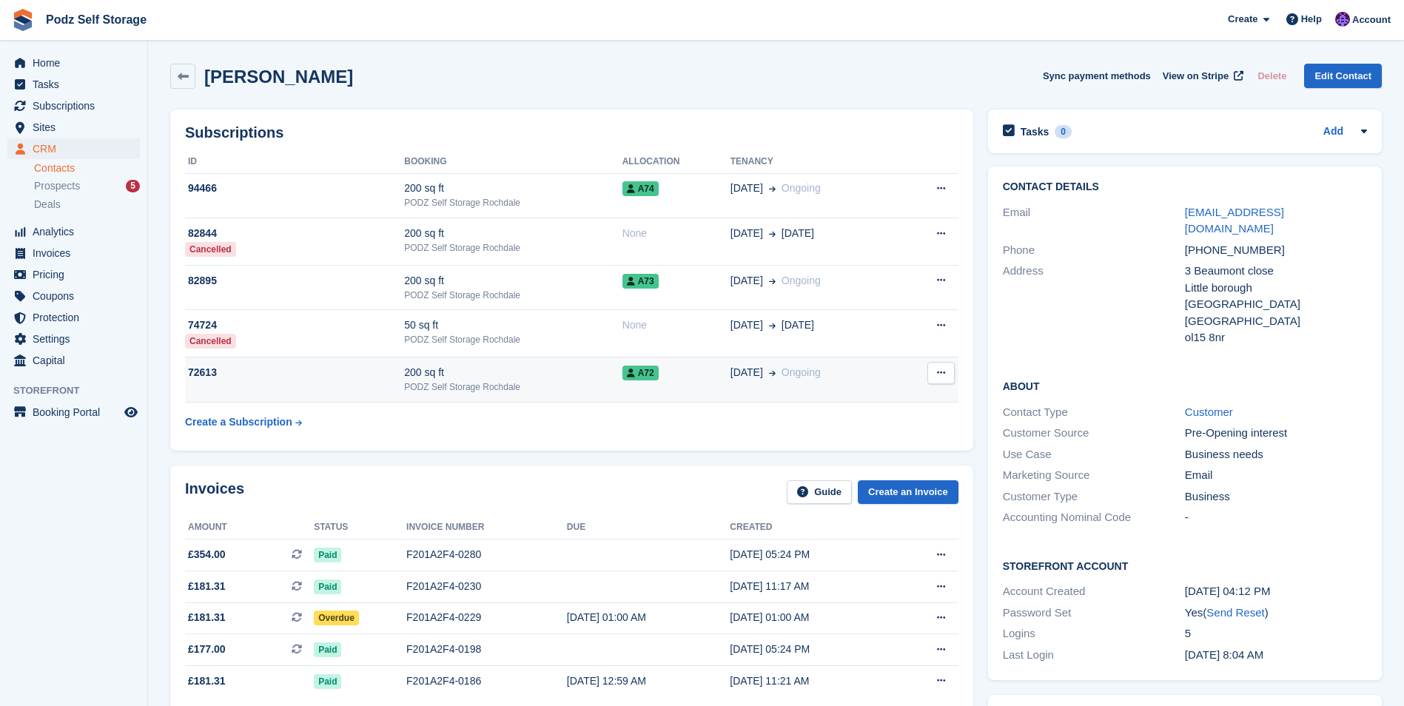
click at [396, 383] on td "72613" at bounding box center [294, 380] width 219 height 45
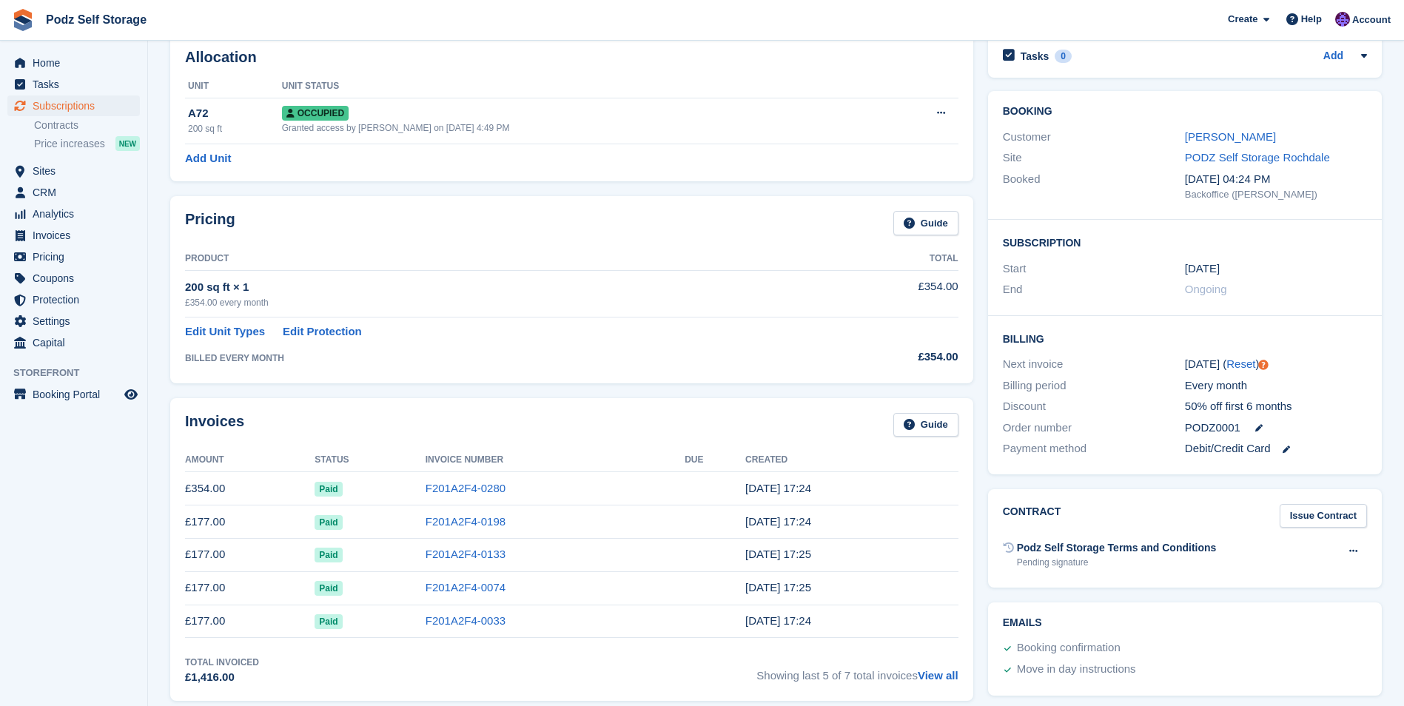
scroll to position [148, 0]
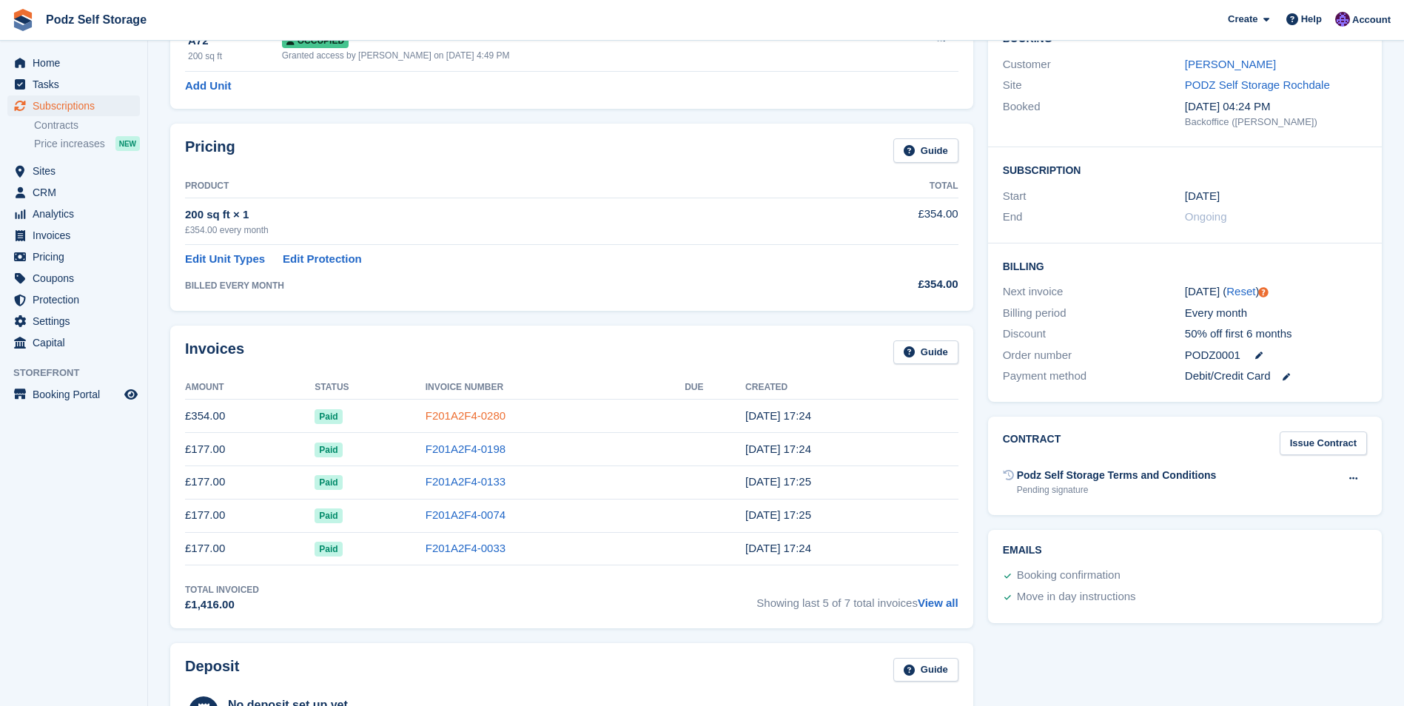
click at [430, 418] on link "F201A2F4-0280" at bounding box center [466, 415] width 80 height 13
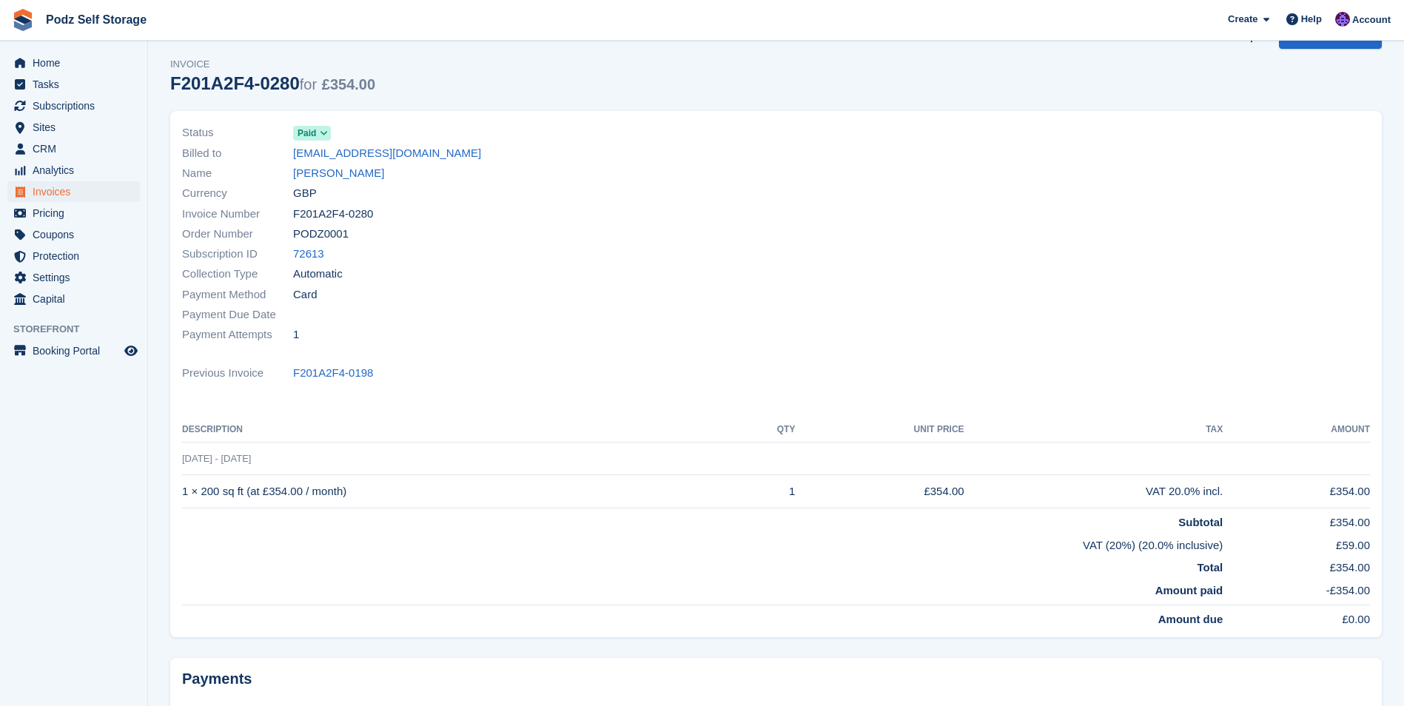
scroll to position [74, 0]
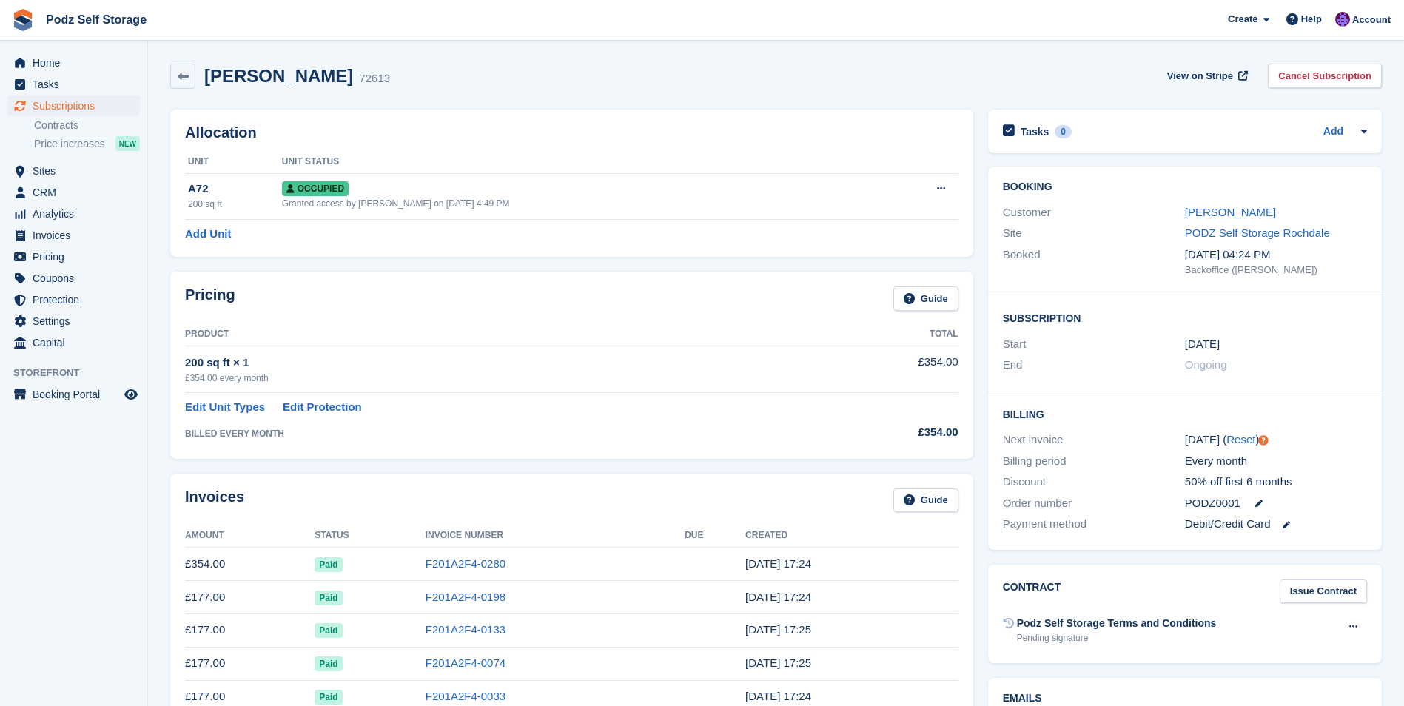
scroll to position [74, 0]
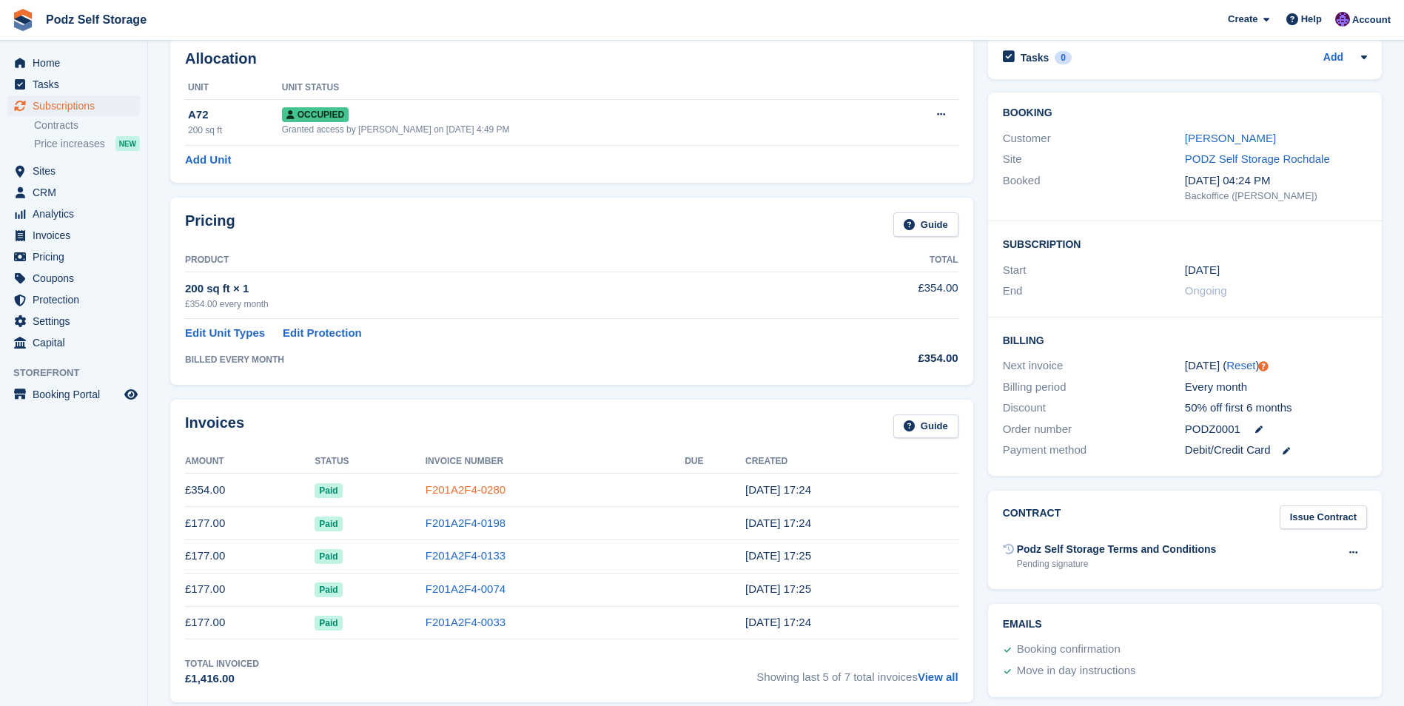
drag, startPoint x: 485, startPoint y: 487, endPoint x: 474, endPoint y: 483, distance: 12.0
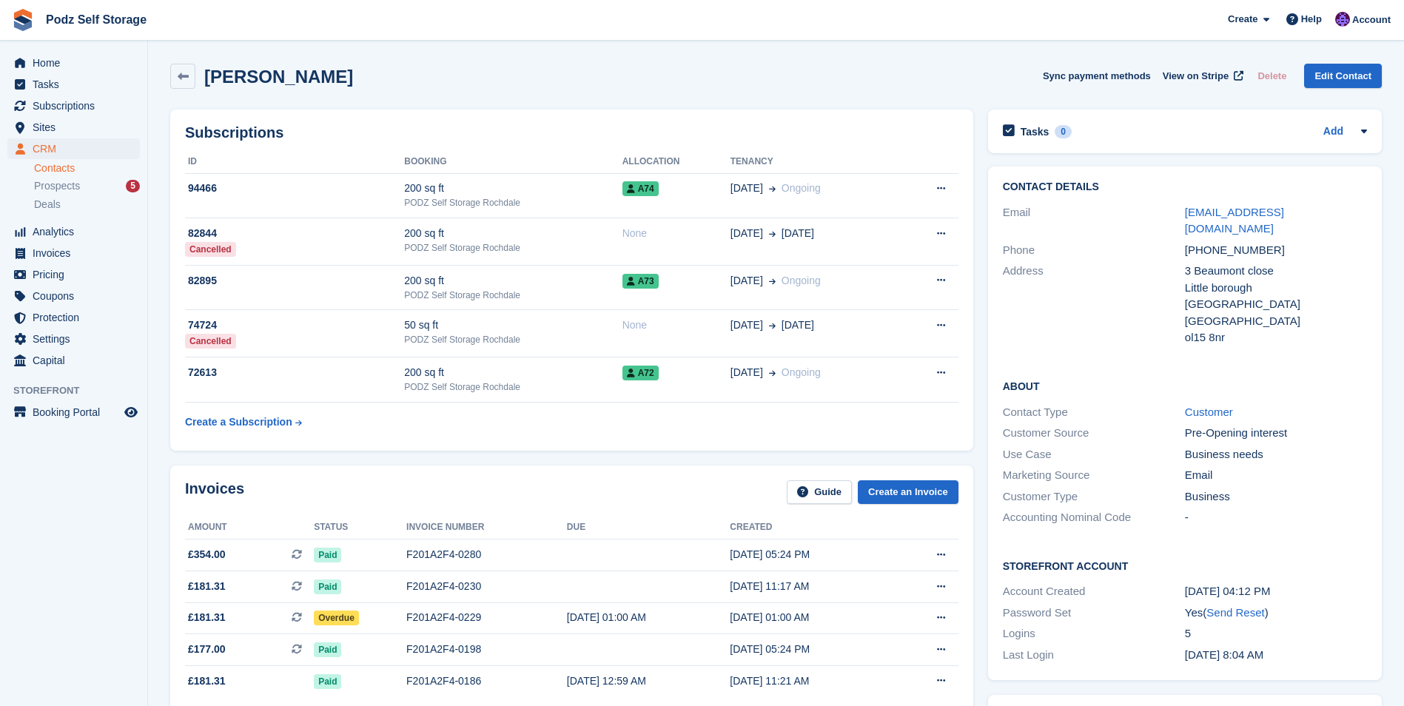
scroll to position [74, 0]
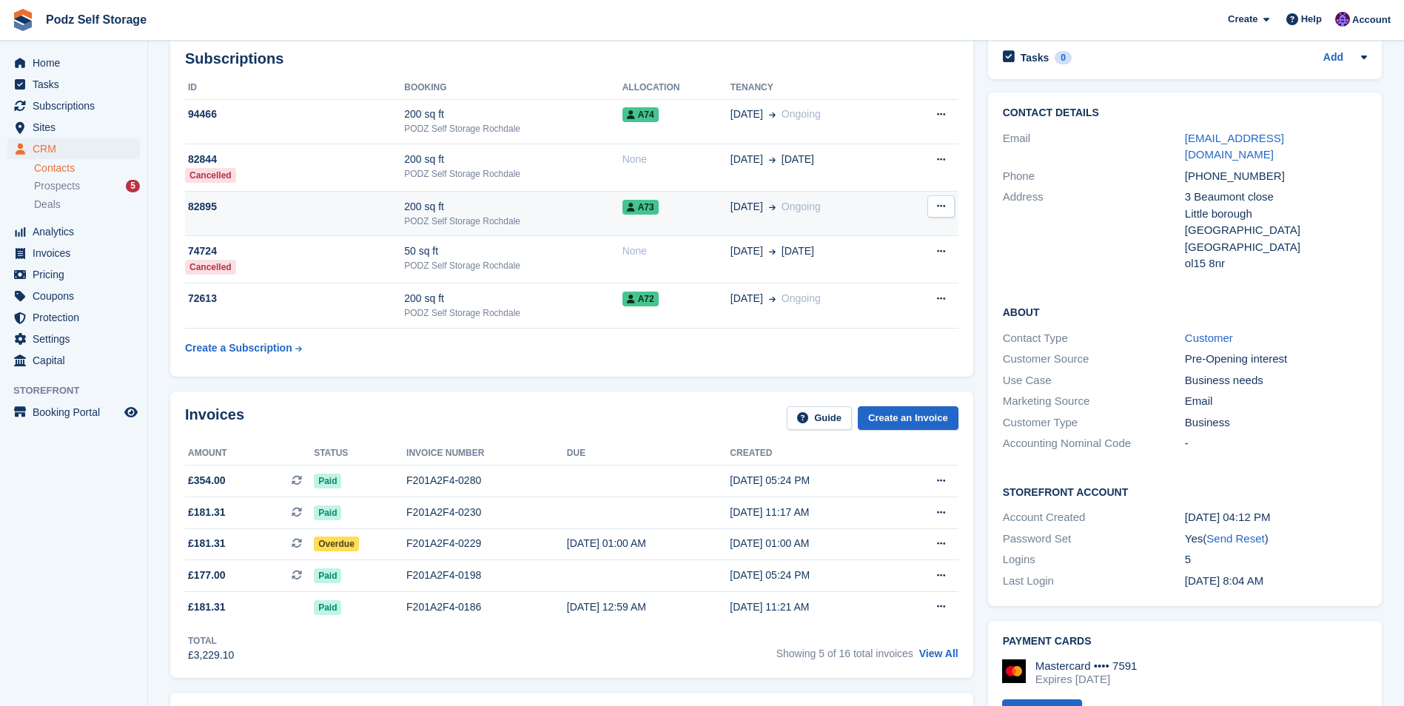
click at [577, 210] on div "200 sq ft" at bounding box center [513, 207] width 218 height 16
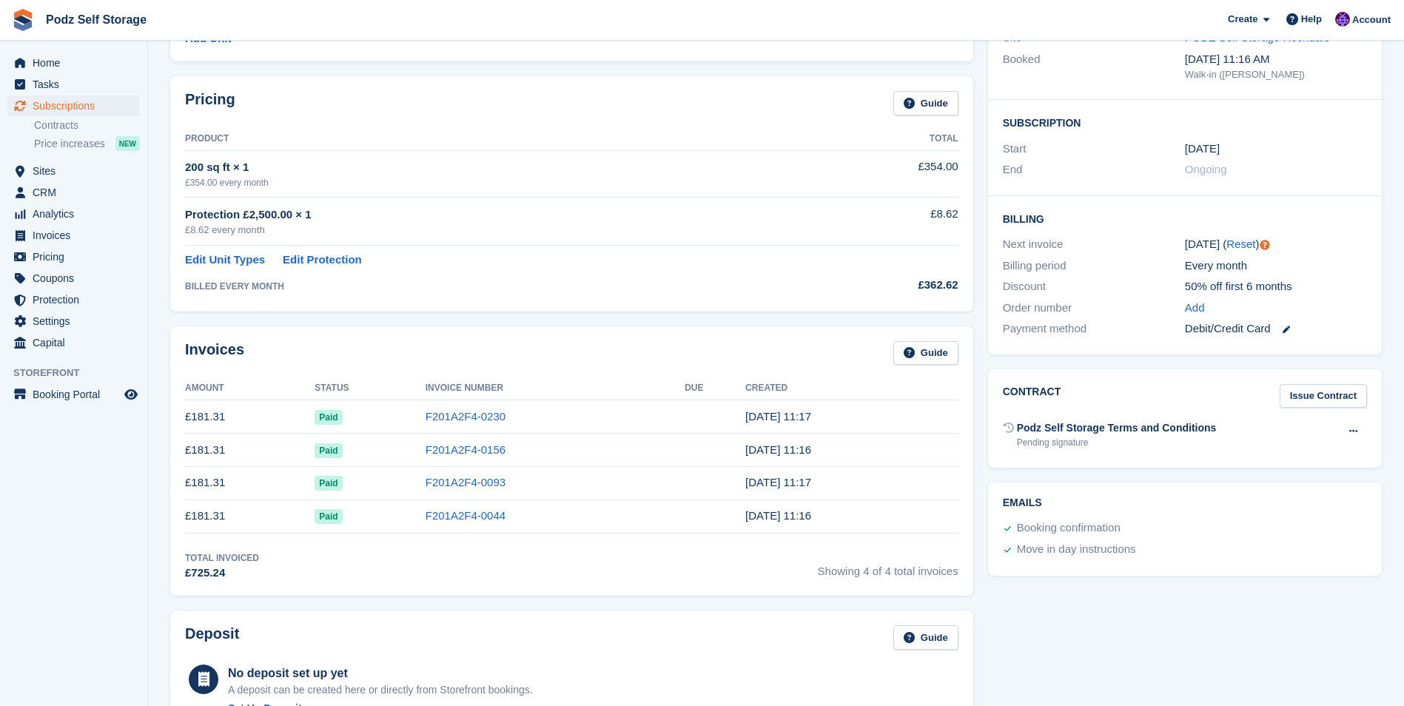
scroll to position [222, 0]
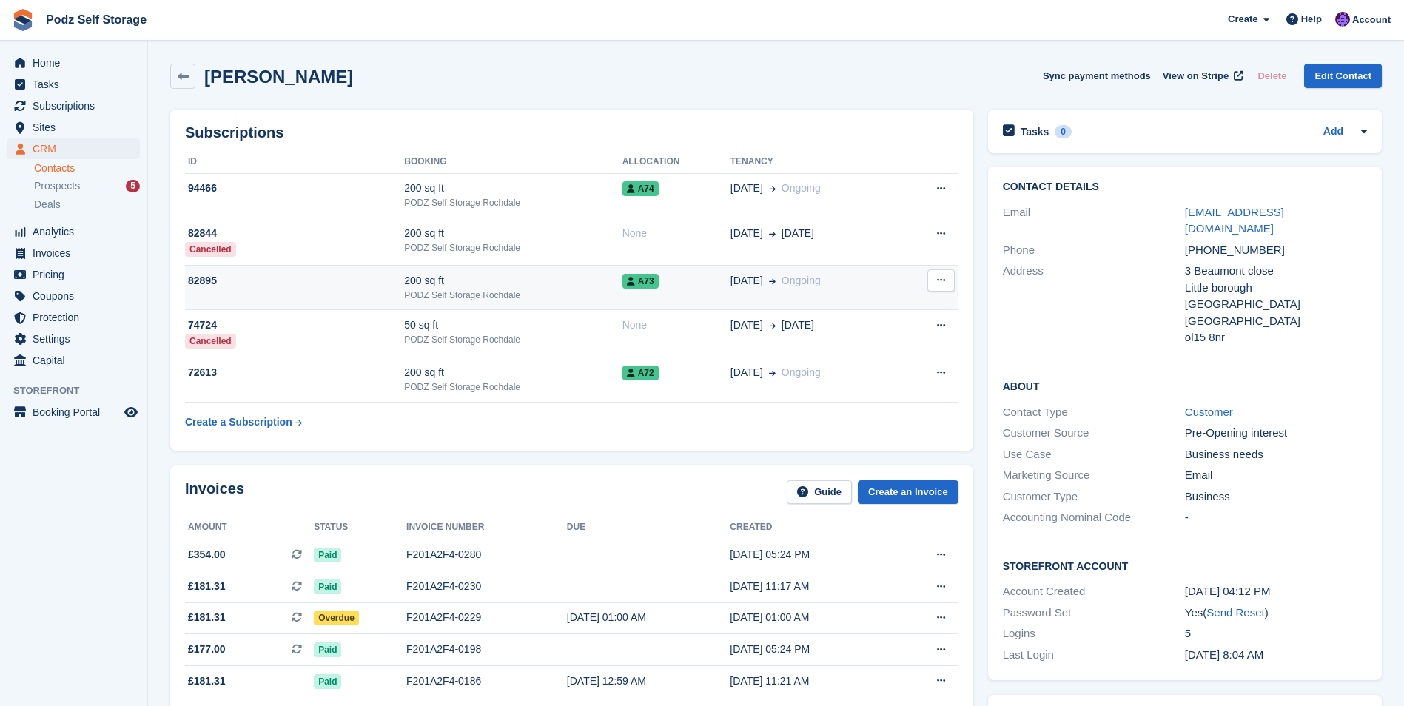
click at [577, 272] on td "200 sq ft PODZ Self Storage Rochdale" at bounding box center [513, 287] width 218 height 45
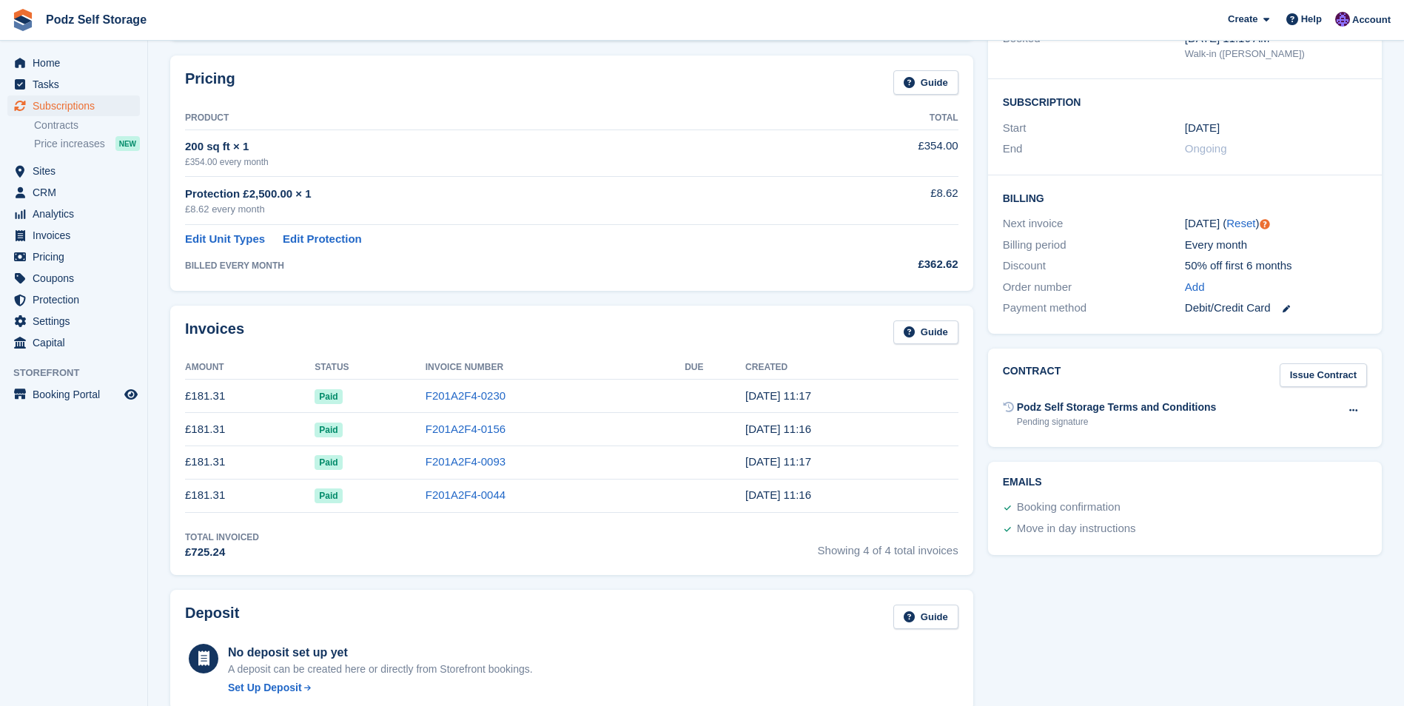
scroll to position [222, 0]
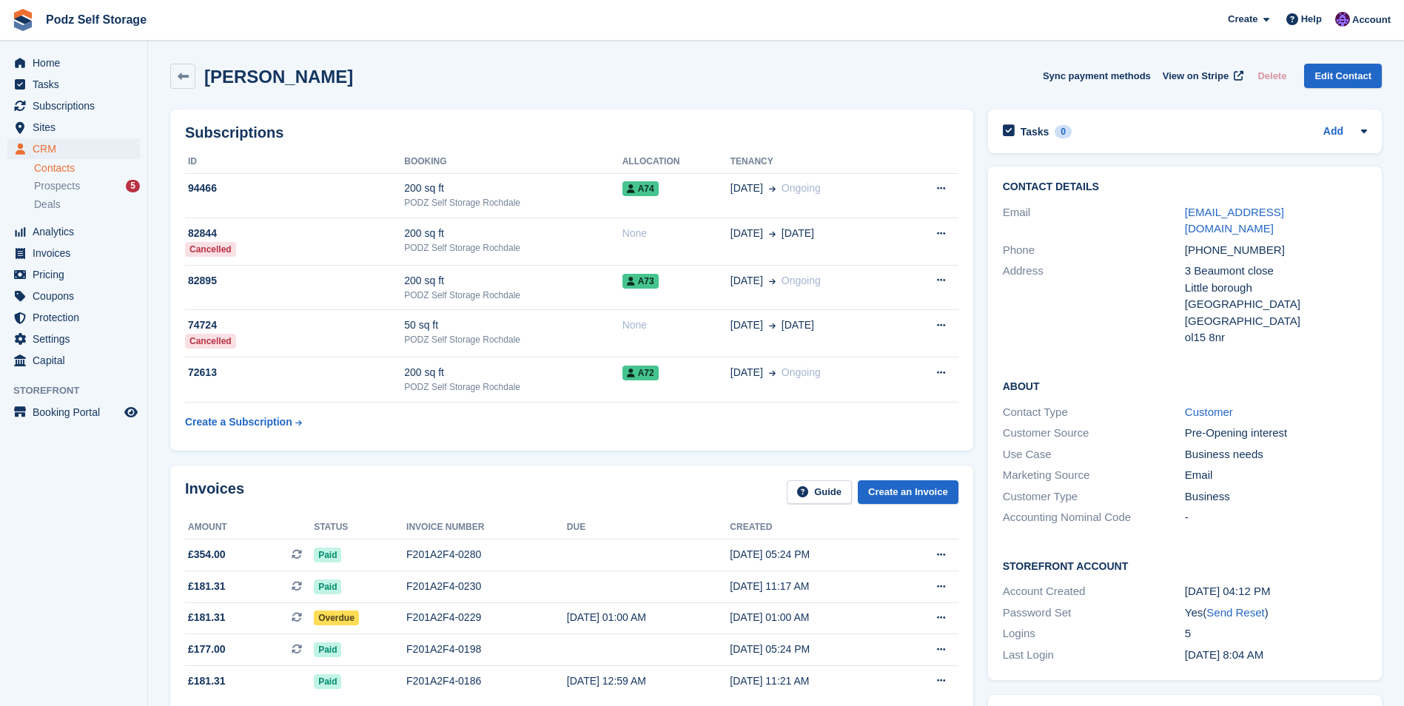
click at [518, 87] on div "[PERSON_NAME] Sync payment methods View on Stripe Delete Edit Contact" at bounding box center [776, 76] width 1212 height 25
click at [369, 73] on div "[PERSON_NAME] Sync payment methods View on Stripe Delete Edit Contact" at bounding box center [776, 76] width 1212 height 25
